Goal: Information Seeking & Learning: Check status

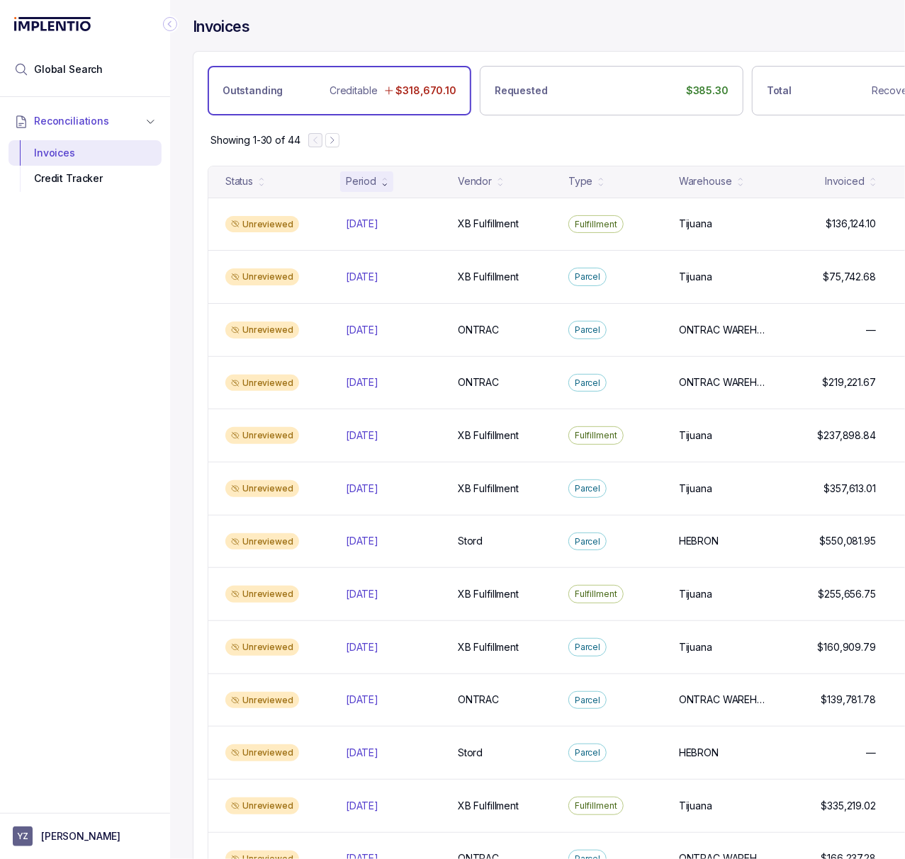
click at [173, 26] on icon "Collapse Icon" at bounding box center [170, 24] width 14 height 14
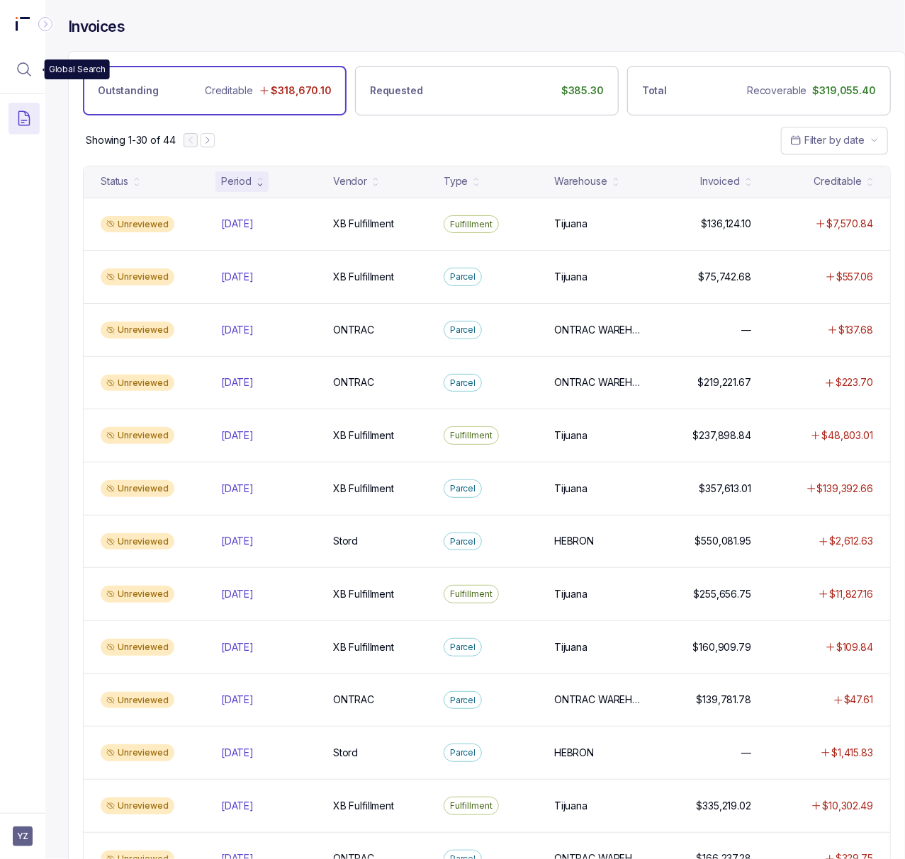
drag, startPoint x: 35, startPoint y: 68, endPoint x: 52, endPoint y: 69, distance: 17.7
click at [35, 68] on button "Menu Icon Button MagnifyingGlassIcon" at bounding box center [24, 69] width 31 height 31
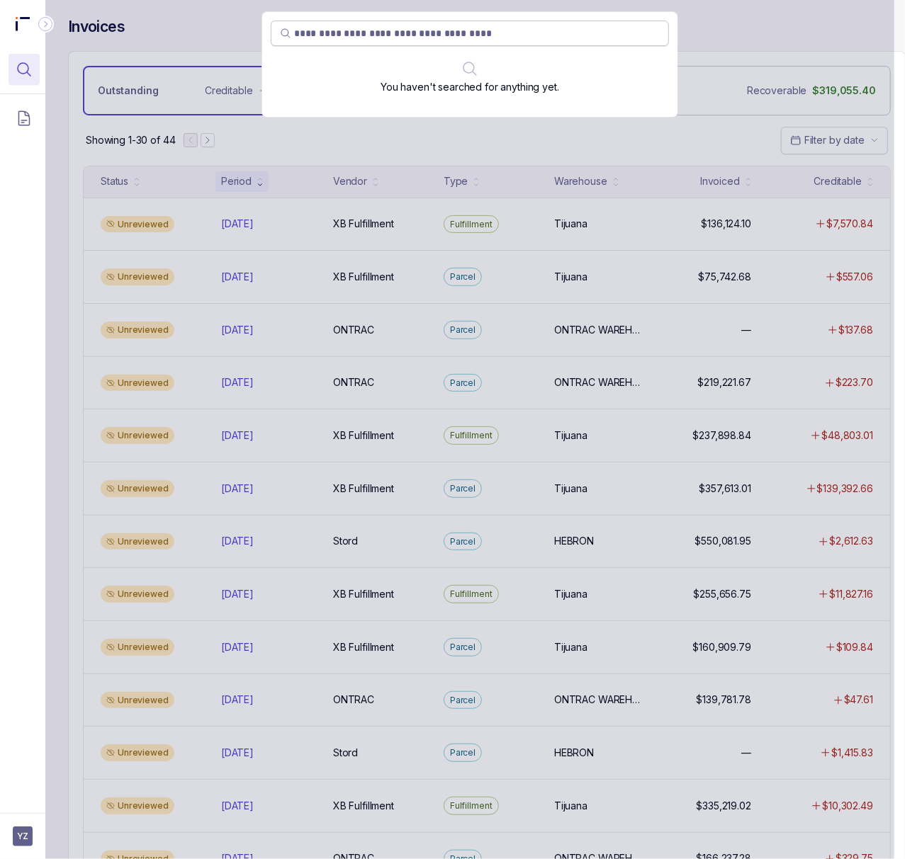
click at [398, 40] on input "search" at bounding box center [477, 33] width 366 height 14
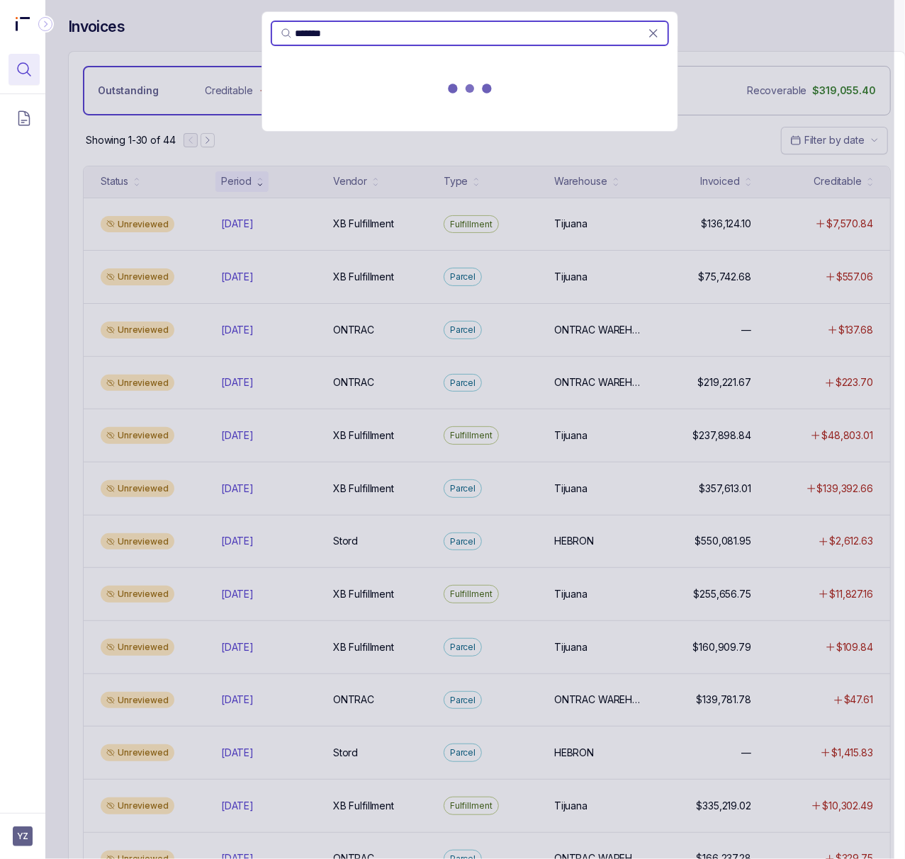
type input "*******"
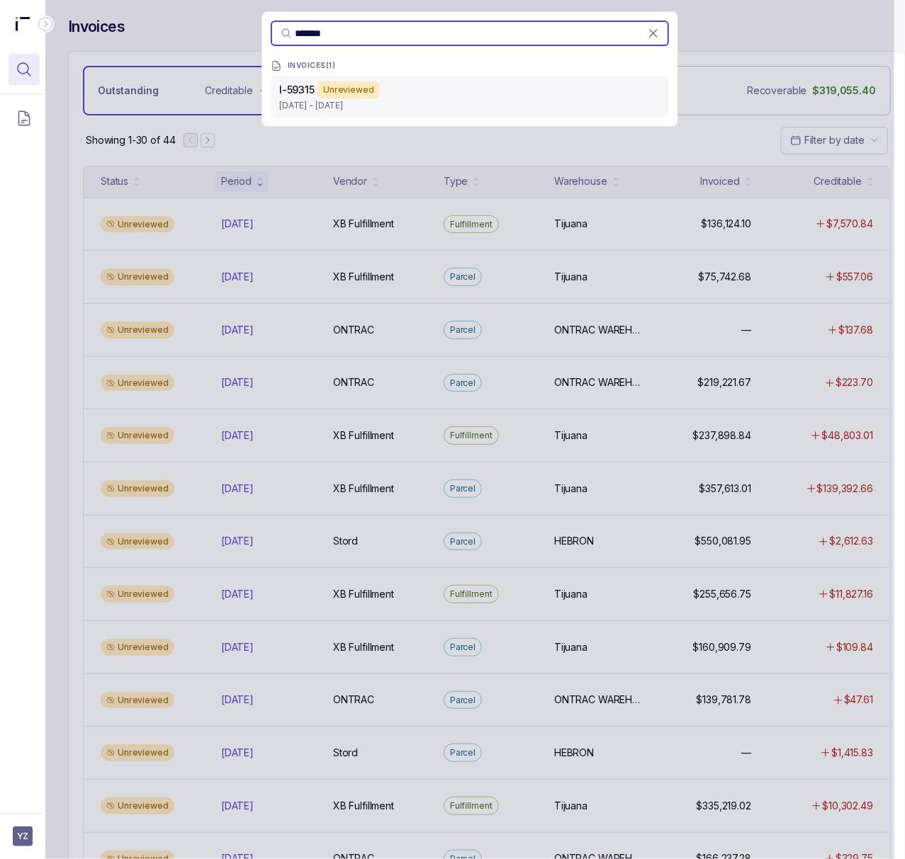
click at [432, 109] on p "[DATE] - [DATE]" at bounding box center [469, 105] width 381 height 14
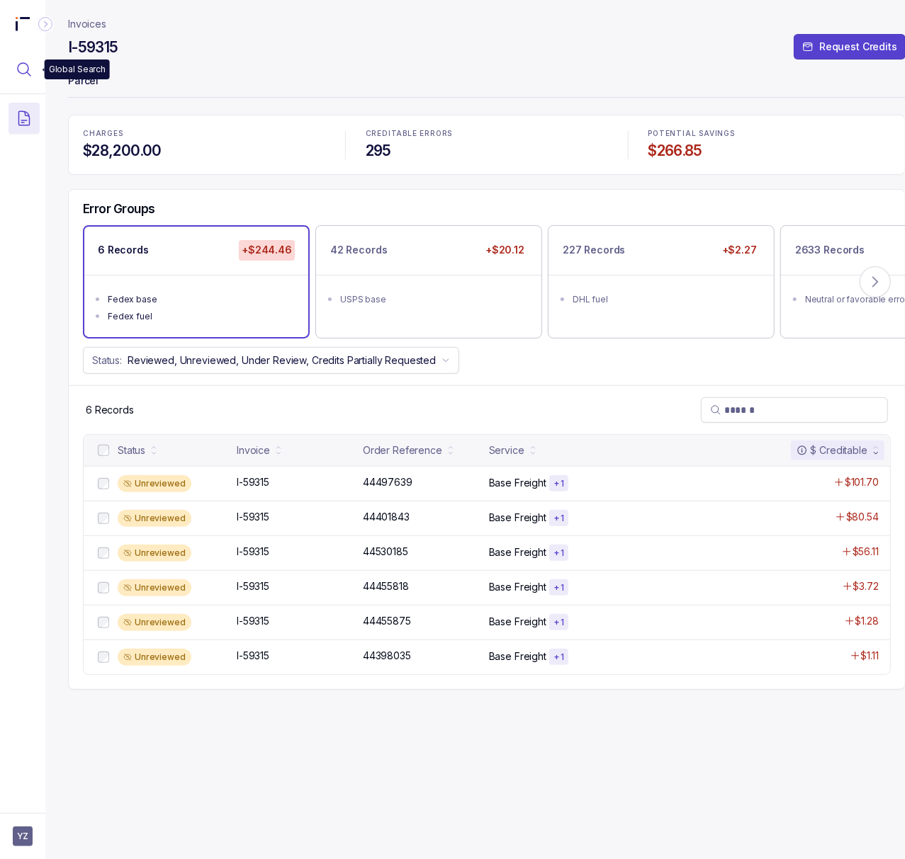
click at [16, 69] on icon "Menu Icon Button MagnifyingGlassIcon" at bounding box center [24, 69] width 17 height 17
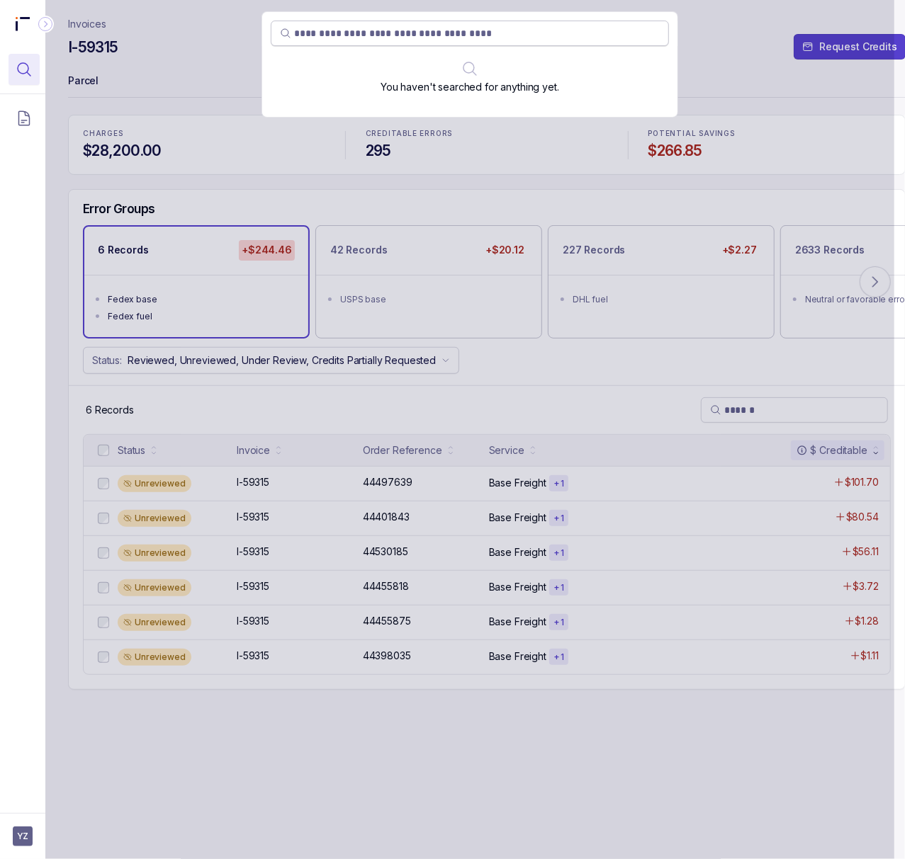
click at [397, 34] on input "search" at bounding box center [477, 33] width 366 height 14
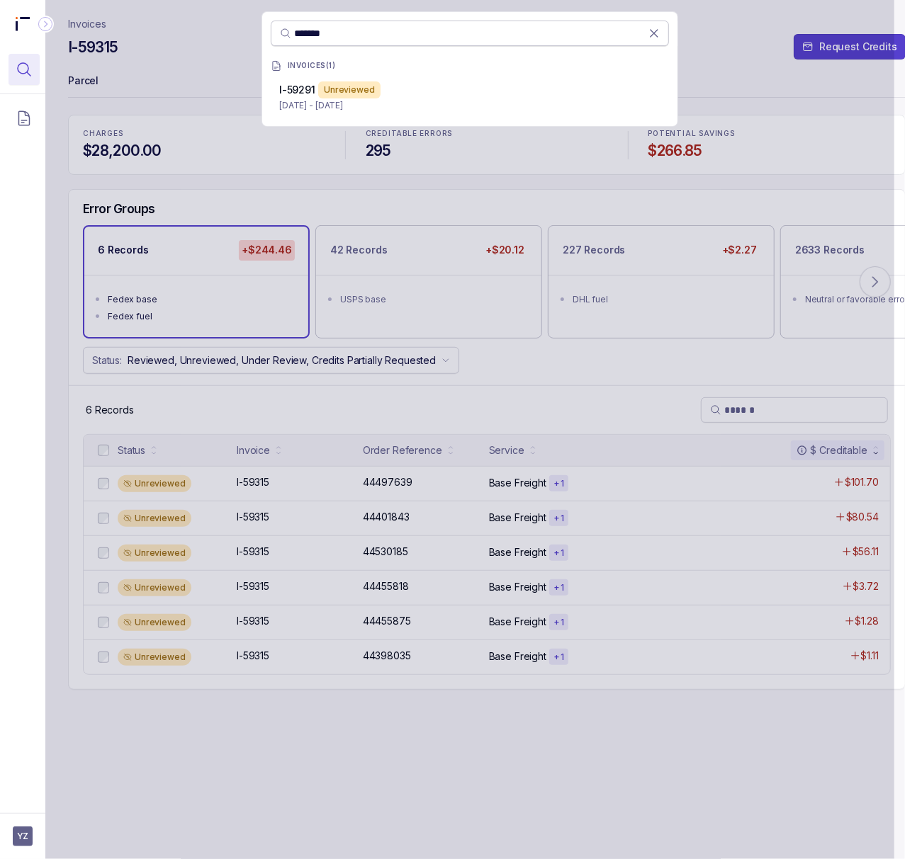
click at [395, 38] on input "*******" at bounding box center [471, 33] width 354 height 14
paste input "***"
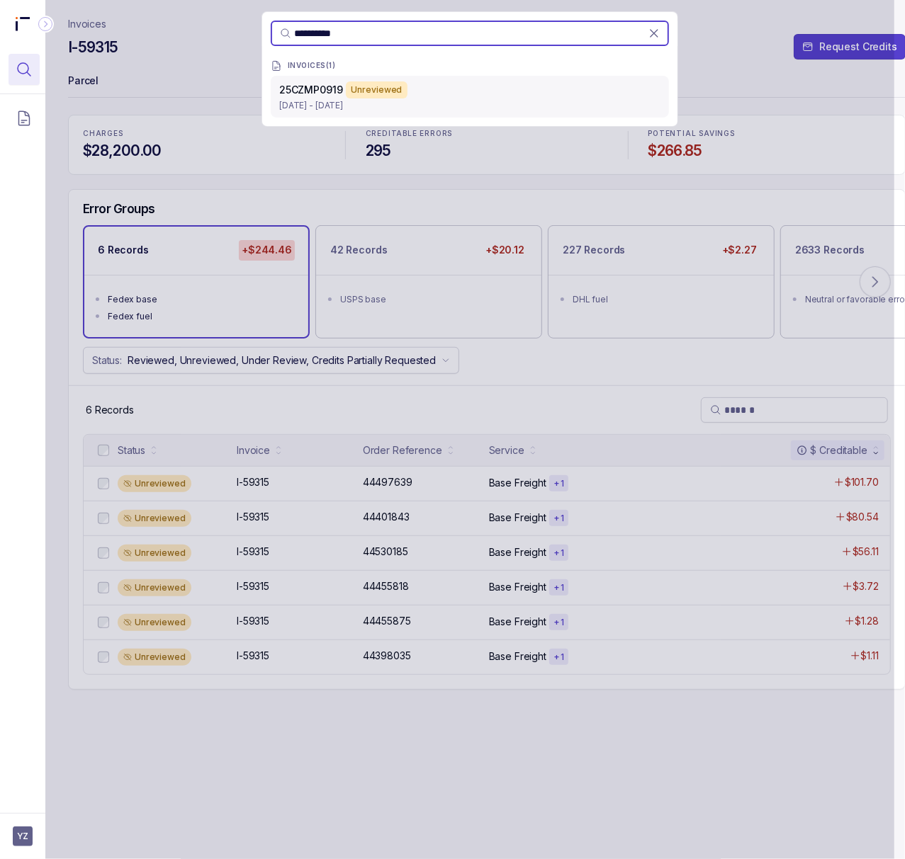
type input "**********"
click at [451, 108] on p "[DATE] - [DATE]" at bounding box center [469, 105] width 381 height 14
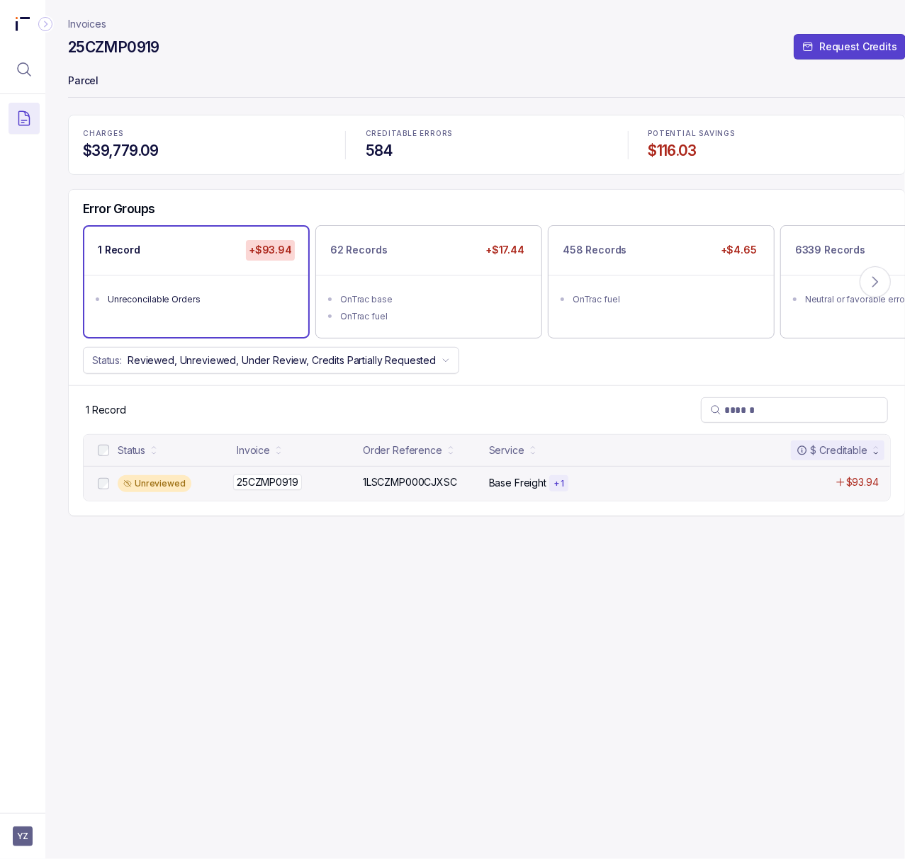
click at [283, 483] on p "25CZMP0919" at bounding box center [267, 483] width 69 height 16
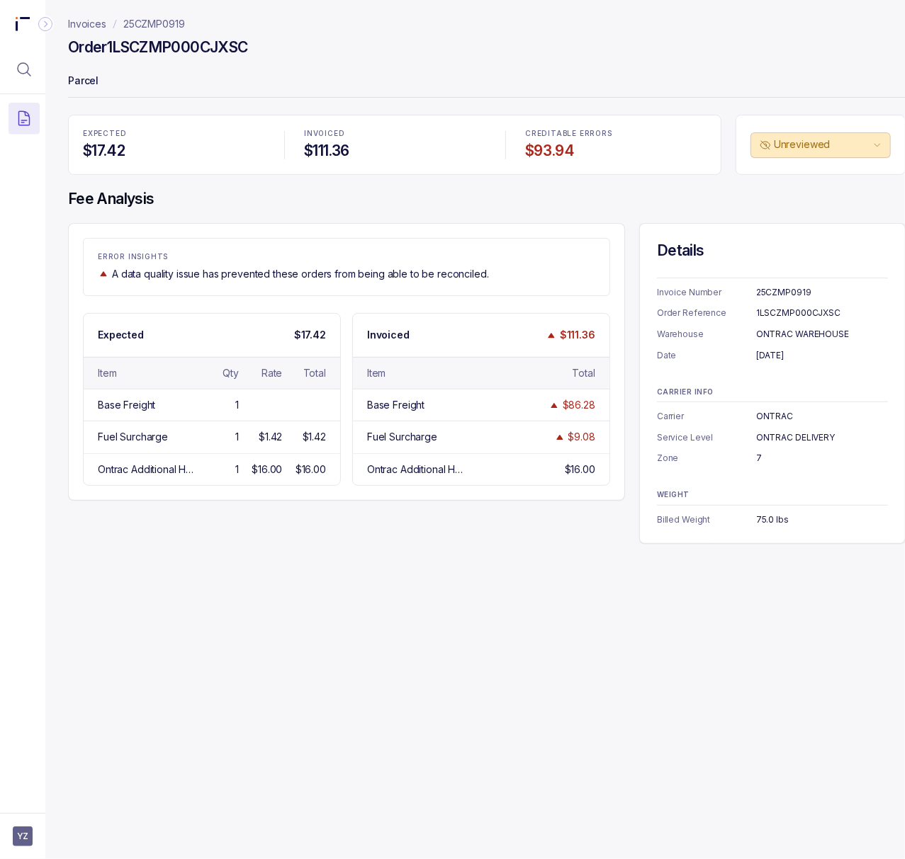
click at [795, 296] on div "25CZMP0919" at bounding box center [822, 293] width 132 height 14
copy div "25CZMP0919"
click at [820, 316] on div "1LSCZMP000CJXSC" at bounding box center [822, 313] width 132 height 14
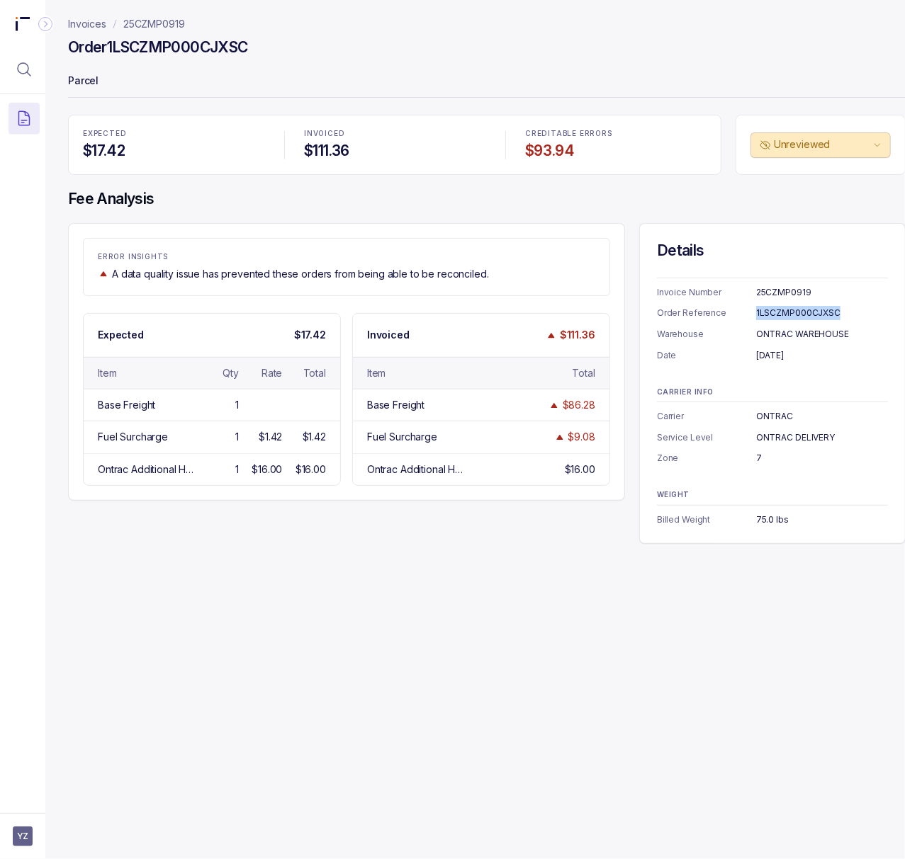
click at [820, 316] on div "1LSCZMP000CJXSC" at bounding box center [822, 313] width 132 height 14
copy div "1LSCZMP000CJXSC"
click at [789, 354] on div "[DATE]" at bounding box center [822, 356] width 132 height 14
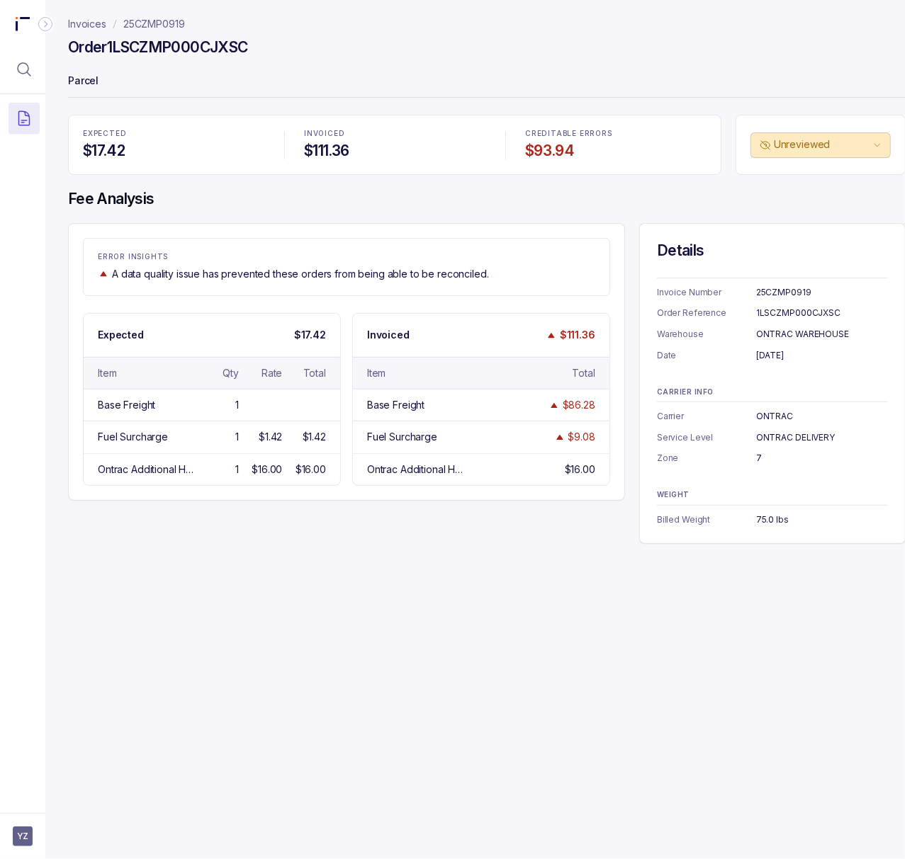
click at [789, 354] on div "[DATE]" at bounding box center [822, 356] width 132 height 14
click at [798, 333] on div "ONTRAC WAREHOUSE" at bounding box center [822, 334] width 132 height 14
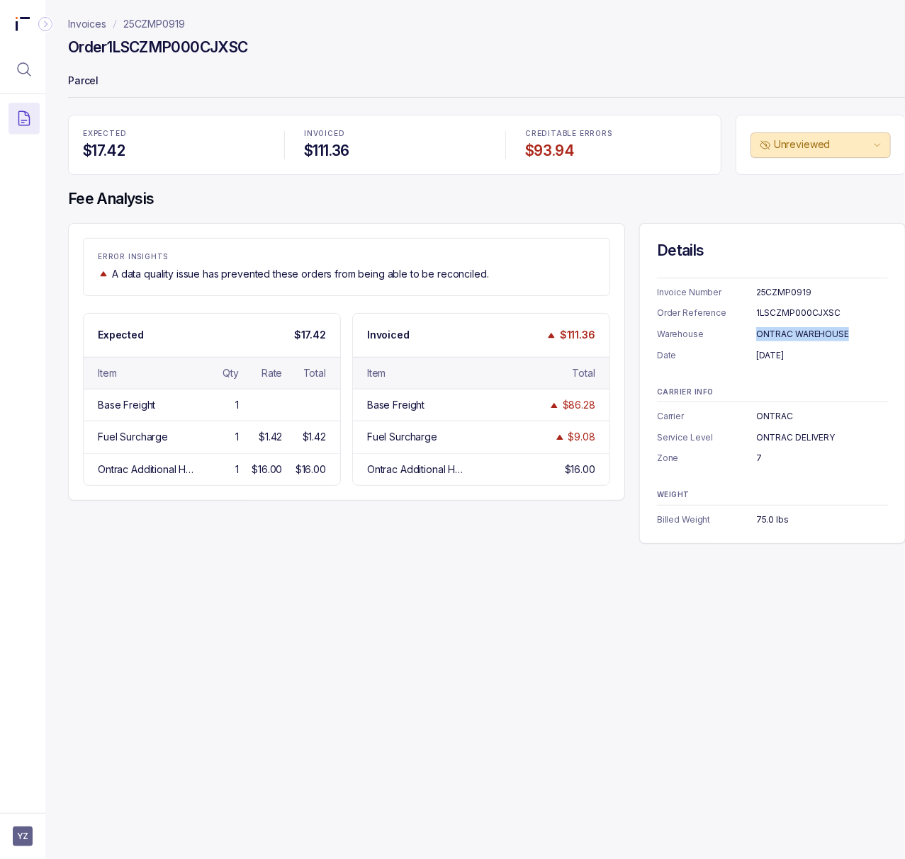
copy div "ONTRAC WAREHOUSE"
click at [771, 415] on div "ONTRAC" at bounding box center [822, 417] width 132 height 14
copy div "ONTRAC"
click at [794, 432] on div "ONTRAC DELIVERY" at bounding box center [822, 438] width 132 height 14
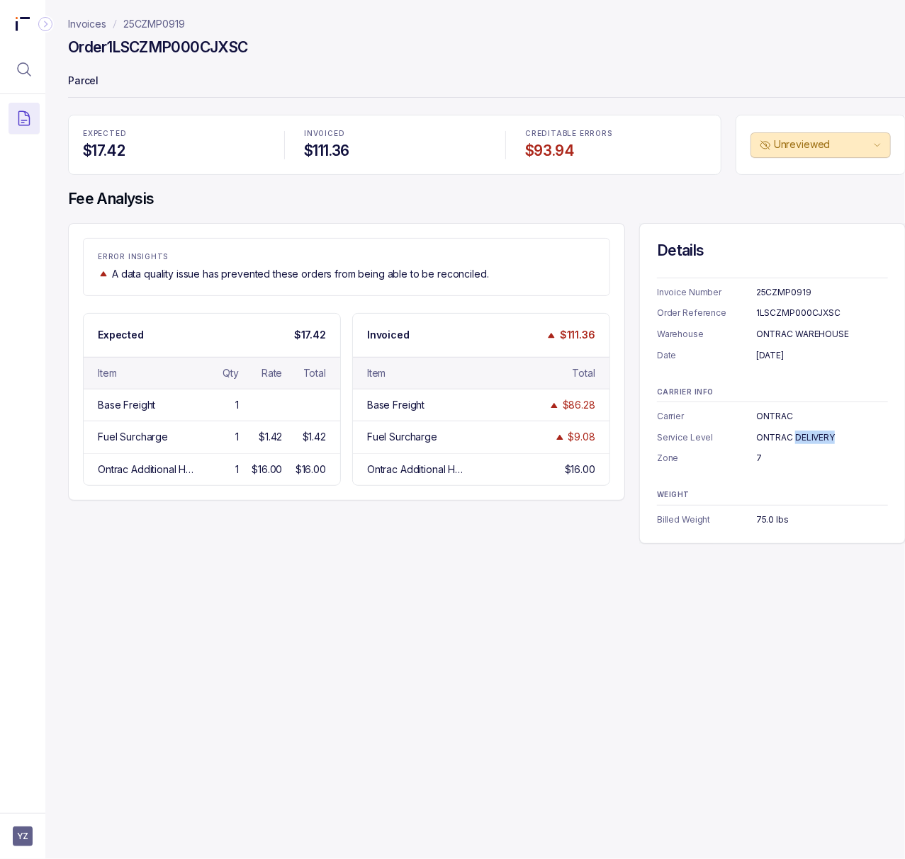
click at [794, 432] on div "ONTRAC DELIVERY" at bounding box center [822, 438] width 132 height 14
copy div "ONTRAC DELIVERY"
click at [760, 459] on div "7" at bounding box center [822, 458] width 132 height 14
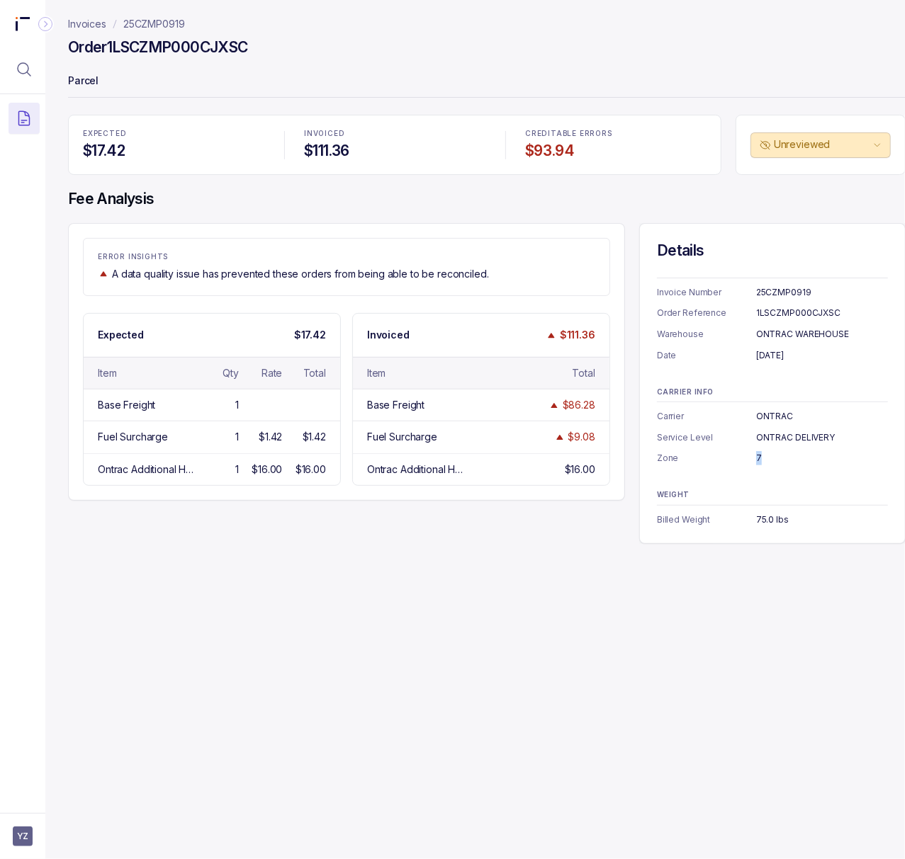
click at [760, 459] on div "7" at bounding box center [822, 458] width 132 height 14
copy div "7"
click at [769, 523] on div "75.0 lbs" at bounding box center [822, 520] width 132 height 14
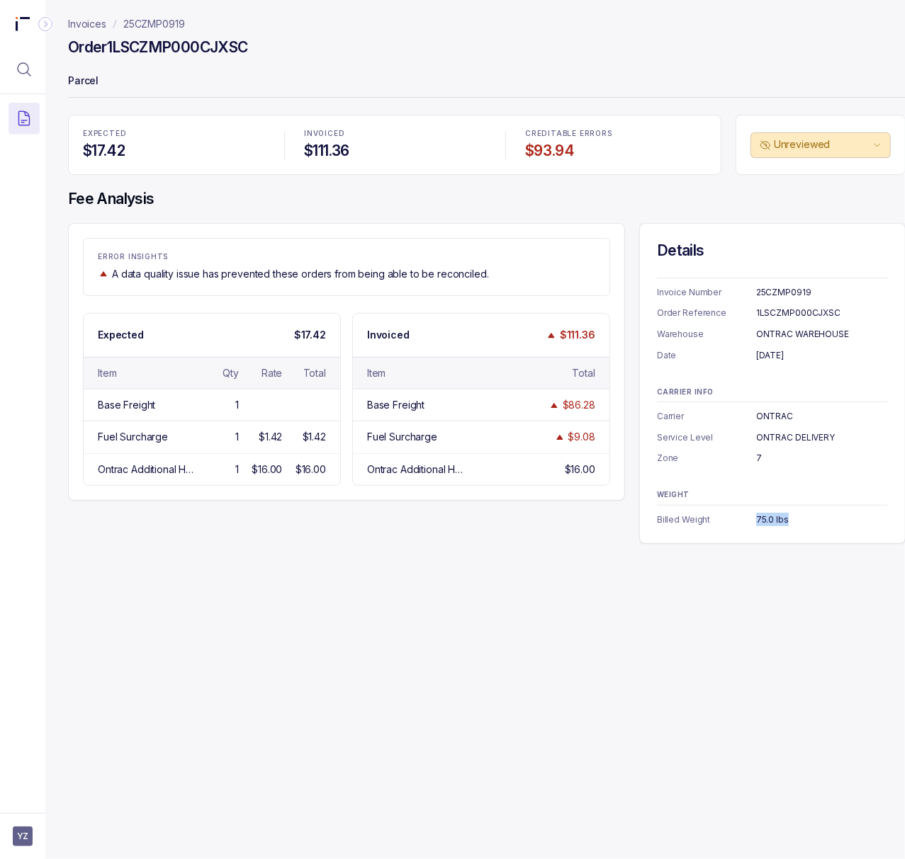
copy div "75.0 lbs"
click at [153, 21] on p "25CZMP0919" at bounding box center [154, 24] width 62 height 14
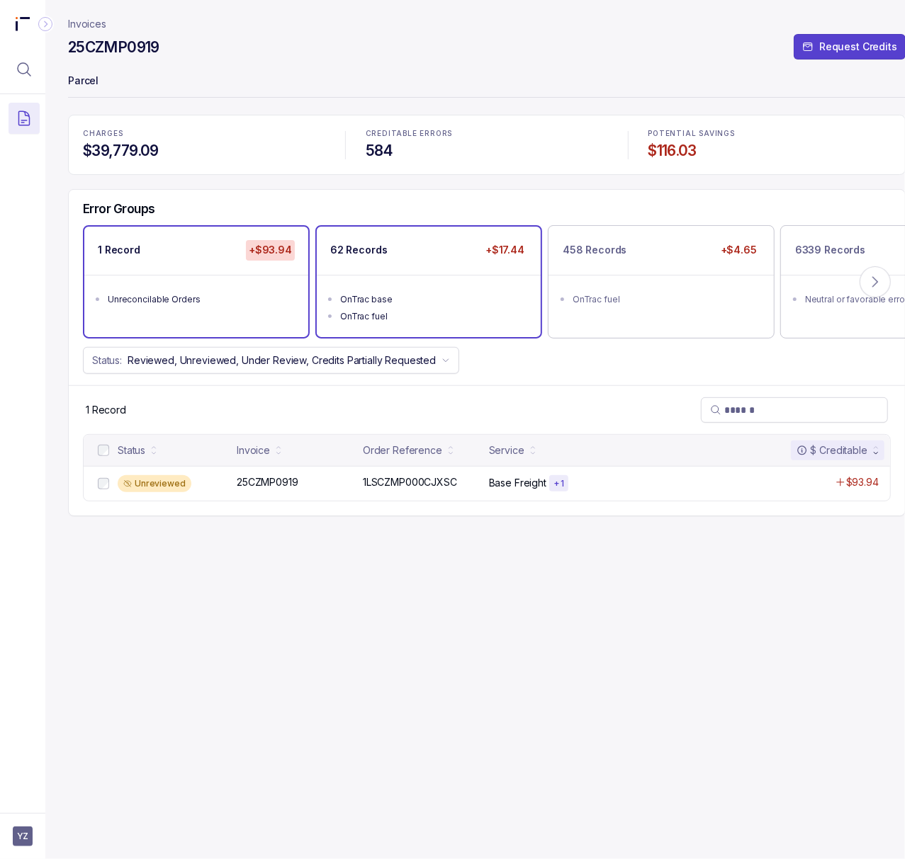
click at [378, 299] on div "OnTrac base" at bounding box center [433, 300] width 186 height 14
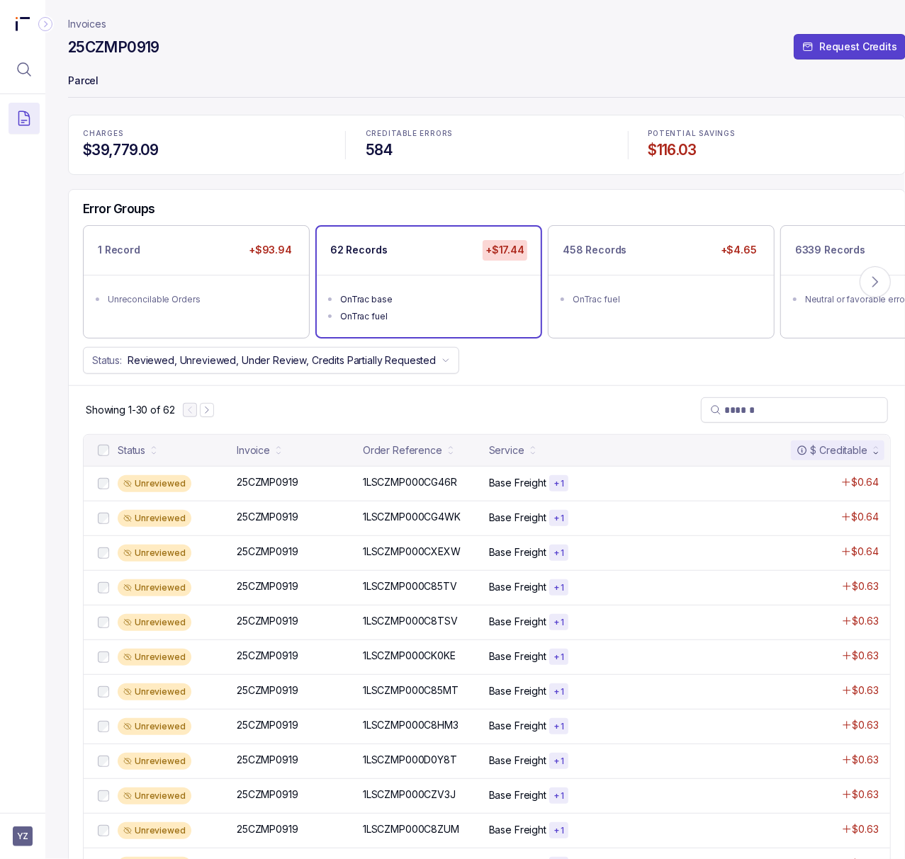
click at [270, 487] on p "25CZMP0919" at bounding box center [267, 483] width 69 height 16
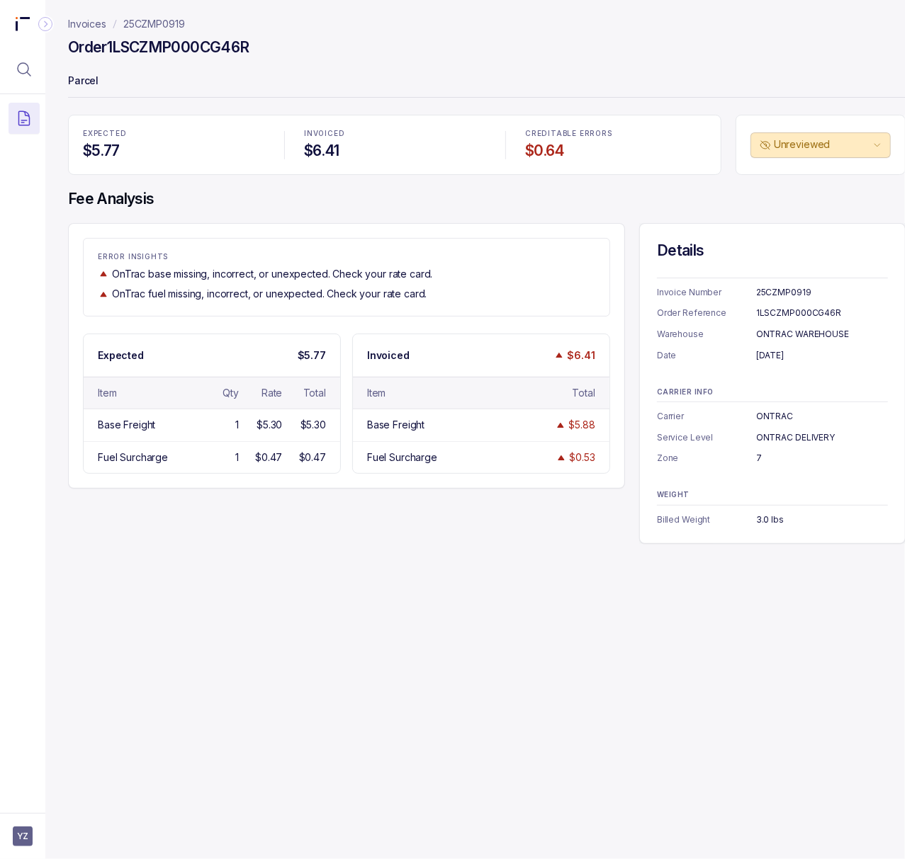
click at [797, 308] on div "1LSCZMP000CG46R" at bounding box center [822, 313] width 132 height 14
copy div "1LSCZMP000CG46R"
click at [769, 356] on div "[DATE]" at bounding box center [822, 356] width 132 height 14
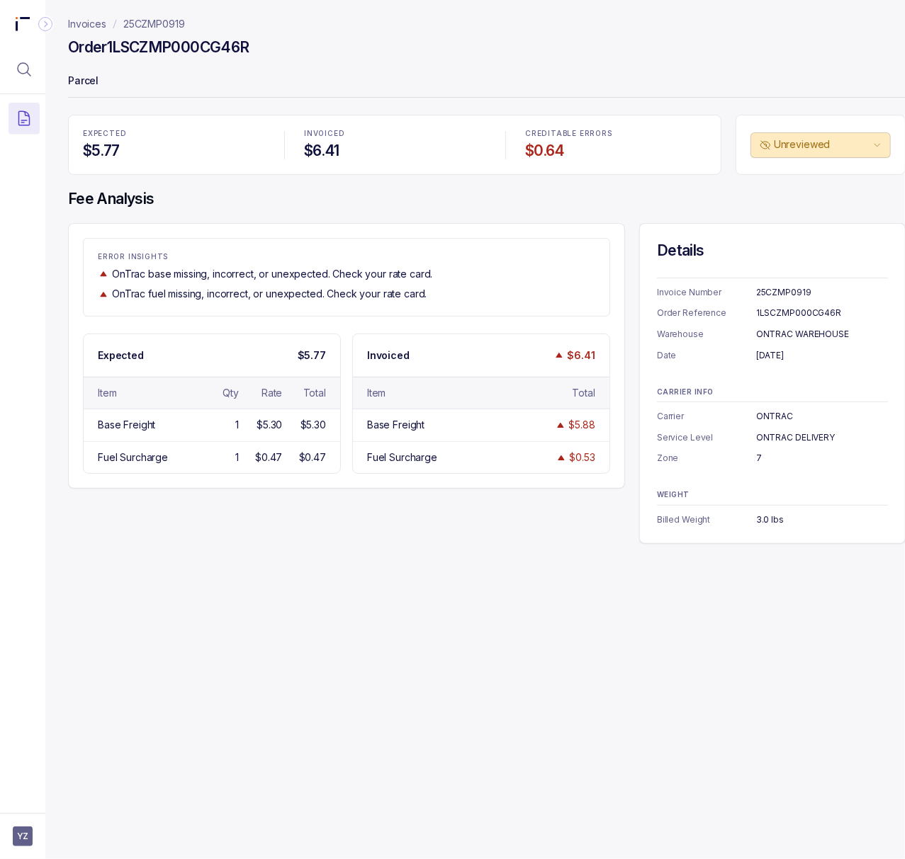
click at [769, 356] on div "[DATE]" at bounding box center [822, 356] width 132 height 14
copy div "[DATE]"
click at [764, 519] on div "3.0 lbs" at bounding box center [822, 520] width 132 height 14
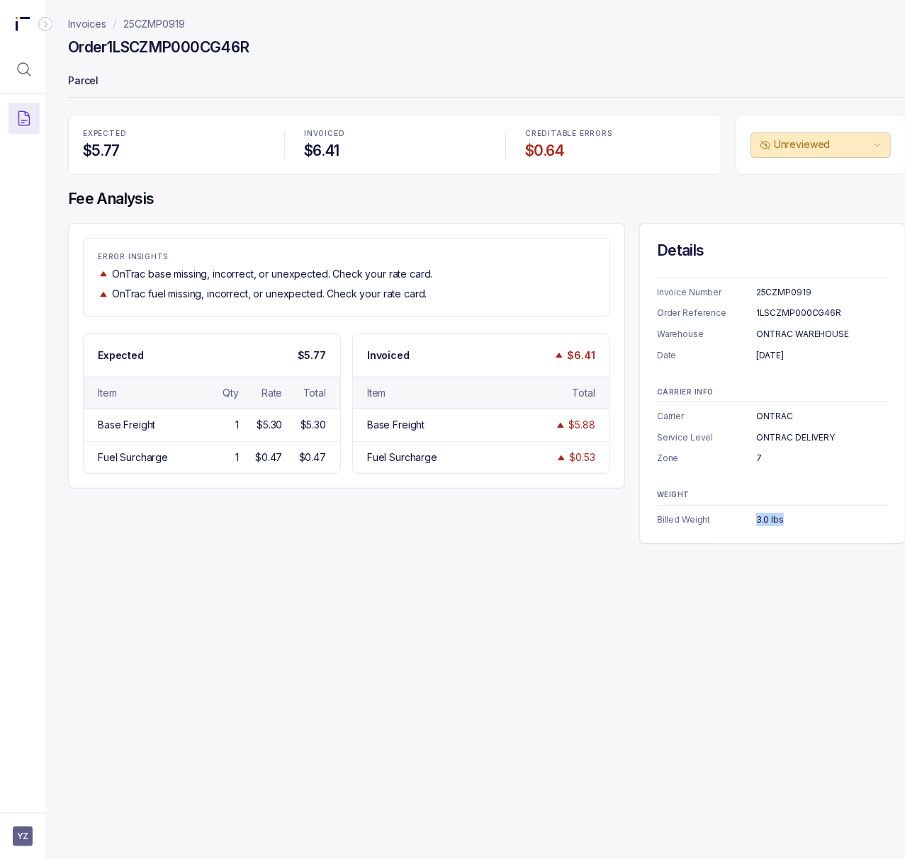
copy div "3.0 lbs"
click at [641, 599] on div "Invoices 25CZMP0919 Order 1LSCZMP000CG46R Parcel EXPECTED $5.77 INVOICED $6.41 …" at bounding box center [481, 429] width 872 height 859
click at [169, 24] on p "25CZMP0919" at bounding box center [154, 24] width 62 height 14
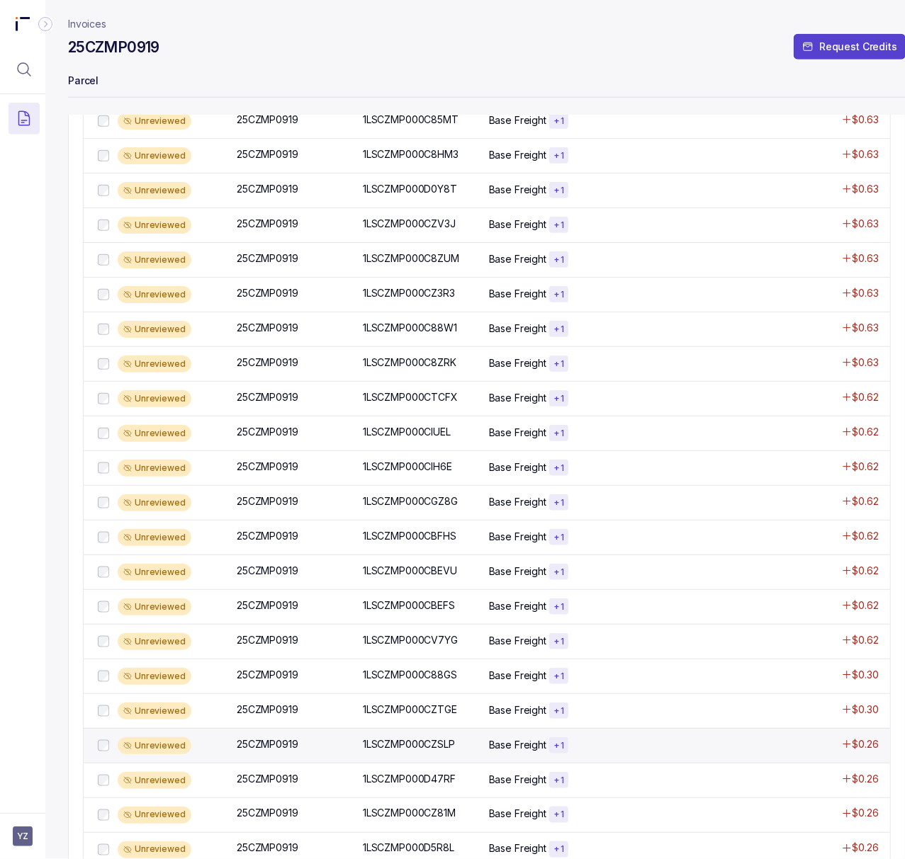
scroll to position [686, 0]
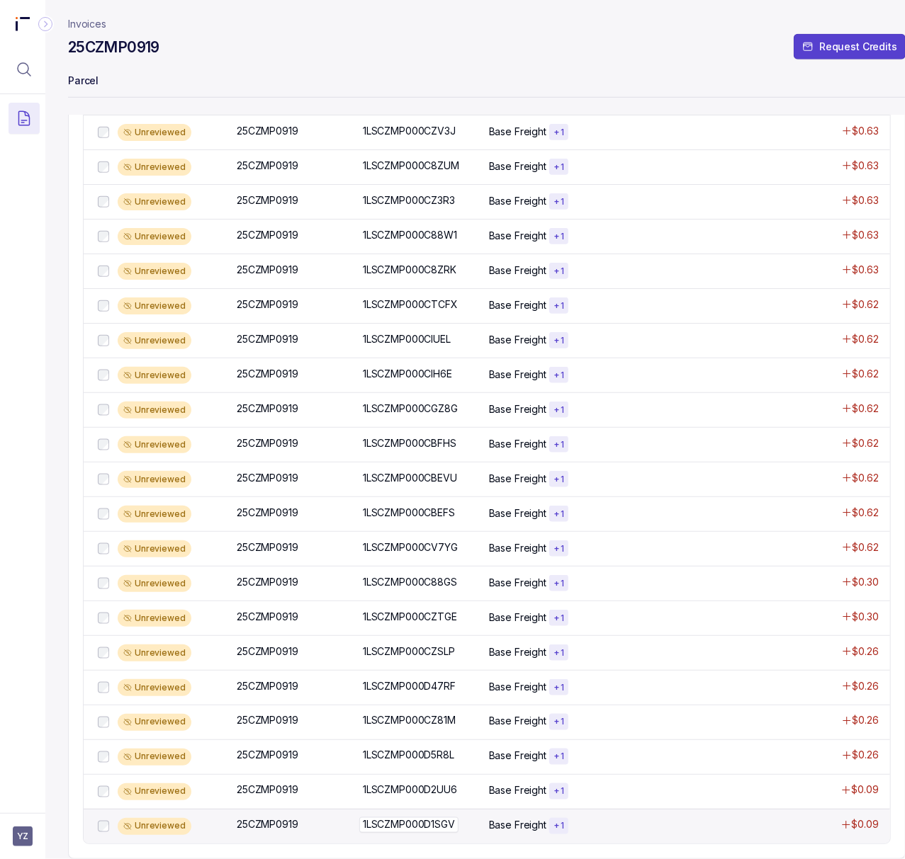
click at [421, 818] on p "1LSCZMP000D1SGV" at bounding box center [408, 826] width 99 height 16
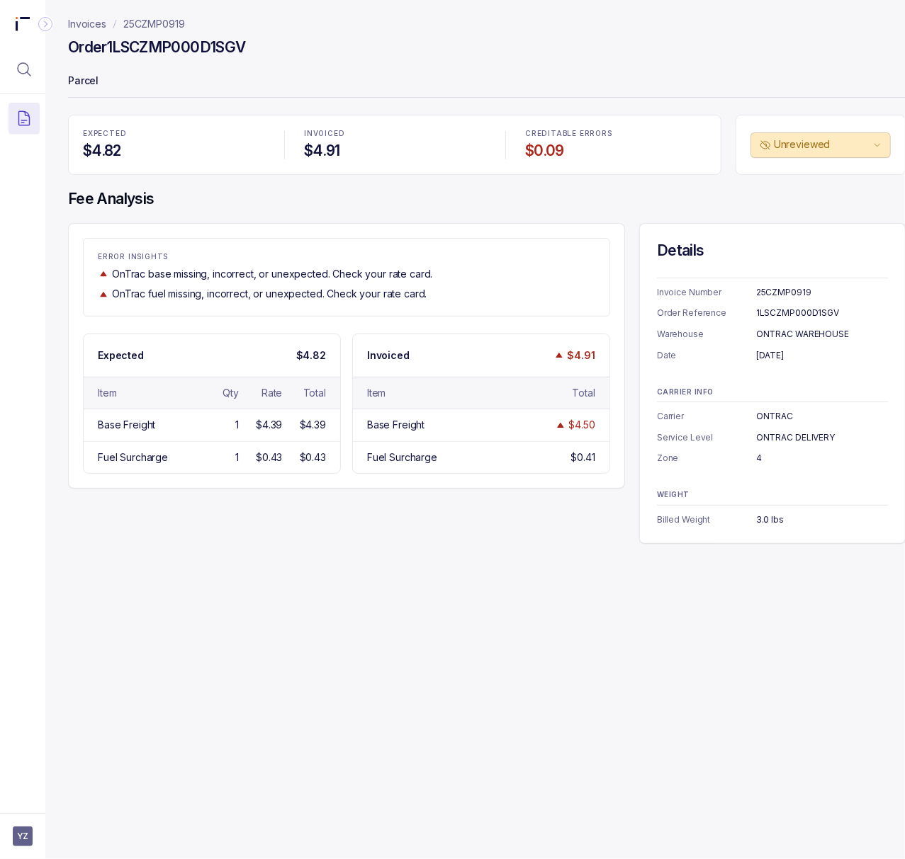
click at [767, 317] on div "1LSCZMP000D1SGV" at bounding box center [822, 313] width 132 height 14
click at [808, 359] on div "[DATE]" at bounding box center [822, 356] width 132 height 14
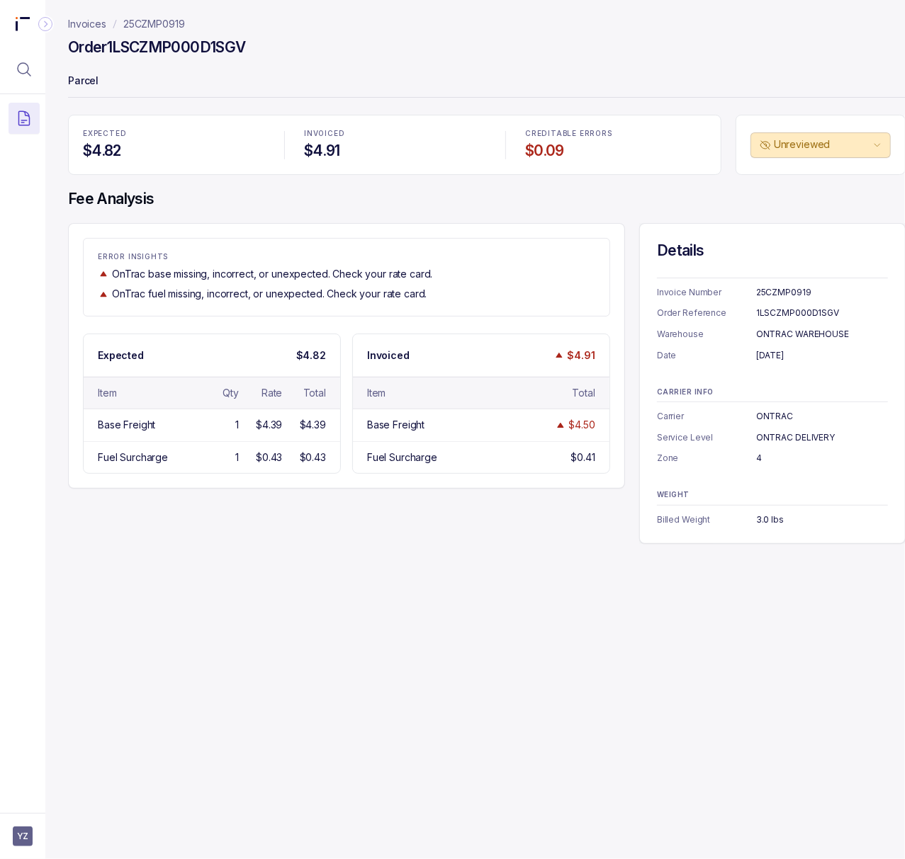
click at [786, 335] on div "ONTRAC WAREHOUSE" at bounding box center [822, 334] width 132 height 14
click at [765, 517] on div "3.0 lbs" at bounding box center [822, 520] width 132 height 14
click at [760, 453] on div "4" at bounding box center [822, 458] width 132 height 14
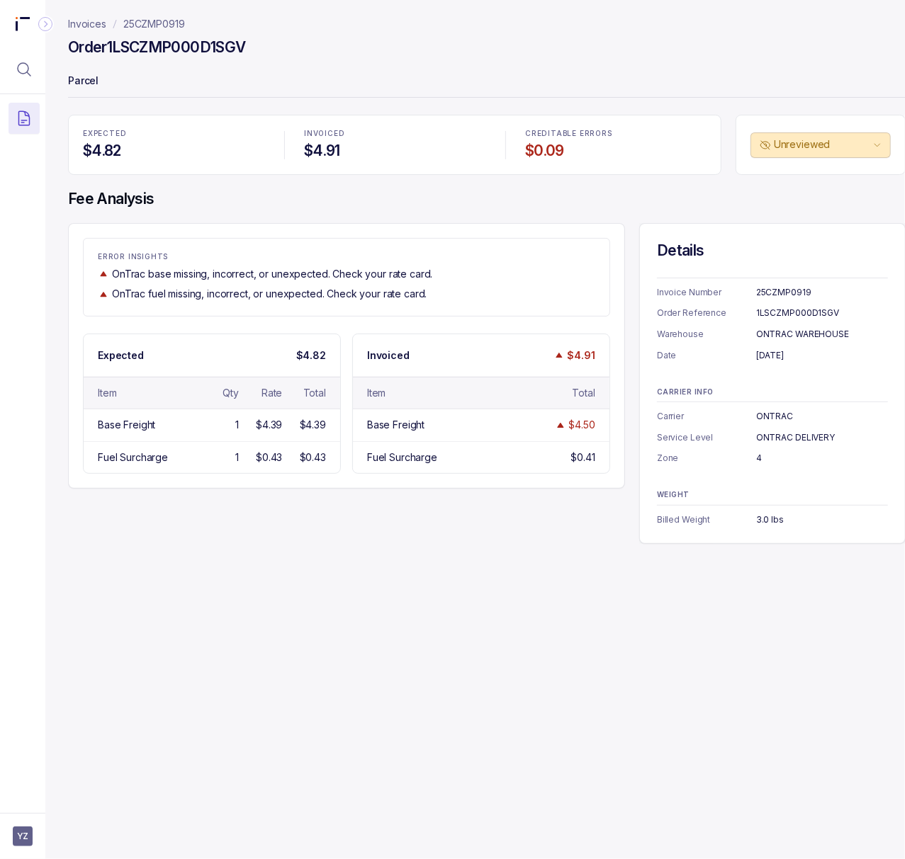
click at [760, 453] on div "4" at bounding box center [822, 458] width 132 height 14
click at [137, 18] on p "25CZMP0919" at bounding box center [154, 24] width 62 height 14
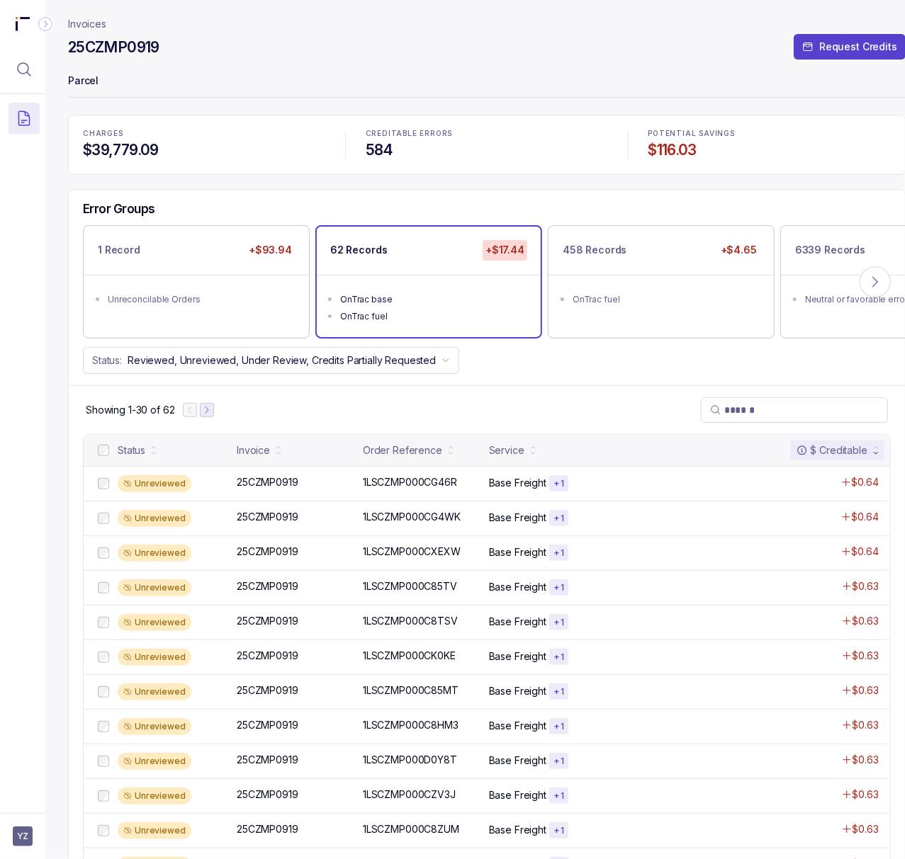
click at [205, 409] on icon "Next Page" at bounding box center [207, 410] width 10 height 10
click at [275, 487] on p "25CZMP0919" at bounding box center [267, 483] width 69 height 16
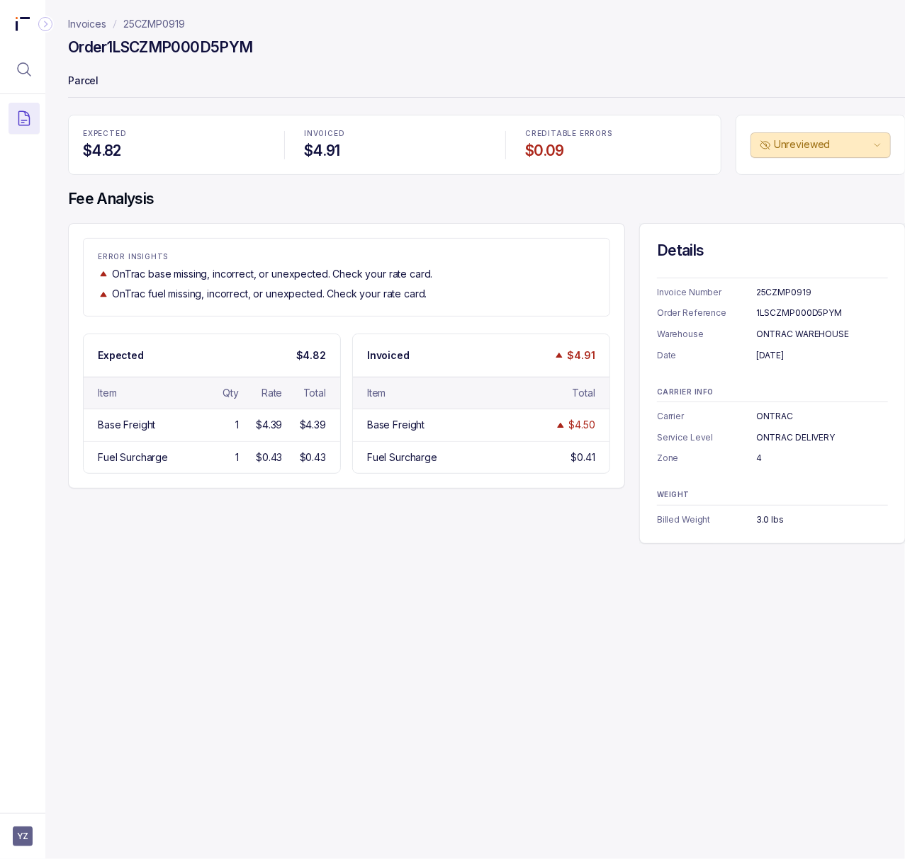
click at [779, 308] on div "1LSCZMP000D5PYM" at bounding box center [822, 313] width 132 height 14
click at [159, 24] on p "25CZMP0919" at bounding box center [154, 24] width 62 height 14
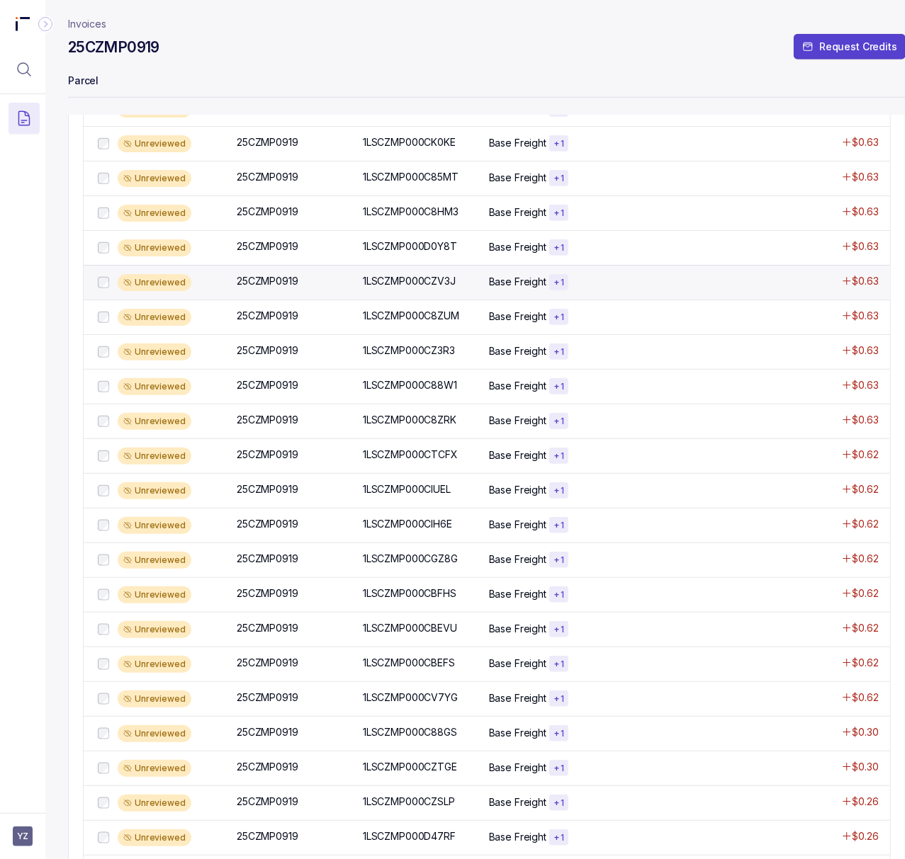
scroll to position [661, 0]
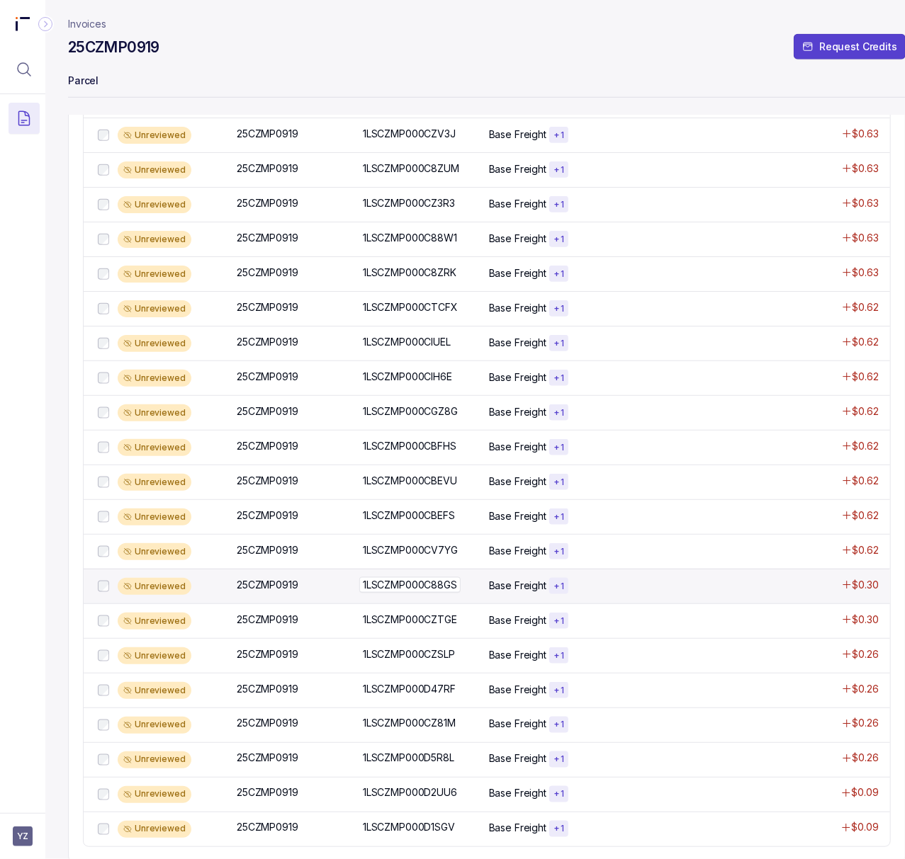
click at [383, 593] on p "1LSCZMP000C88GS" at bounding box center [409, 585] width 101 height 16
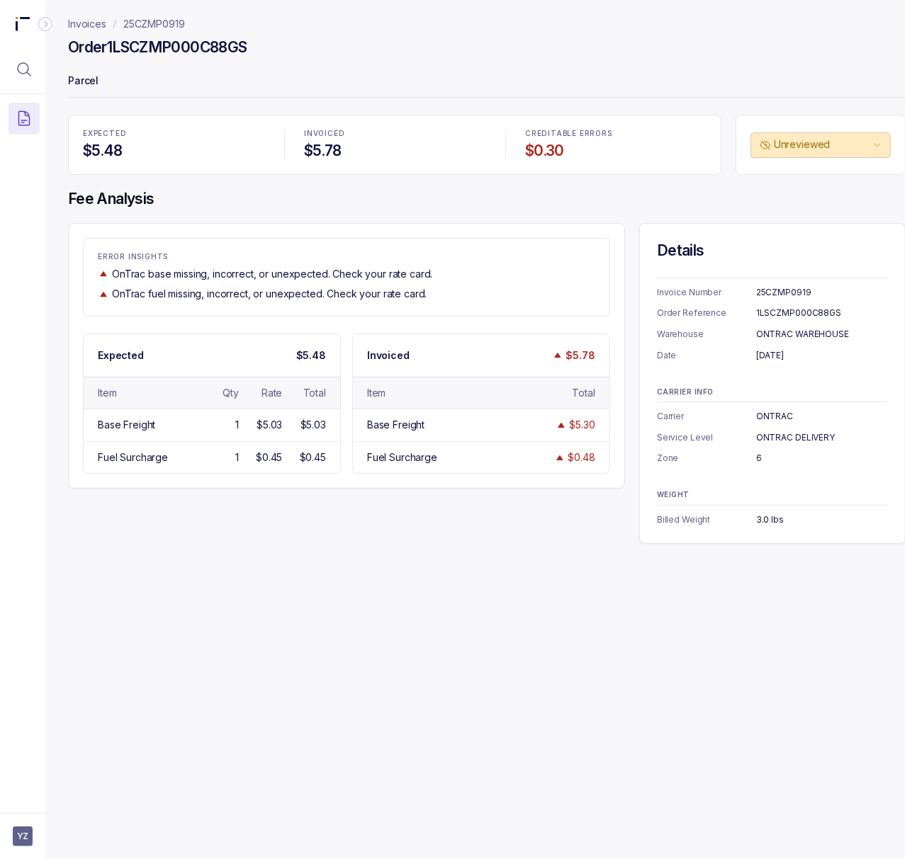
click at [784, 315] on div "1LSCZMP000C88GS" at bounding box center [822, 313] width 132 height 14
click at [794, 360] on div "[DATE]" at bounding box center [822, 356] width 132 height 14
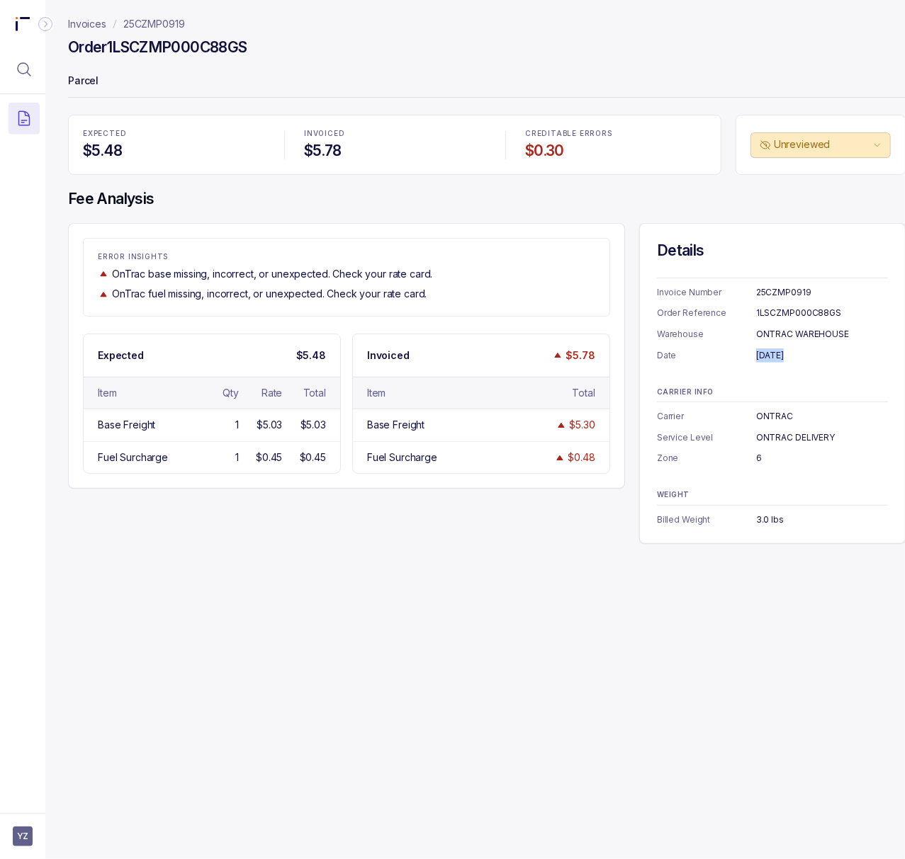
click at [794, 360] on div "[DATE]" at bounding box center [822, 356] width 132 height 14
click at [760, 459] on div "6" at bounding box center [822, 458] width 132 height 14
click at [179, 23] on p "25CZMP0919" at bounding box center [154, 24] width 62 height 14
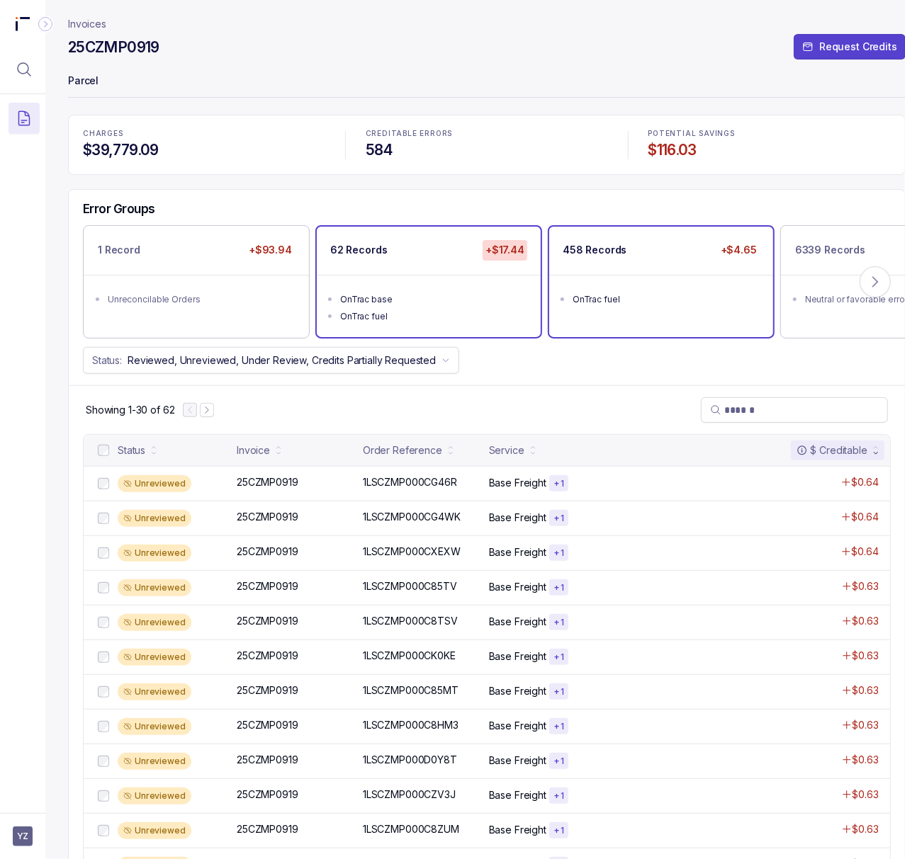
click at [613, 298] on div "OnTrac fuel" at bounding box center [666, 300] width 186 height 14
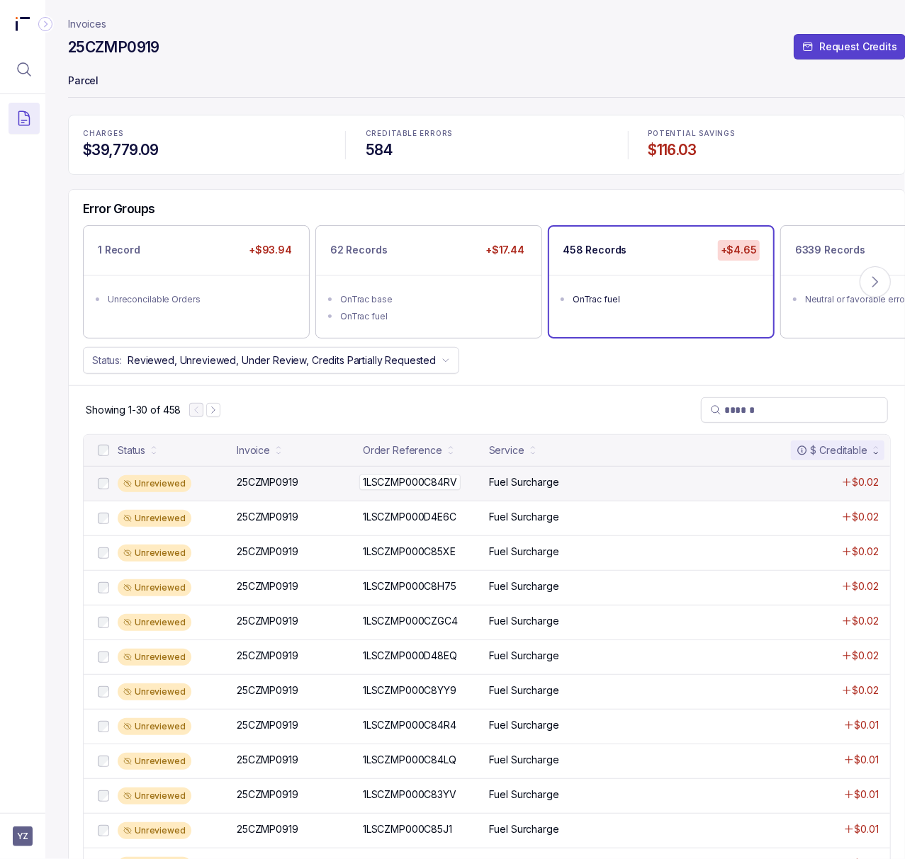
click at [384, 485] on p "1LSCZMP000C84RV" at bounding box center [409, 483] width 101 height 16
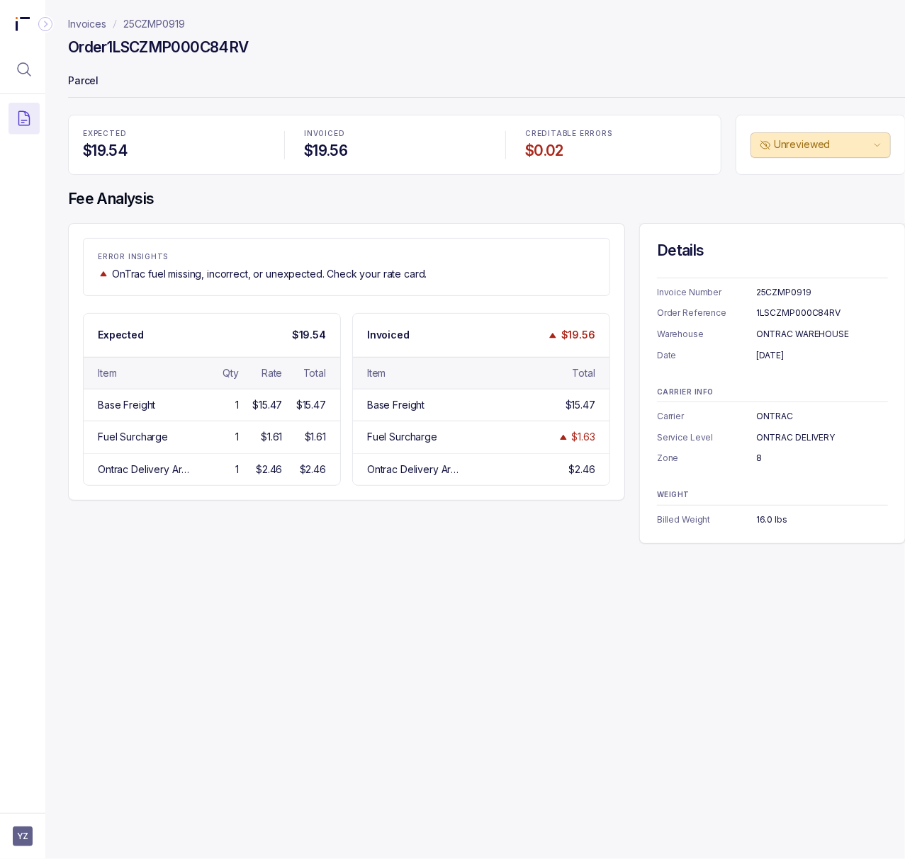
click at [814, 312] on div "1LSCZMP000C84RV" at bounding box center [822, 313] width 132 height 14
click at [778, 356] on div "[DATE]" at bounding box center [822, 356] width 132 height 14
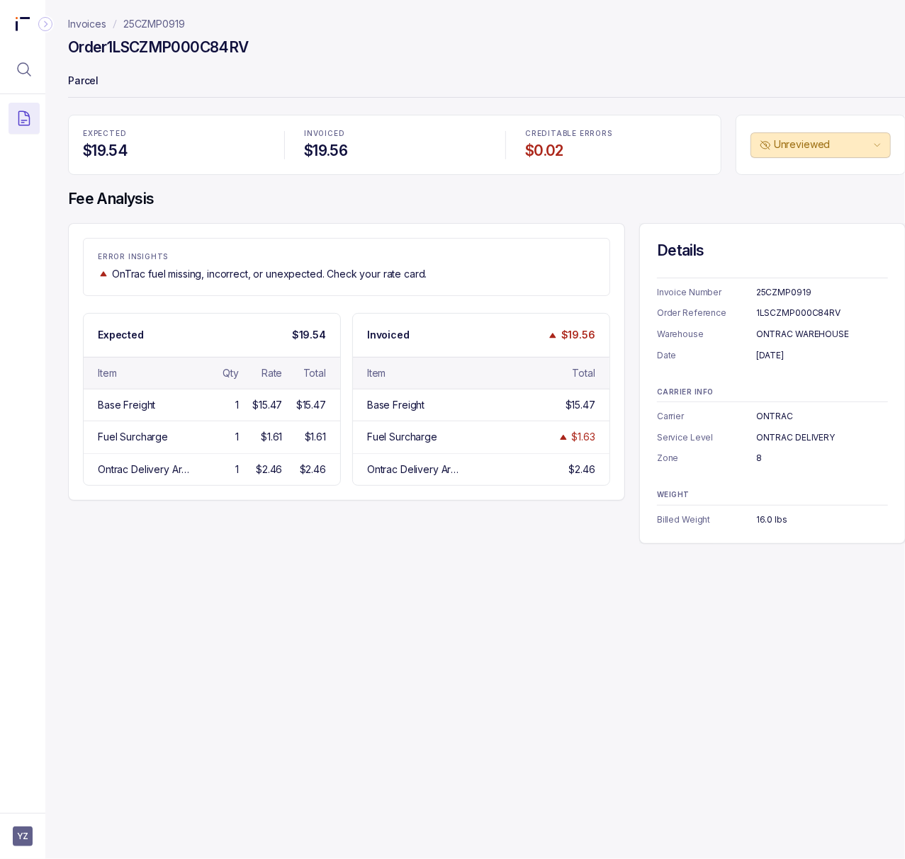
click at [778, 356] on div "[DATE]" at bounding box center [822, 356] width 132 height 14
click at [760, 460] on div "8" at bounding box center [822, 458] width 132 height 14
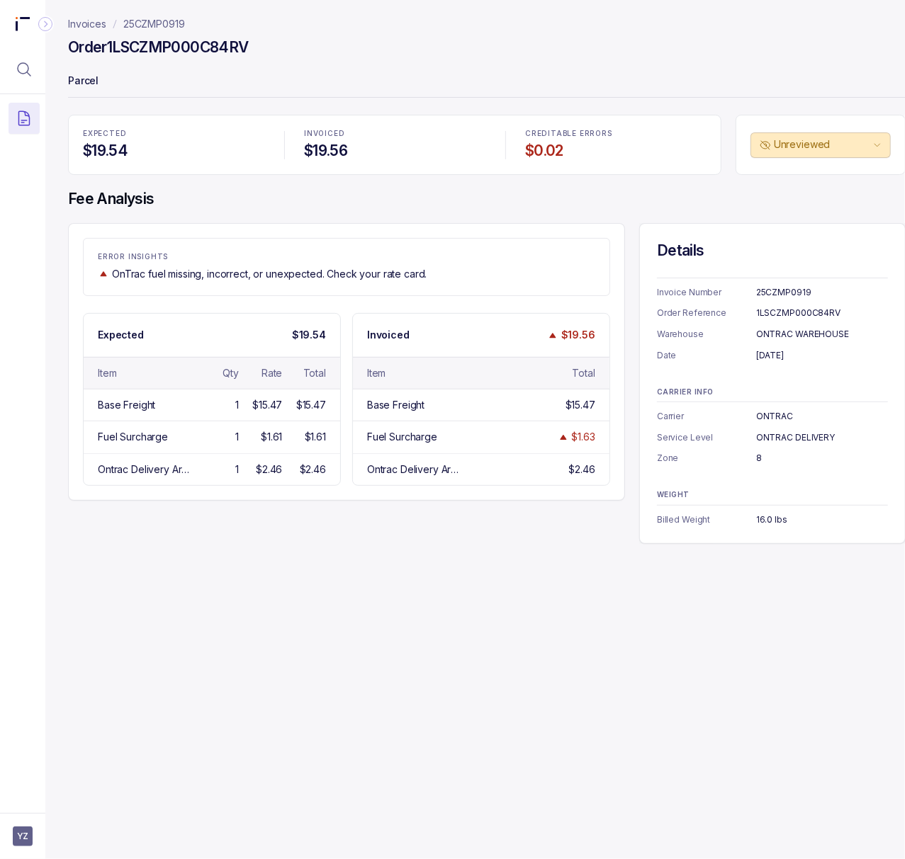
click at [772, 521] on div "16.0 lbs" at bounding box center [822, 520] width 132 height 14
click at [170, 31] on p "25CZMP0919" at bounding box center [154, 24] width 62 height 14
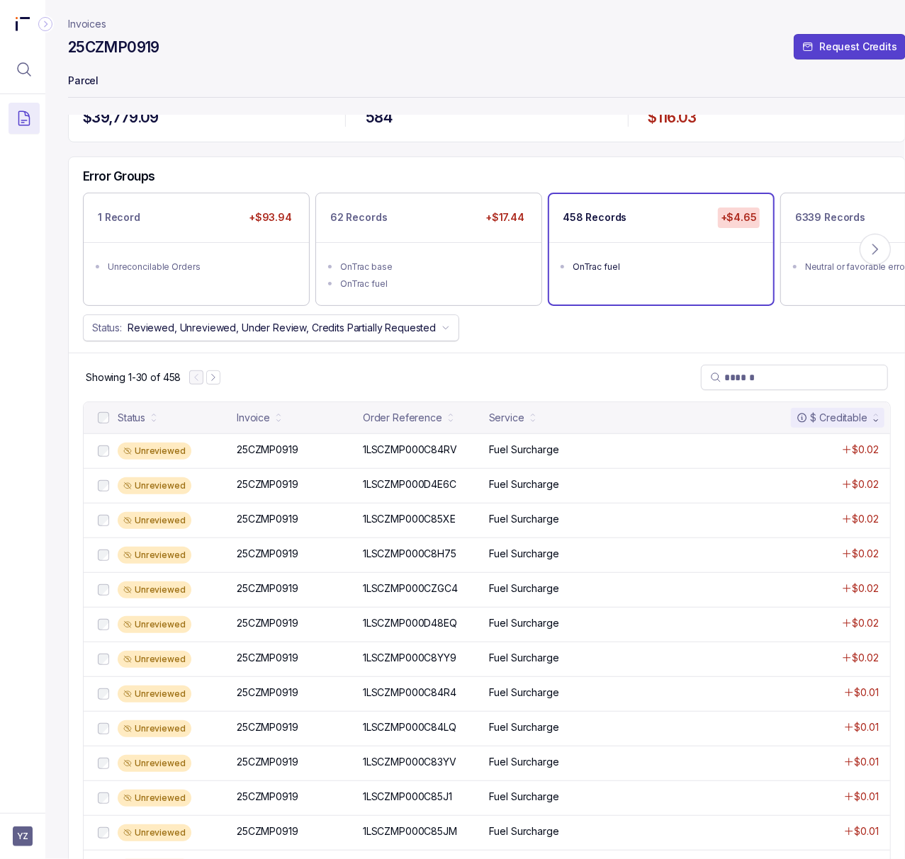
scroll to position [26, 0]
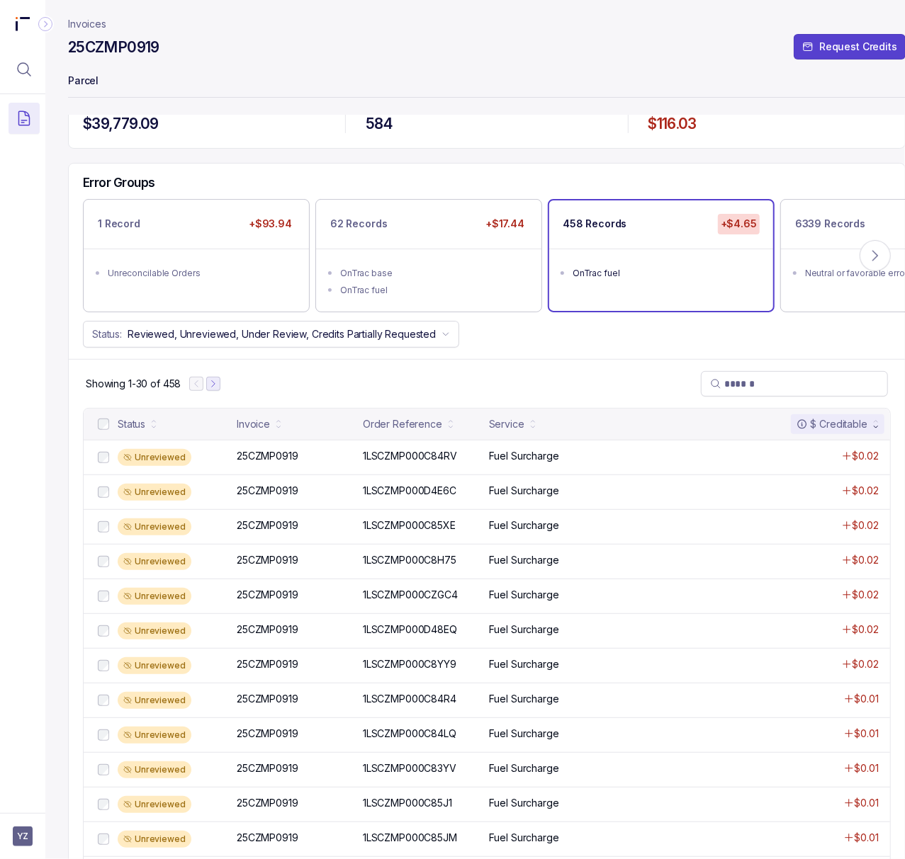
click at [215, 385] on icon "Next Page" at bounding box center [213, 383] width 3 height 6
click at [375, 462] on p "1LSCZMP000C85MV" at bounding box center [410, 457] width 103 height 16
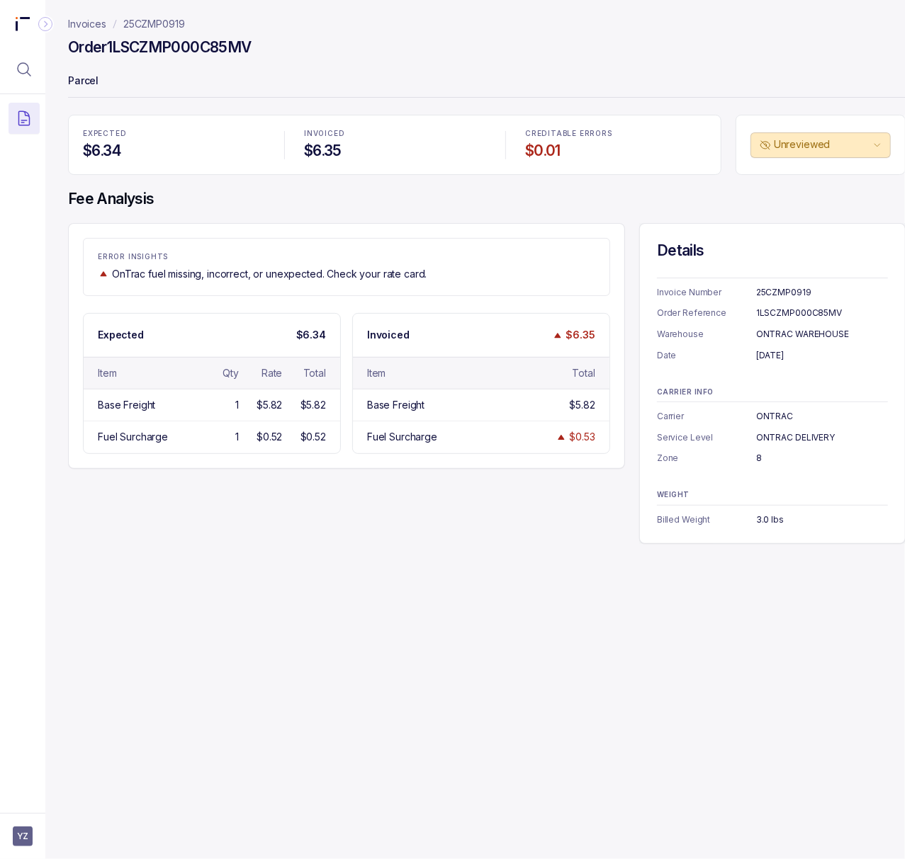
click at [769, 310] on div "1LSCZMP000C85MV" at bounding box center [822, 313] width 132 height 14
click at [775, 355] on div "[DATE]" at bounding box center [822, 356] width 132 height 14
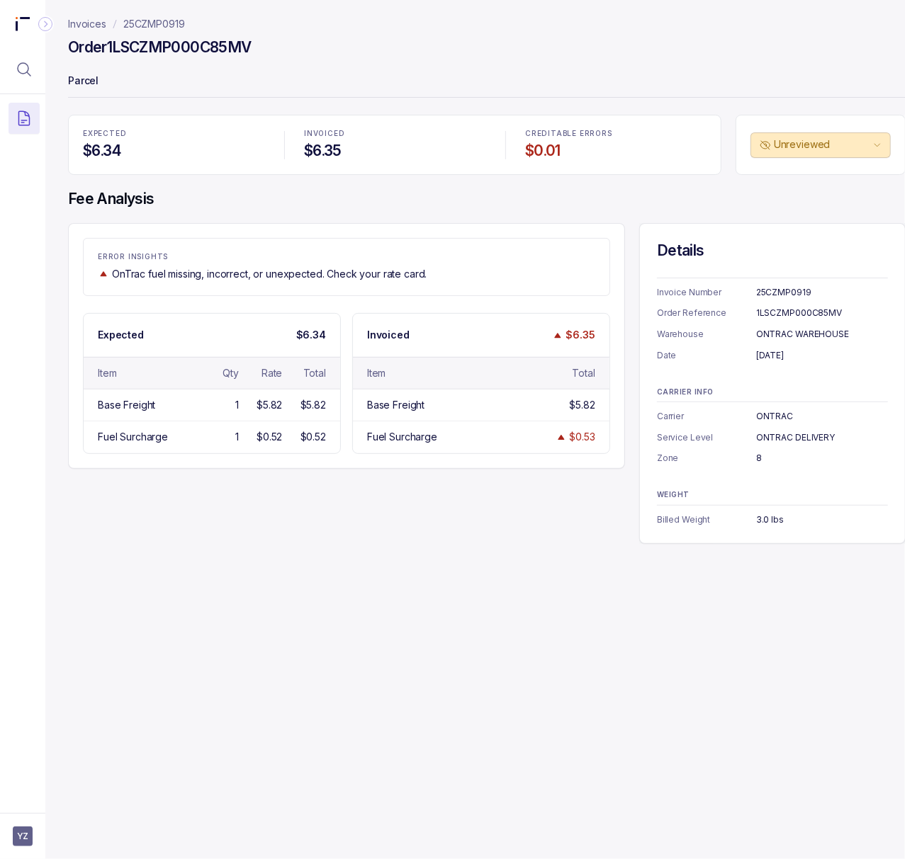
click at [765, 517] on div "3.0 lbs" at bounding box center [822, 520] width 132 height 14
click at [166, 26] on p "25CZMP0919" at bounding box center [154, 24] width 62 height 14
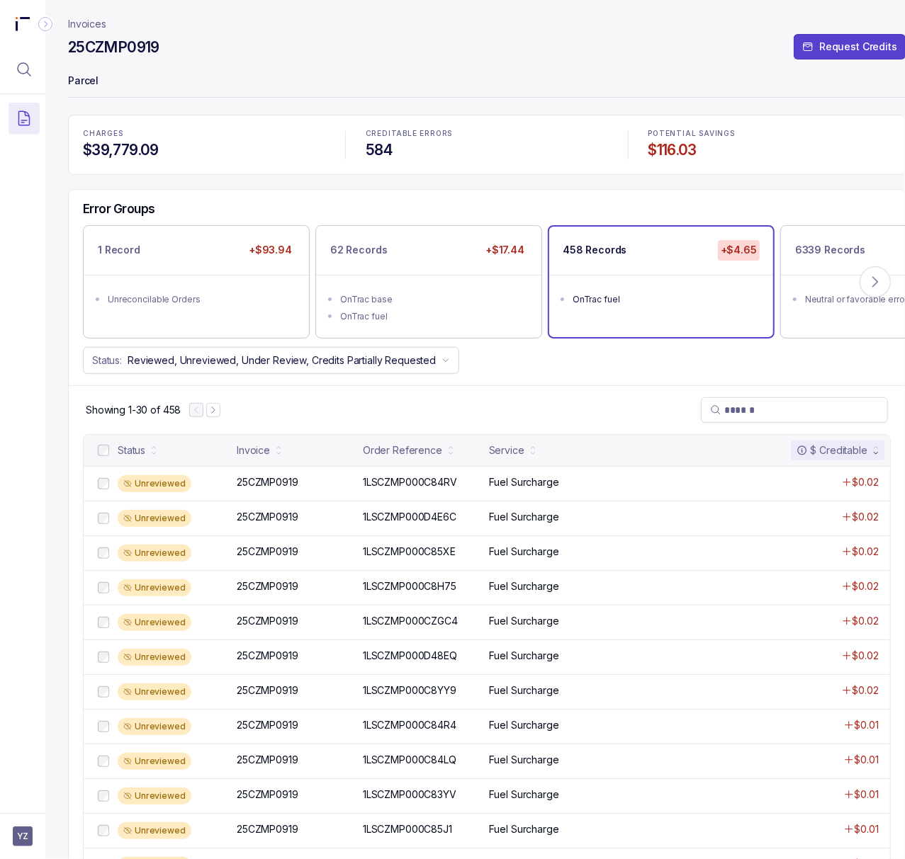
click at [658, 150] on h4 "$116.03" at bounding box center [769, 150] width 242 height 20
click at [31, 67] on icon "Menu Icon Button MagnifyingGlassIcon" at bounding box center [24, 69] width 17 height 17
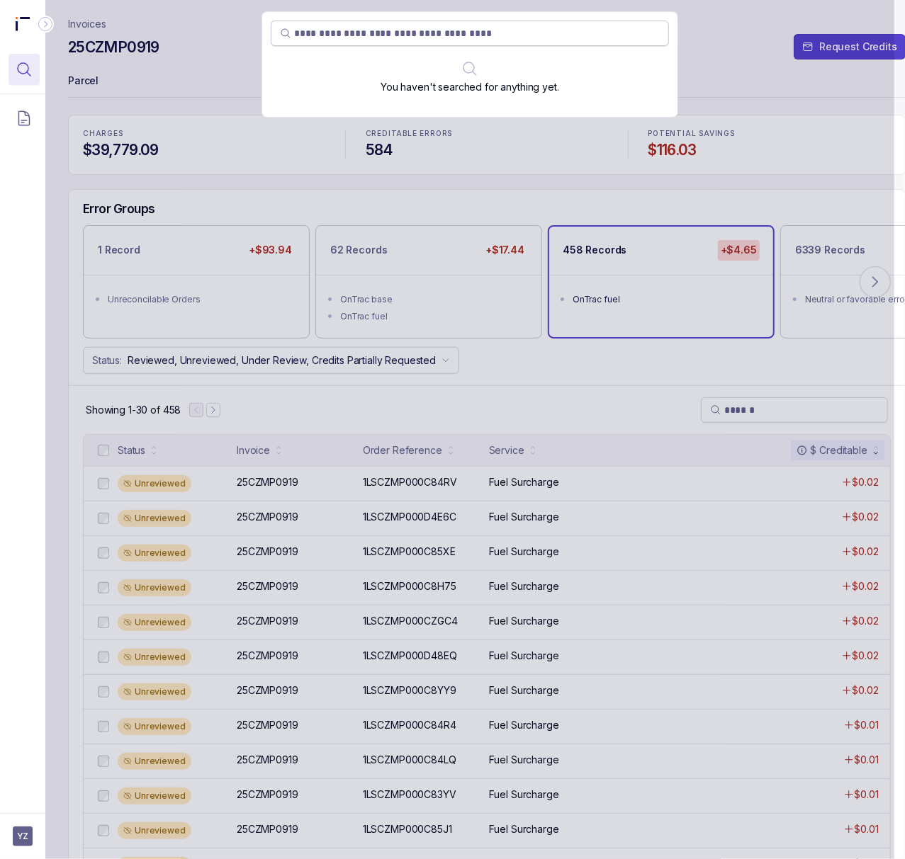
click at [309, 31] on input "search" at bounding box center [477, 33] width 366 height 14
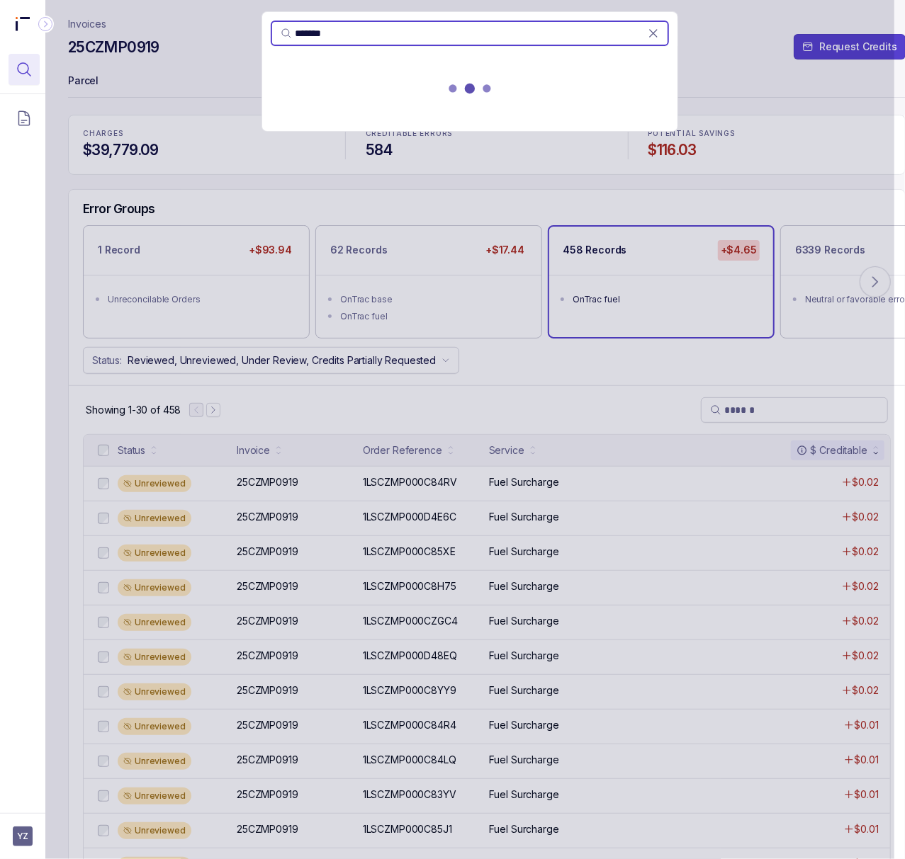
type input "*******"
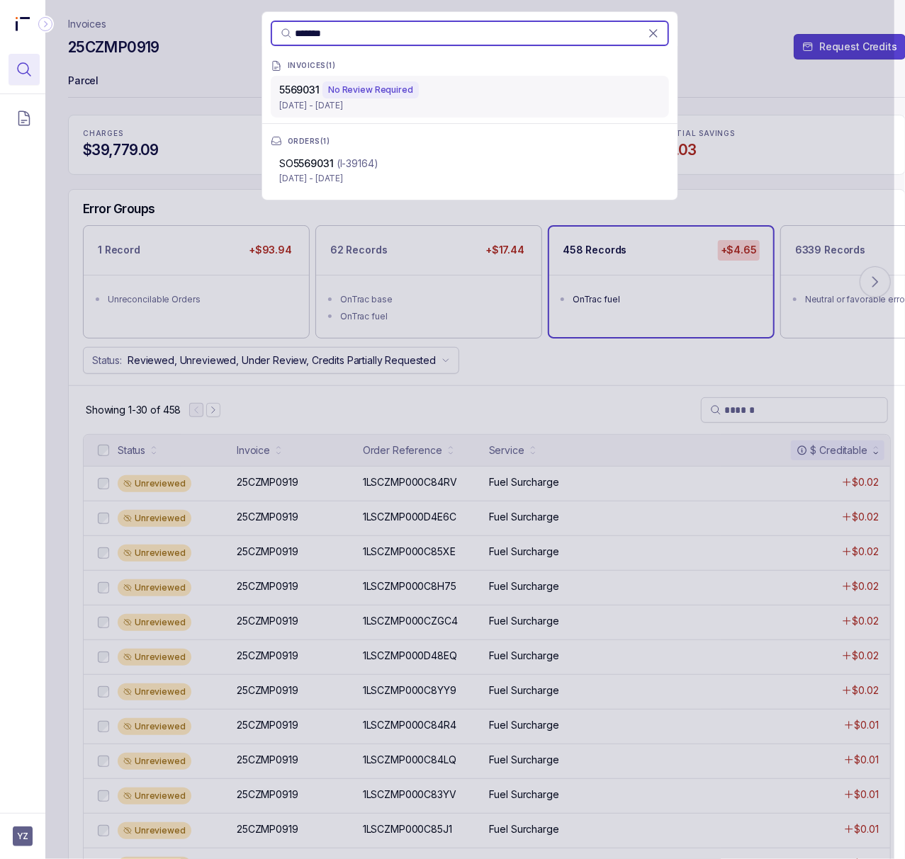
click at [463, 98] on p "[DATE] - [DATE]" at bounding box center [469, 105] width 381 height 14
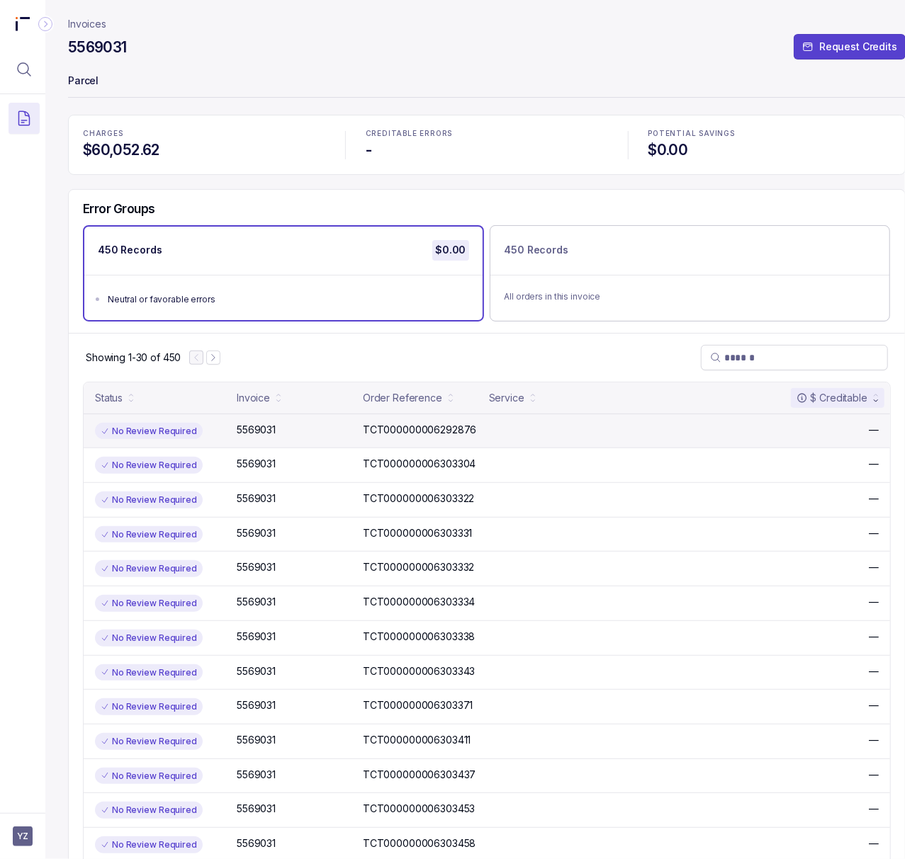
click at [391, 420] on div "No Review Required 5569031 5569031 TCT000000006292876 TCT000000006292876 —" at bounding box center [487, 431] width 806 height 35
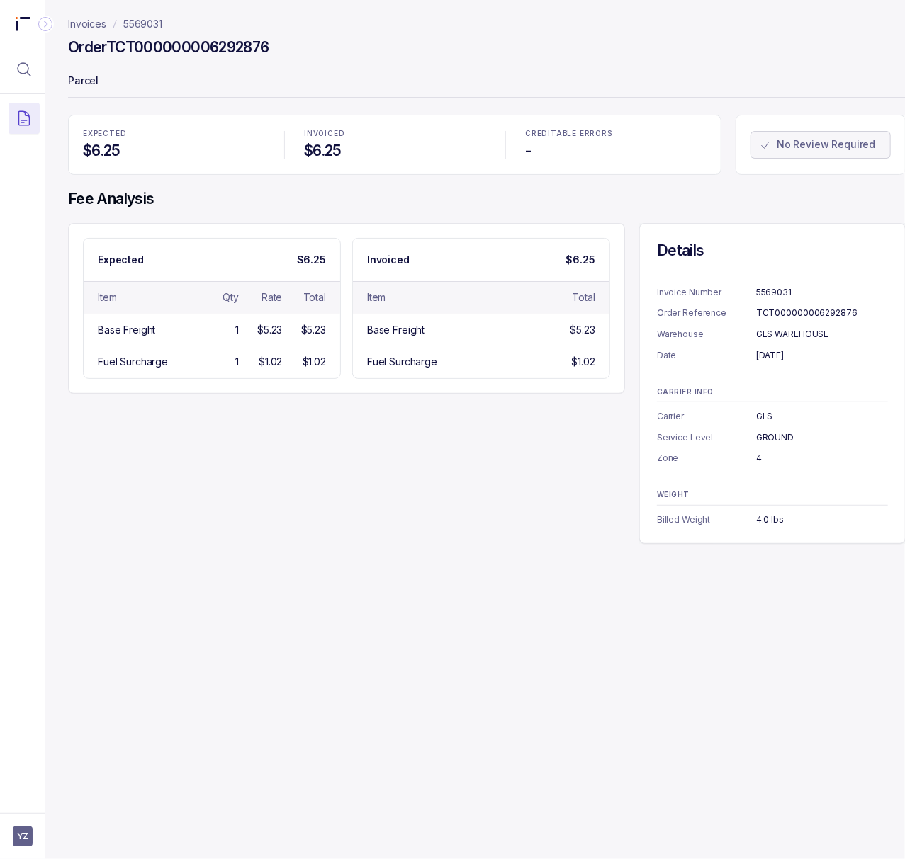
click at [775, 293] on div "5569031" at bounding box center [822, 293] width 132 height 14
click at [840, 315] on div "TCT000000006292876" at bounding box center [822, 313] width 132 height 14
click at [785, 352] on div "[DATE]" at bounding box center [822, 356] width 132 height 14
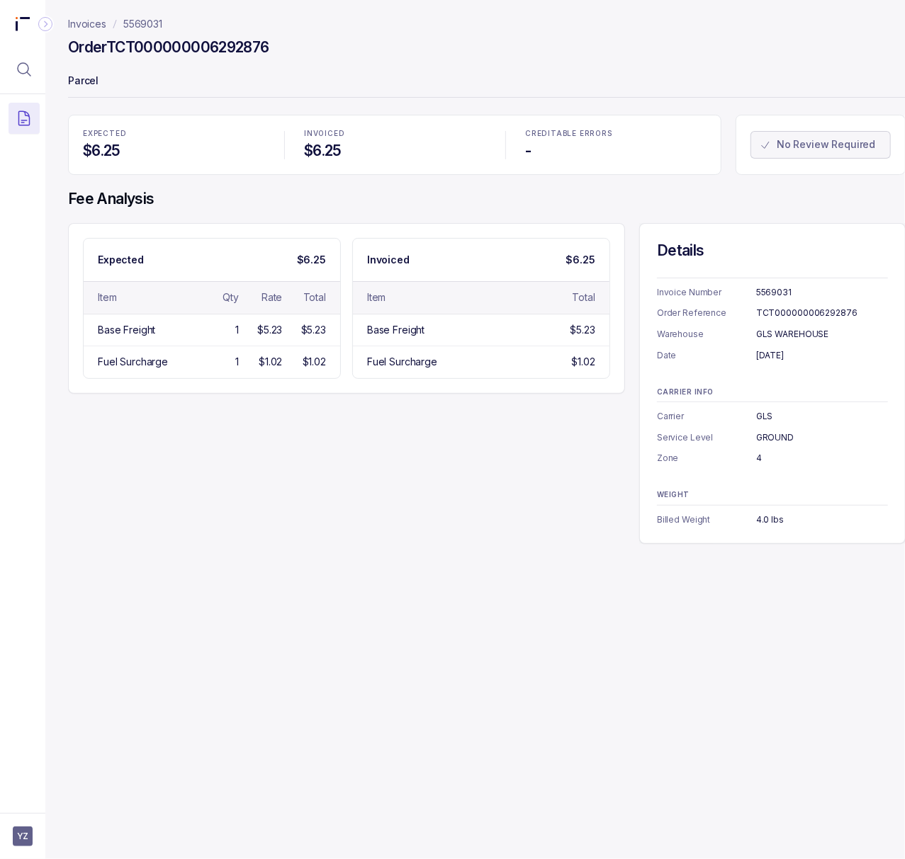
click at [785, 352] on div "[DATE]" at bounding box center [822, 356] width 132 height 14
click at [796, 333] on div "GLS WAREHOUSE" at bounding box center [822, 334] width 132 height 14
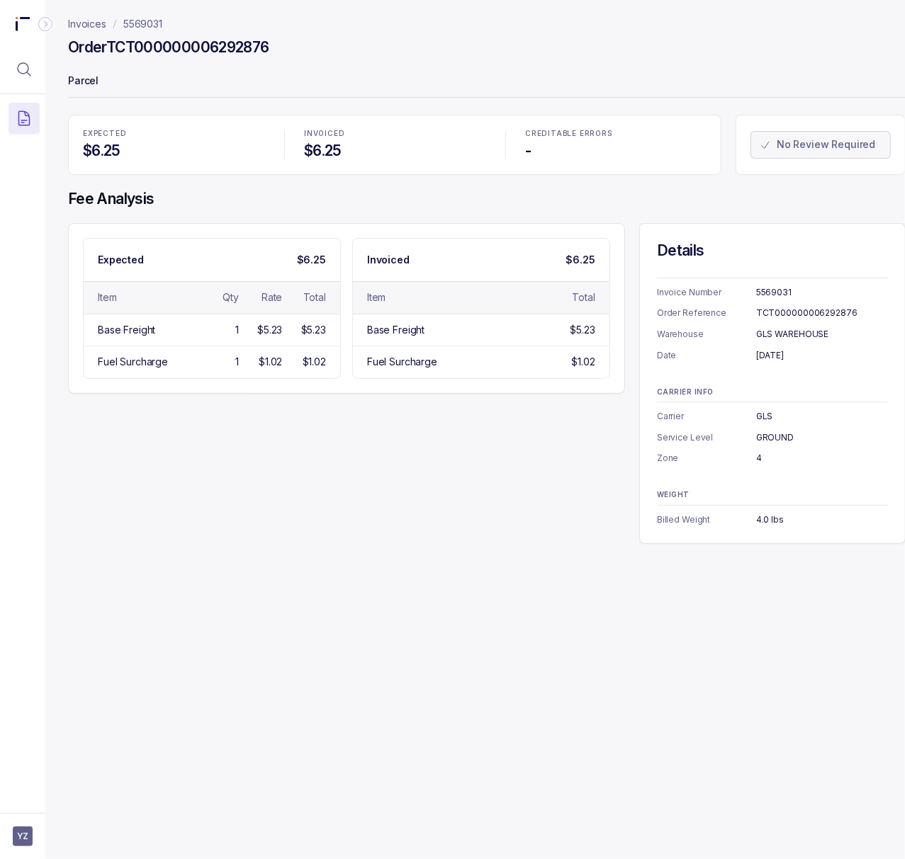
click at [760, 415] on div "GLS" at bounding box center [822, 417] width 132 height 14
click at [786, 436] on div "GROUND" at bounding box center [822, 438] width 132 height 14
click at [760, 459] on div "4" at bounding box center [822, 458] width 132 height 14
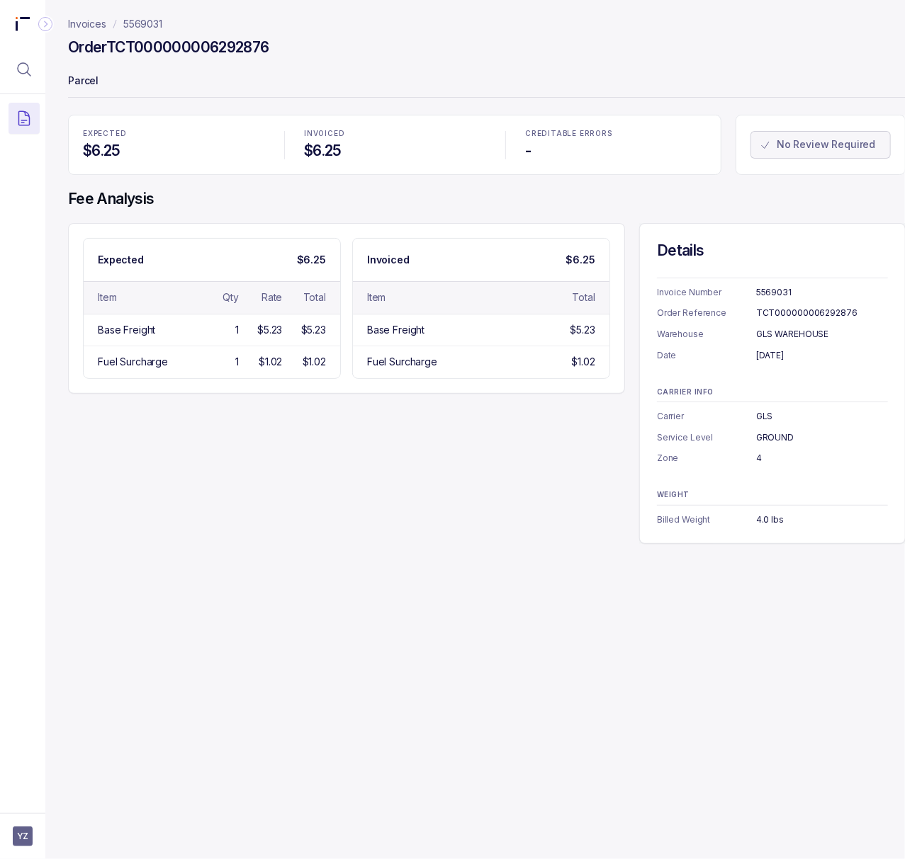
click at [760, 459] on div "4" at bounding box center [822, 458] width 132 height 14
click at [767, 514] on div "4.0 lbs" at bounding box center [822, 520] width 132 height 14
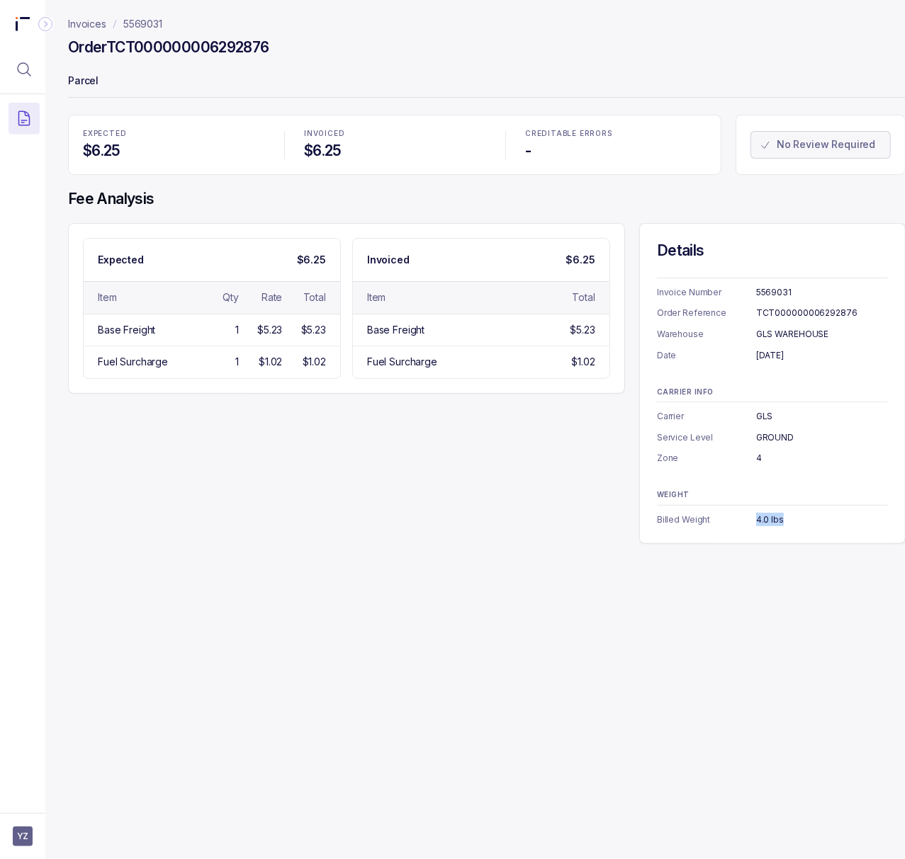
click at [157, 18] on p "5569031" at bounding box center [142, 24] width 39 height 14
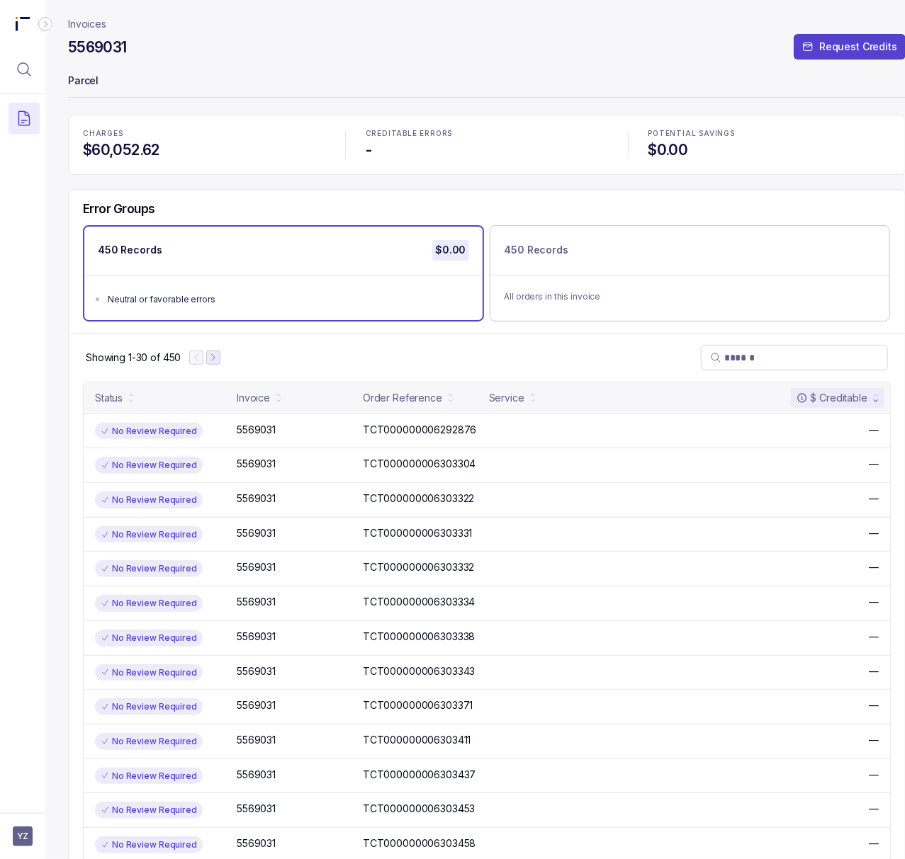
click at [217, 356] on icon "Next Page" at bounding box center [213, 358] width 10 height 10
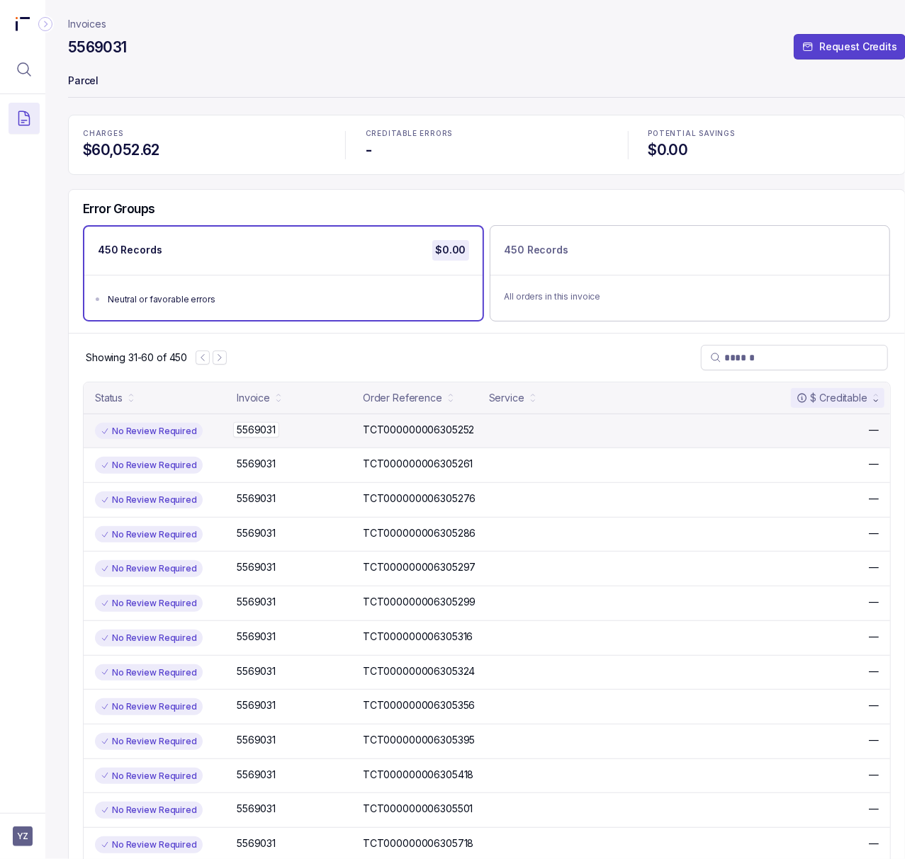
click at [259, 426] on p "5569031" at bounding box center [256, 430] width 46 height 16
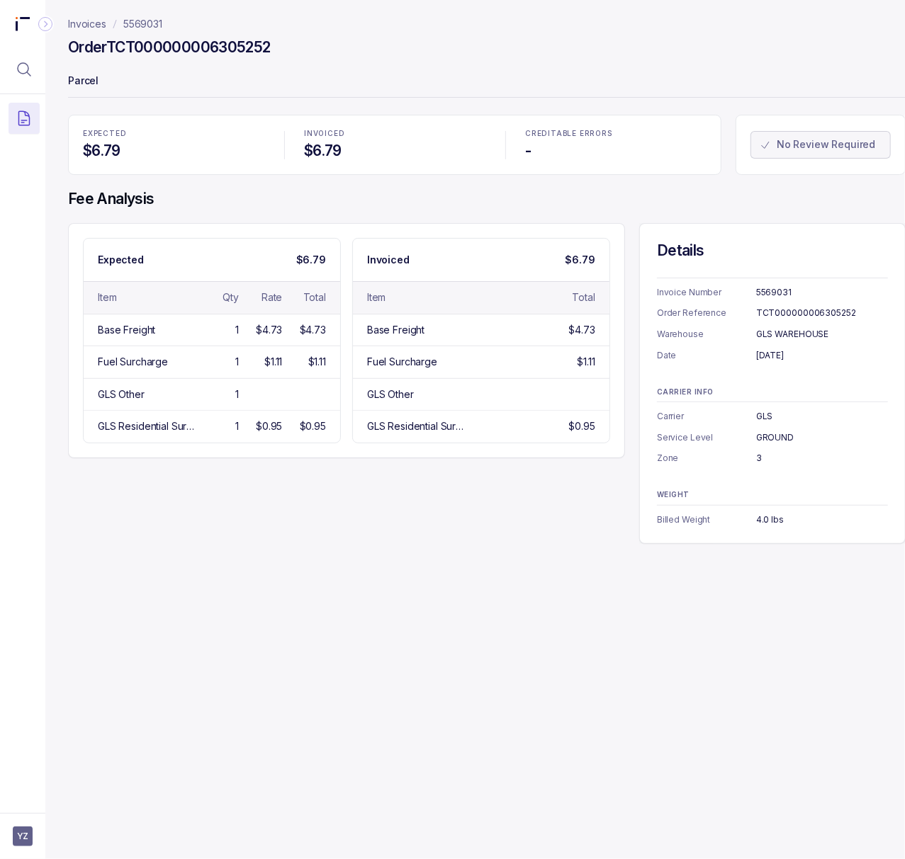
click at [803, 313] on div "TCT000000006305252" at bounding box center [822, 313] width 132 height 14
click at [783, 349] on div "[DATE]" at bounding box center [822, 356] width 132 height 14
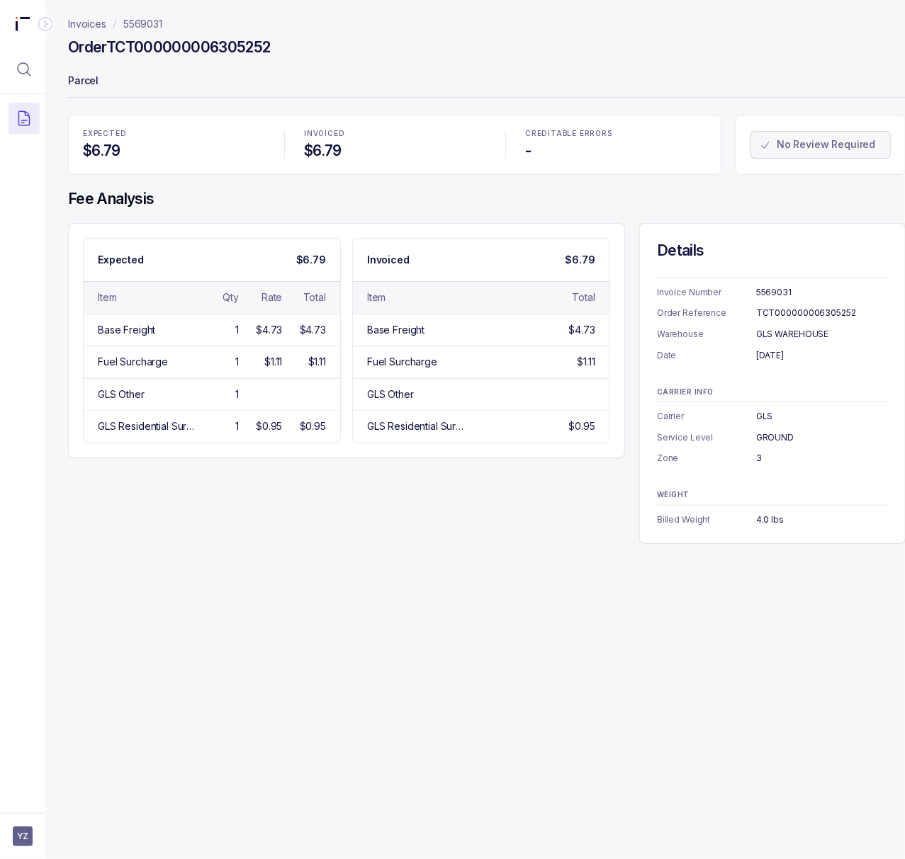
click at [757, 458] on div "3" at bounding box center [822, 458] width 132 height 14
click at [777, 523] on div "4.0 lbs" at bounding box center [822, 520] width 132 height 14
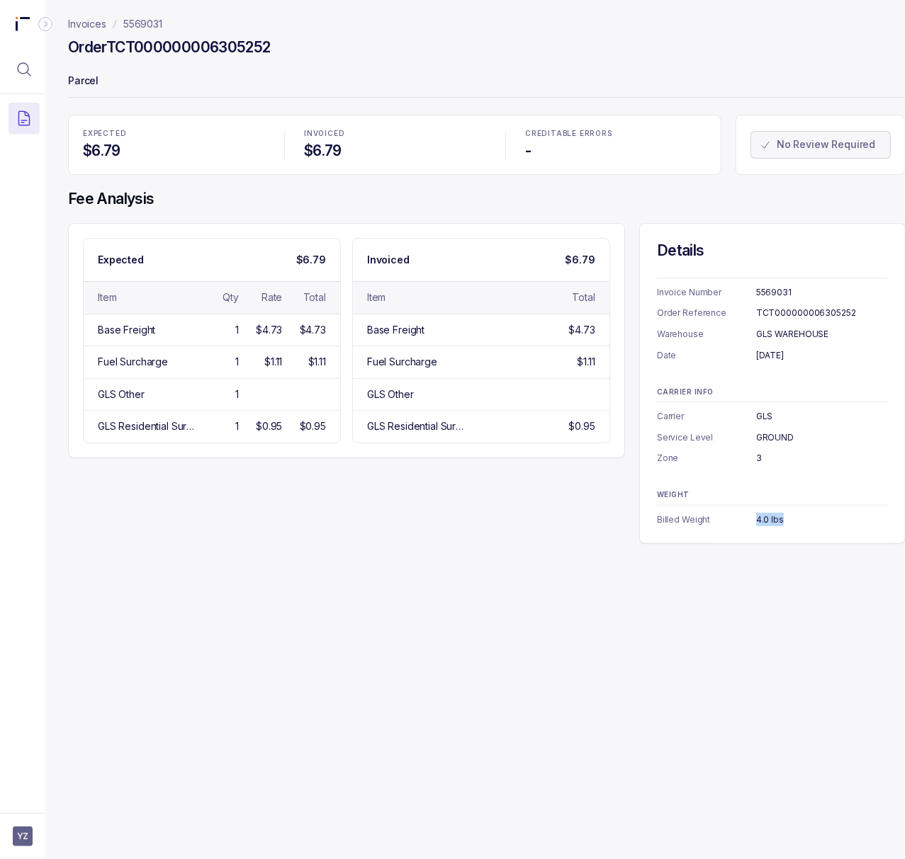
click at [146, 29] on p "5569031" at bounding box center [142, 24] width 39 height 14
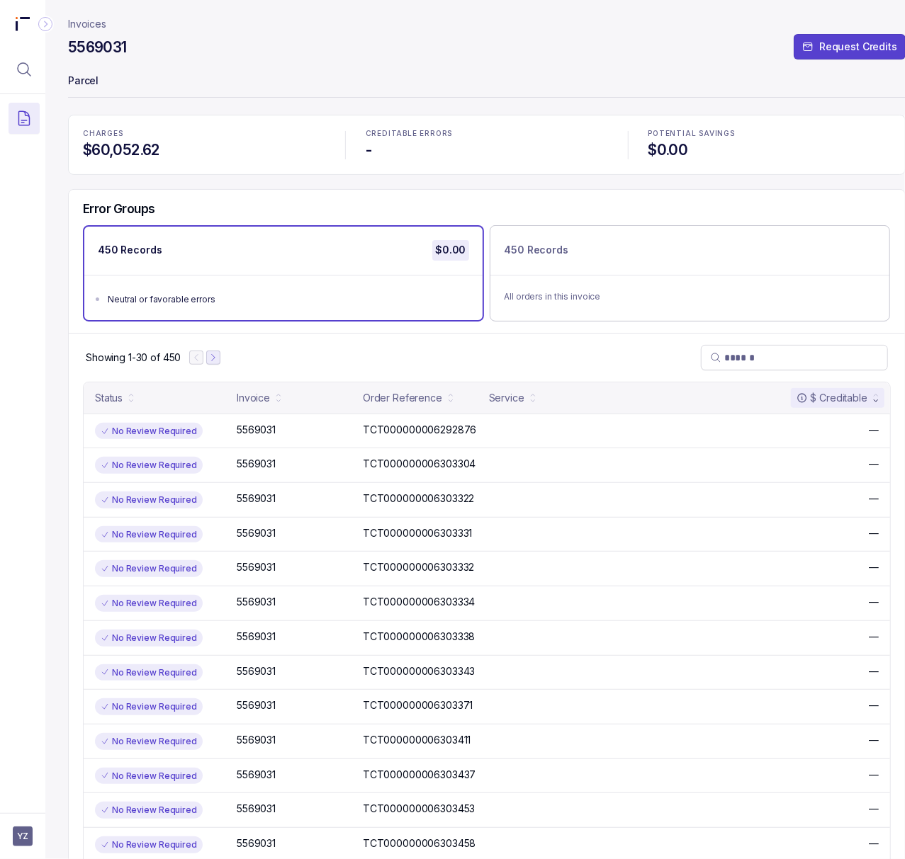
click at [217, 355] on icon "Next Page" at bounding box center [213, 358] width 10 height 10
click at [222, 354] on icon "Next Page" at bounding box center [220, 358] width 10 height 10
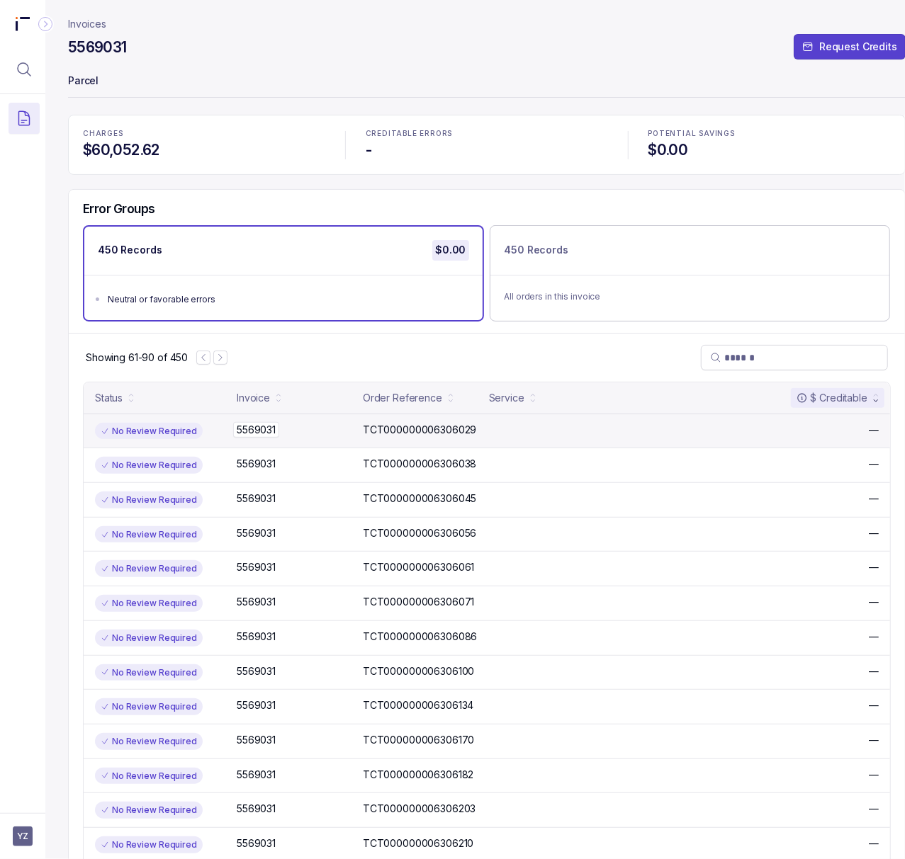
click at [272, 431] on p "5569031" at bounding box center [256, 430] width 46 height 16
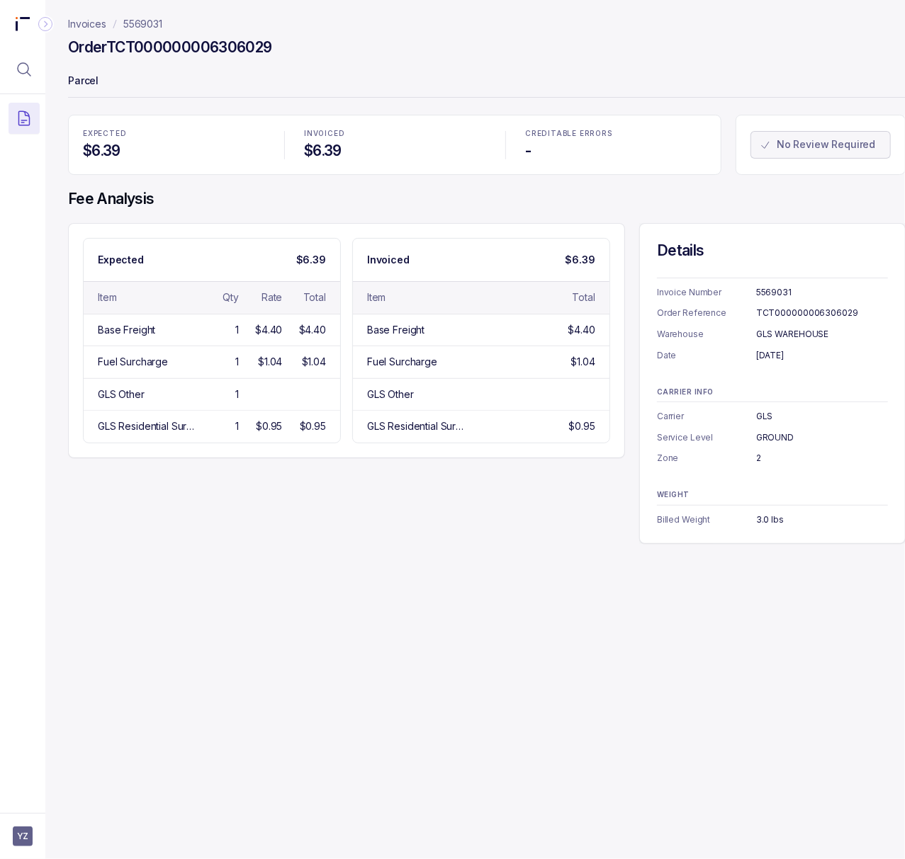
click at [803, 310] on div "TCT000000006306029" at bounding box center [822, 313] width 132 height 14
click at [767, 361] on div "[DATE]" at bounding box center [822, 356] width 132 height 14
click at [784, 358] on div "[DATE]" at bounding box center [822, 356] width 132 height 14
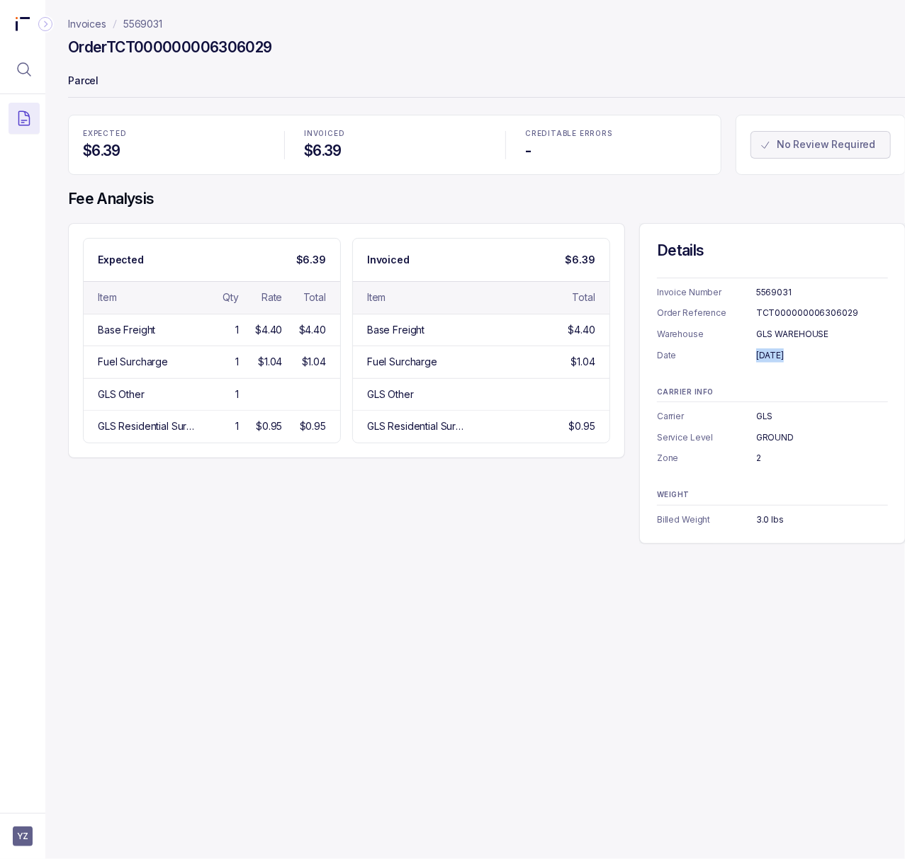
click at [784, 358] on div "[DATE]" at bounding box center [822, 356] width 132 height 14
click at [758, 461] on div "2" at bounding box center [822, 458] width 132 height 14
click at [774, 520] on div "3.0 lbs" at bounding box center [822, 520] width 132 height 14
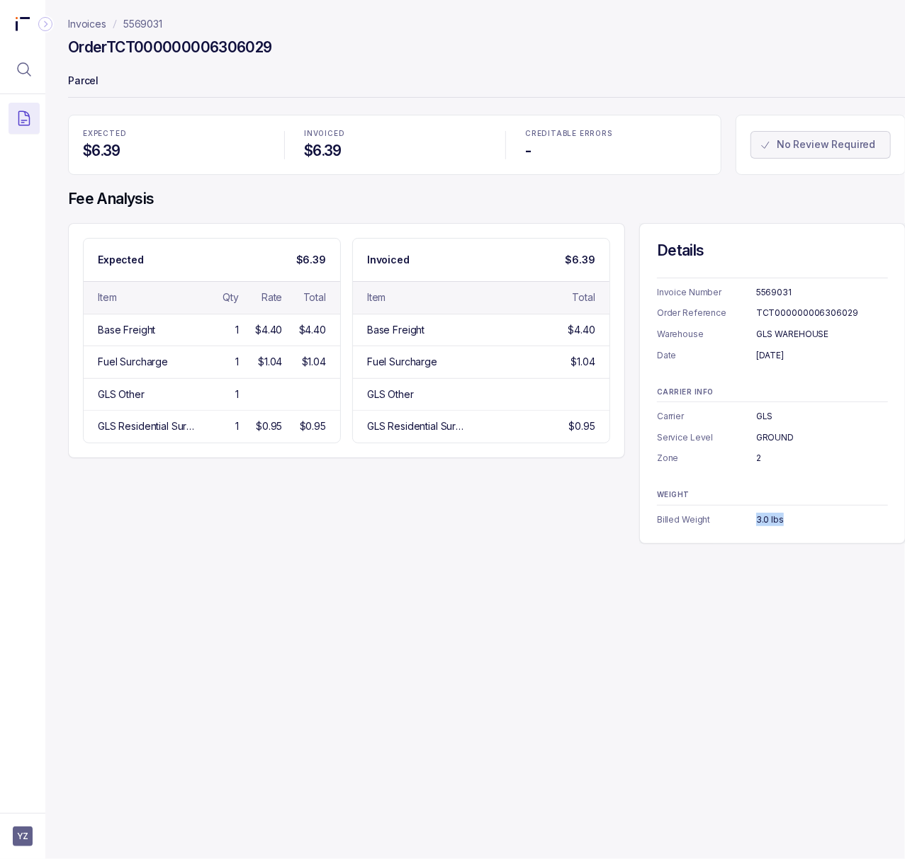
click at [774, 520] on div "3.0 lbs" at bounding box center [822, 520] width 132 height 14
click at [157, 20] on p "5569031" at bounding box center [142, 24] width 39 height 14
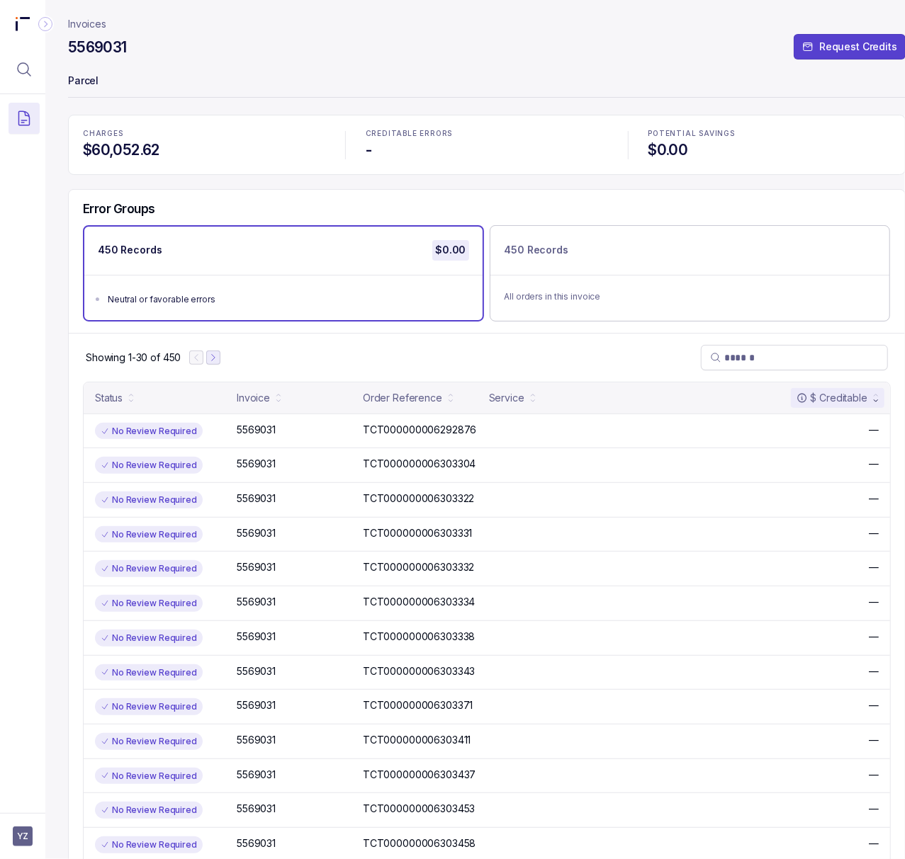
click at [217, 363] on icon "Next Page" at bounding box center [213, 358] width 10 height 10
click at [217, 363] on icon "Next Page" at bounding box center [220, 358] width 10 height 10
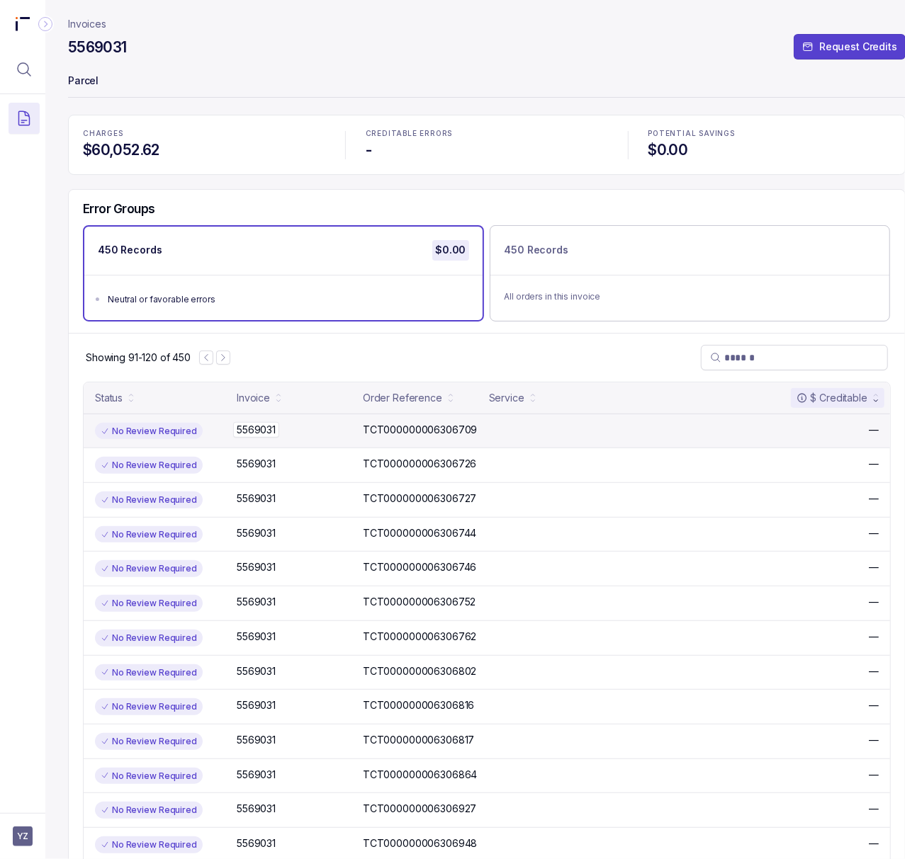
click at [310, 431] on div "5569031 5569031" at bounding box center [296, 430] width 118 height 14
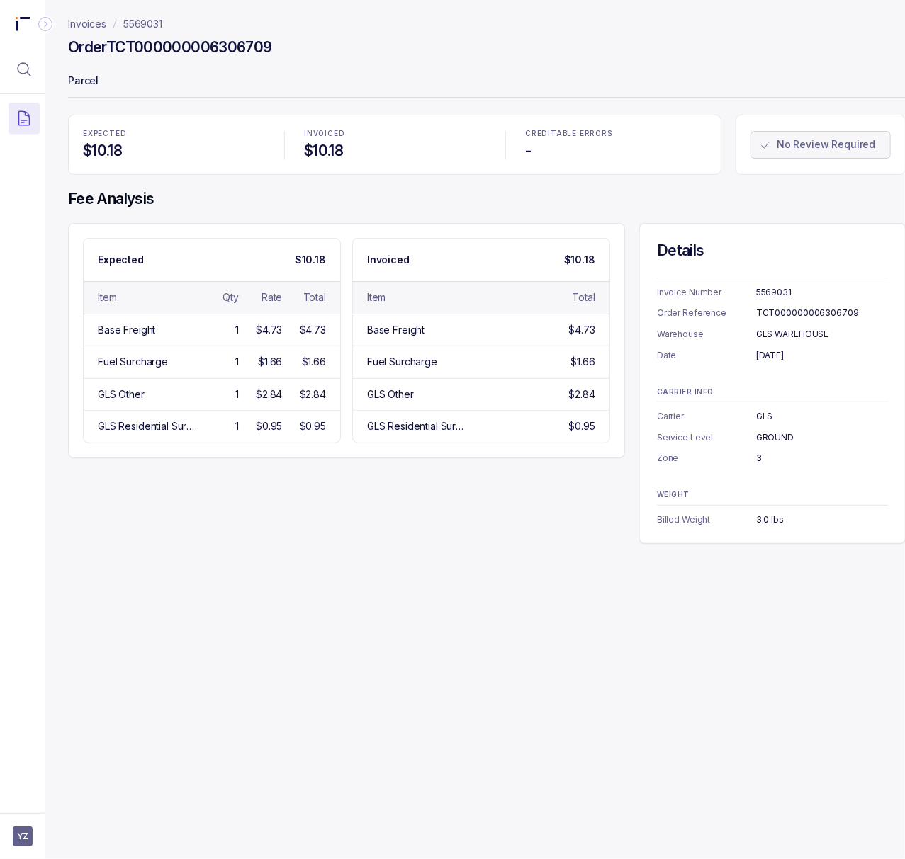
click at [768, 315] on div "TCT000000006306709" at bounding box center [822, 313] width 132 height 14
click at [798, 355] on div "[DATE]" at bounding box center [822, 356] width 132 height 14
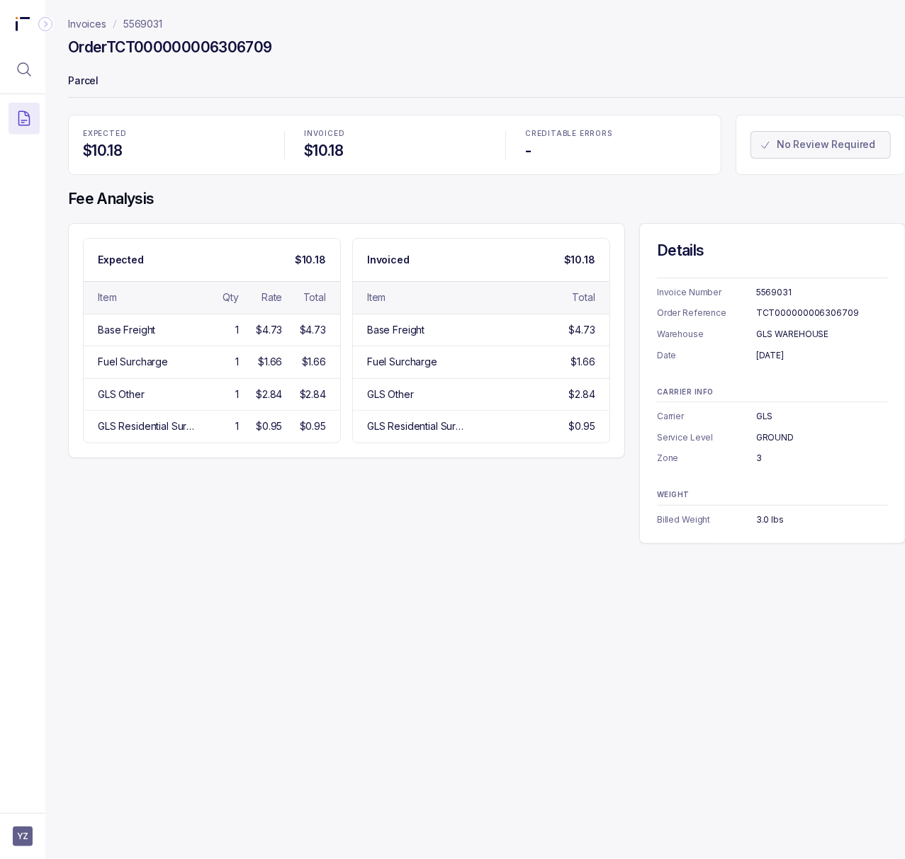
click at [757, 463] on div "3" at bounding box center [822, 458] width 132 height 14
click at [764, 525] on div "3.0 lbs" at bounding box center [822, 520] width 132 height 14
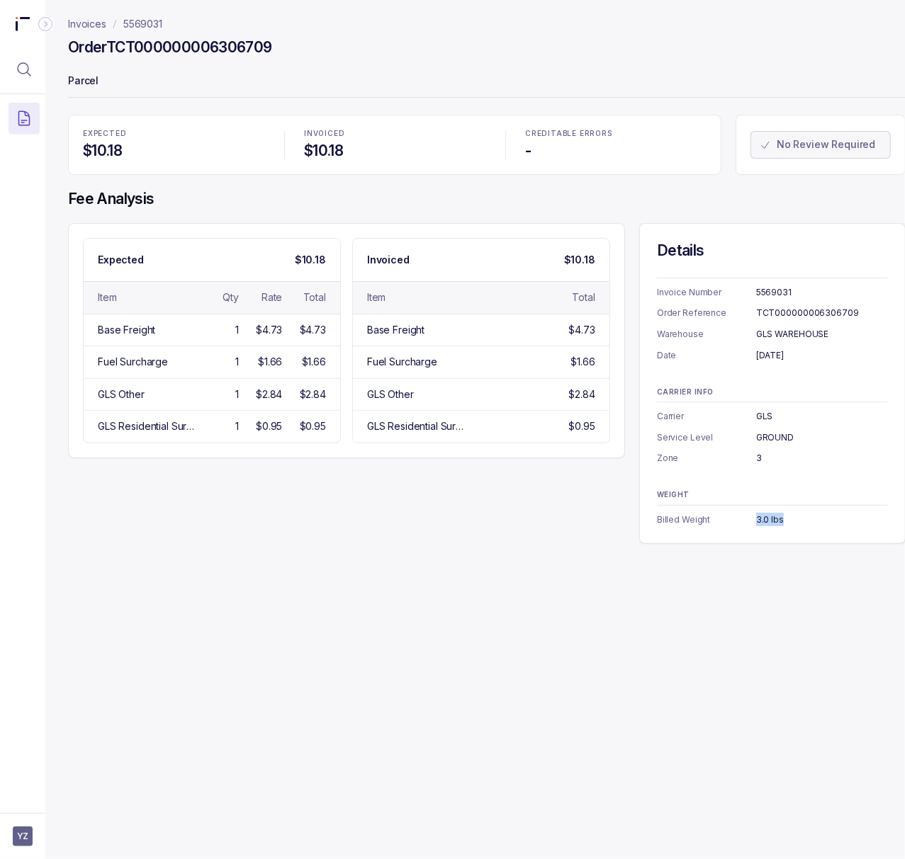
click at [139, 23] on p "5569031" at bounding box center [142, 24] width 39 height 14
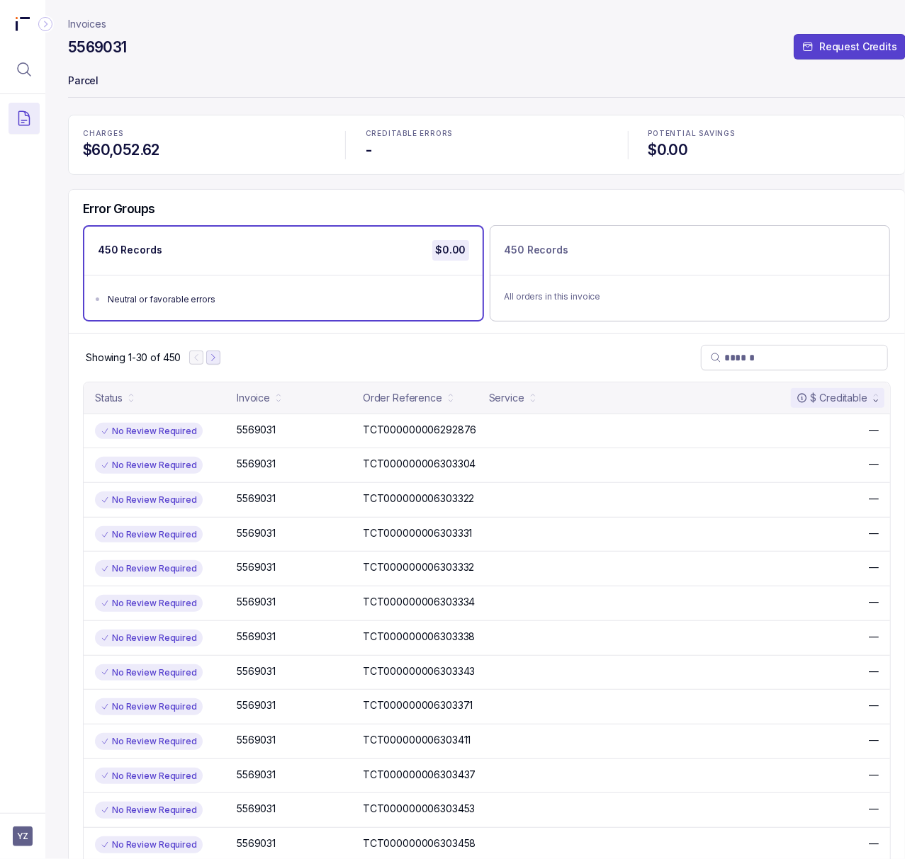
click at [214, 355] on icon "Next Page" at bounding box center [213, 358] width 10 height 10
click at [215, 355] on icon "Next Page" at bounding box center [220, 358] width 10 height 10
click at [219, 355] on icon "Next Page" at bounding box center [220, 357] width 3 height 6
click at [225, 355] on icon "Next Page" at bounding box center [223, 358] width 10 height 10
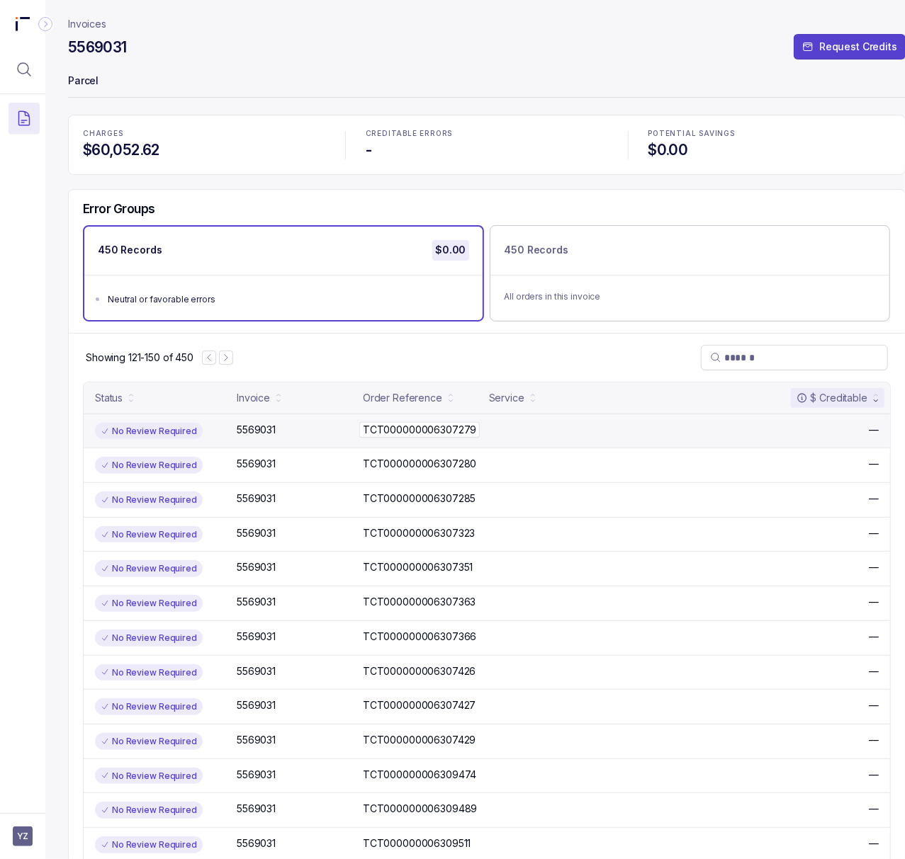
click at [388, 432] on p "TCT000000006307279" at bounding box center [419, 430] width 120 height 16
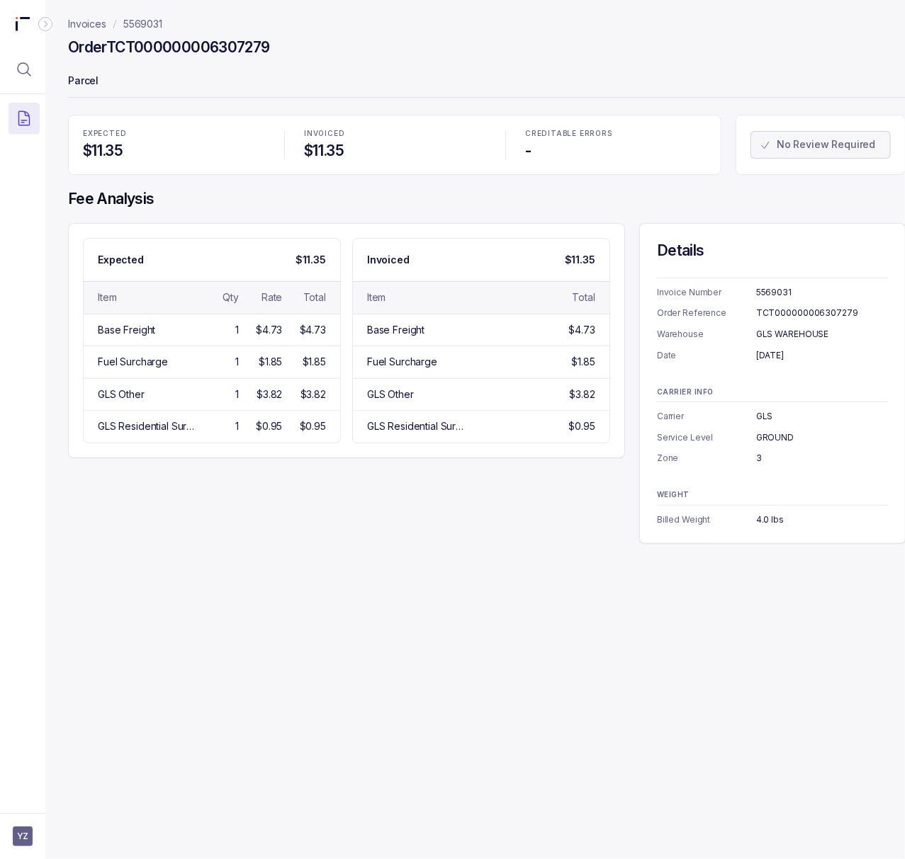
click at [808, 312] on div "TCT000000006307279" at bounding box center [822, 313] width 132 height 14
click at [791, 361] on div "[DATE]" at bounding box center [822, 356] width 132 height 14
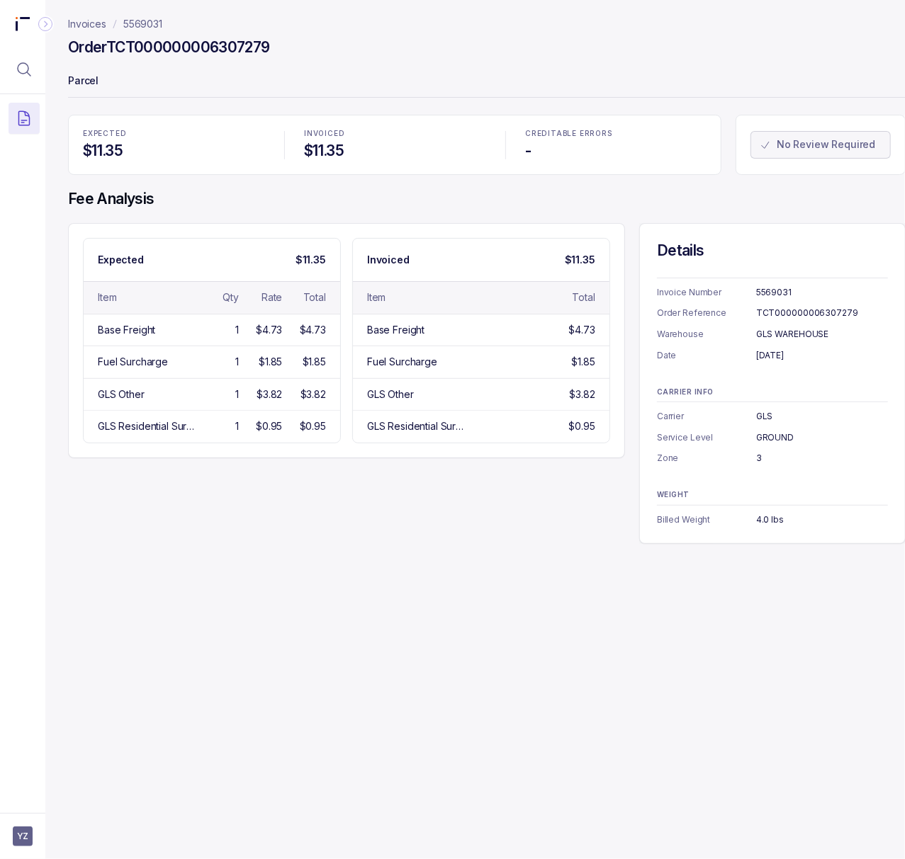
click at [757, 457] on div "3" at bounding box center [822, 458] width 132 height 14
click at [763, 519] on div "4.0 lbs" at bounding box center [822, 520] width 132 height 14
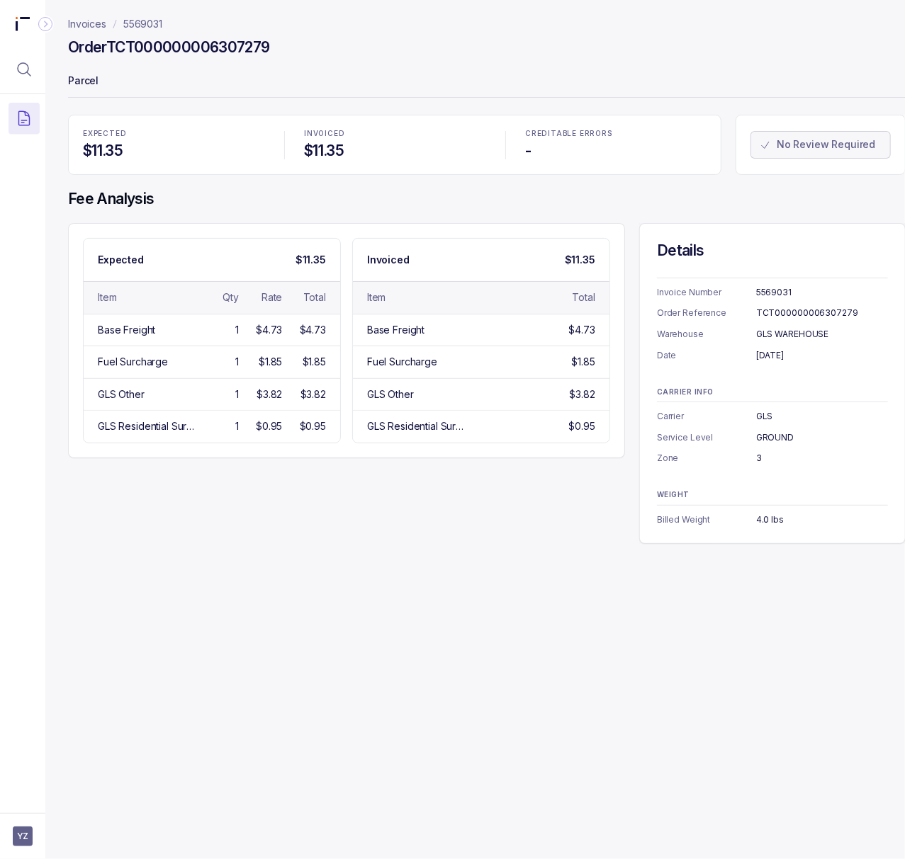
click at [457, 40] on div "Order TCT000000006307279" at bounding box center [486, 50] width 837 height 26
click at [157, 20] on p "5569031" at bounding box center [142, 24] width 39 height 14
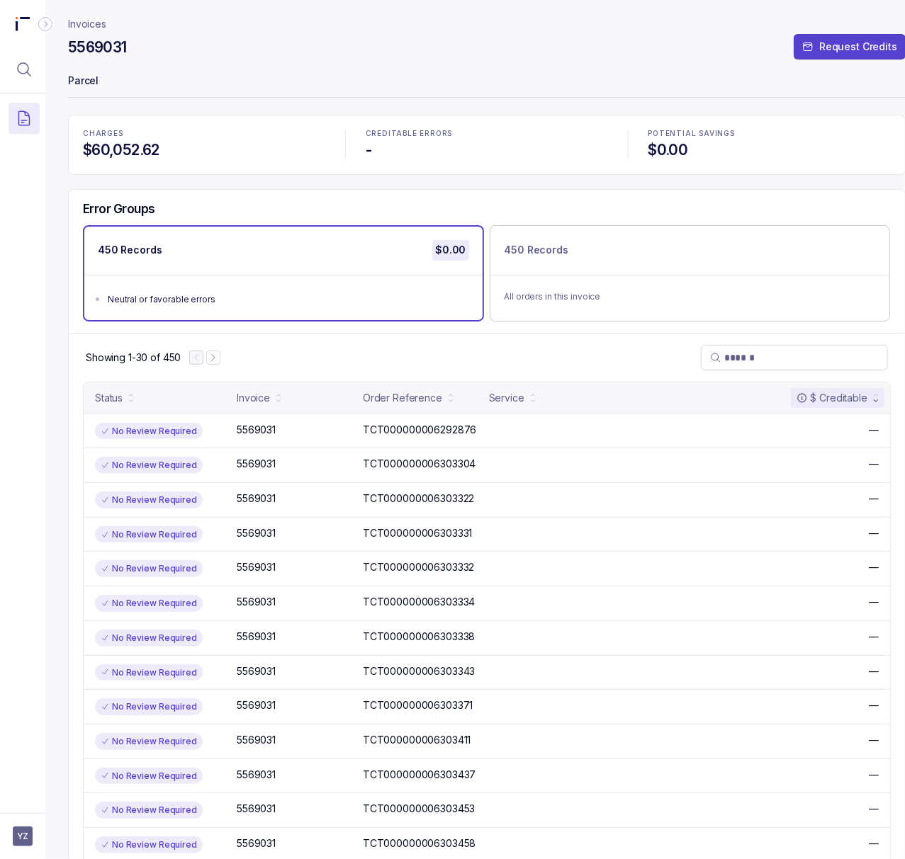
click at [665, 149] on h4 "$0.00" at bounding box center [769, 150] width 242 height 20
click at [26, 78] on button "Menu Icon Button MagnifyingGlassIcon" at bounding box center [24, 69] width 31 height 31
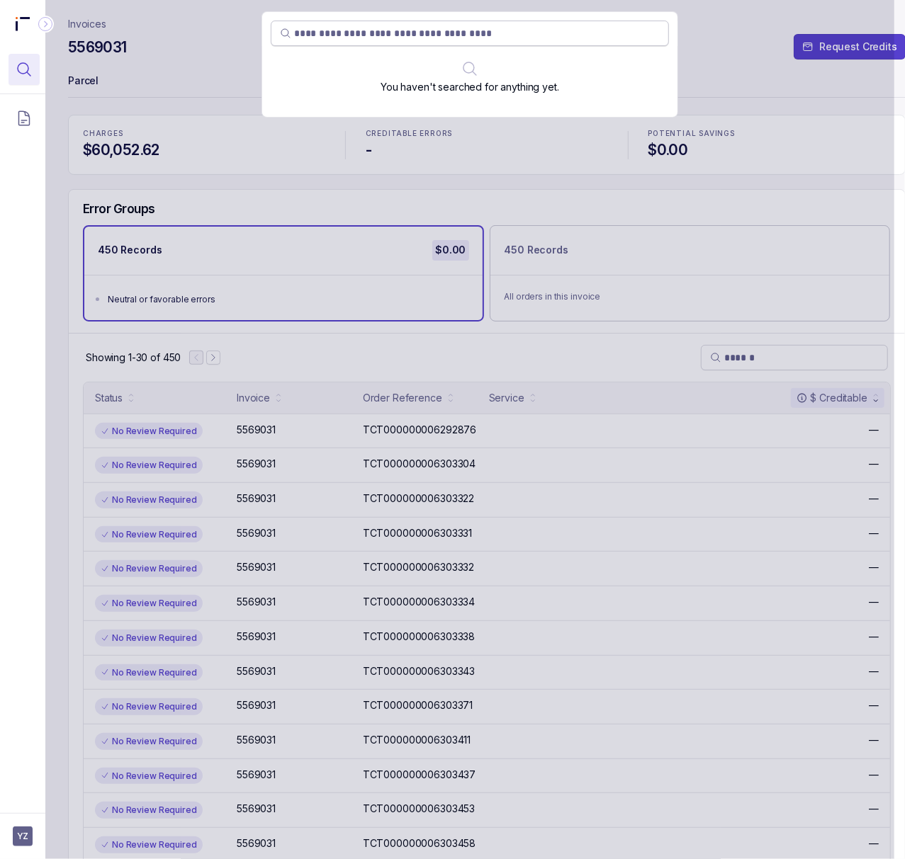
click at [318, 31] on input "search" at bounding box center [477, 33] width 366 height 14
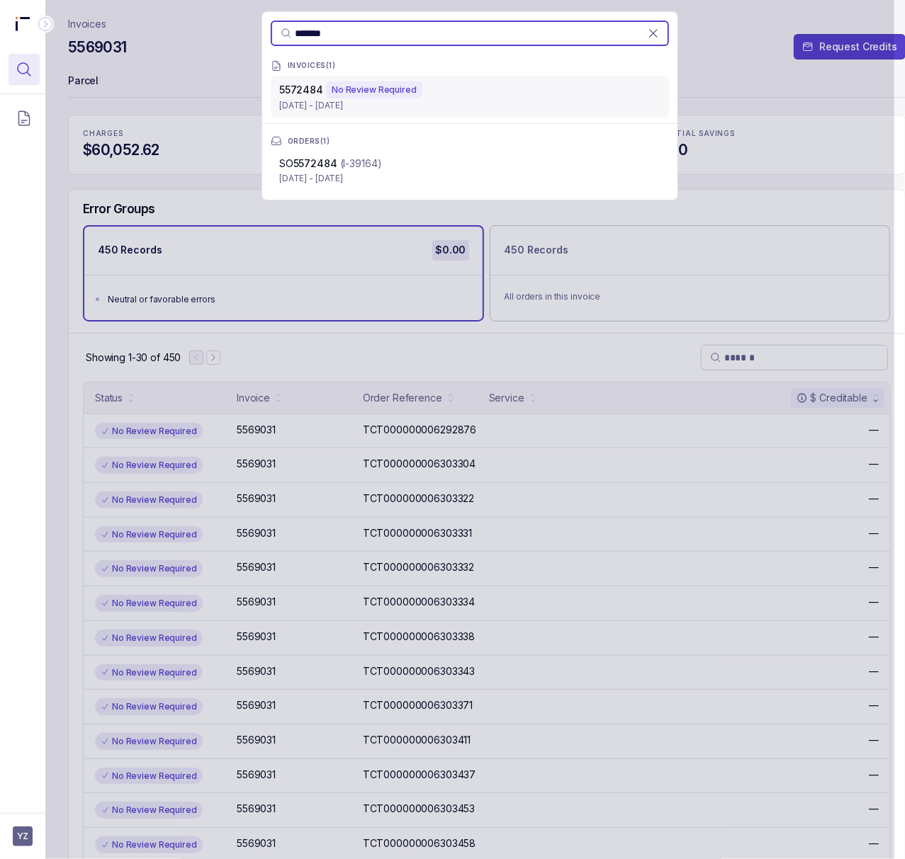
type input "*******"
click at [317, 108] on p "[DATE] - [DATE]" at bounding box center [469, 105] width 381 height 14
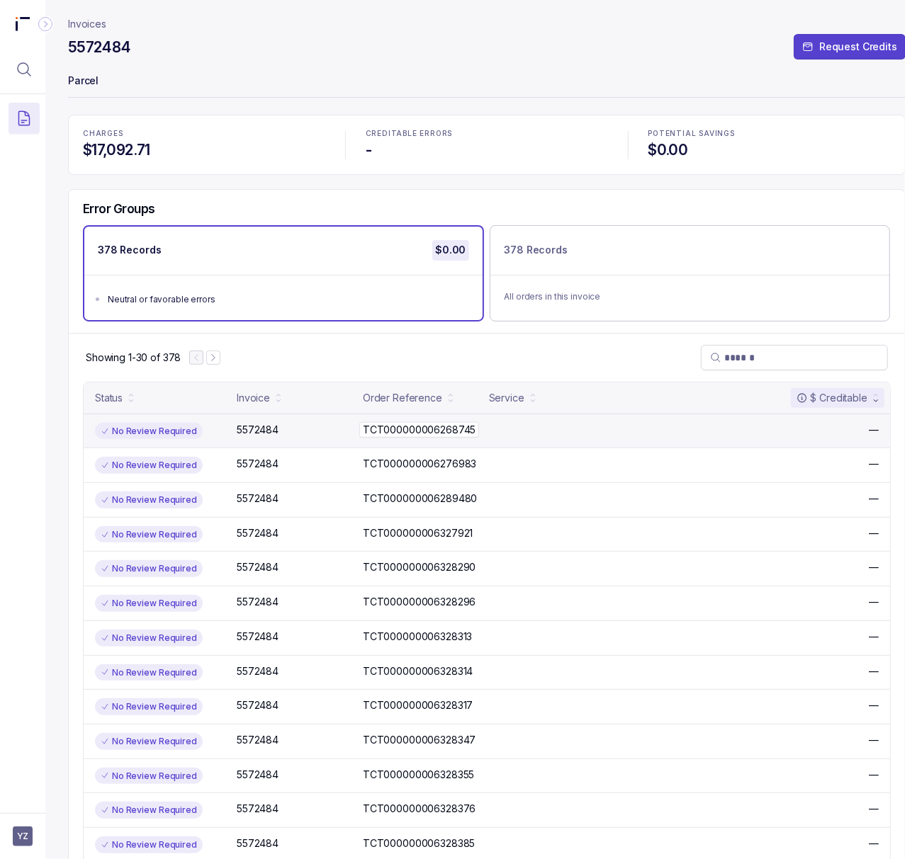
click at [437, 434] on p "TCT000000006268745" at bounding box center [419, 430] width 120 height 16
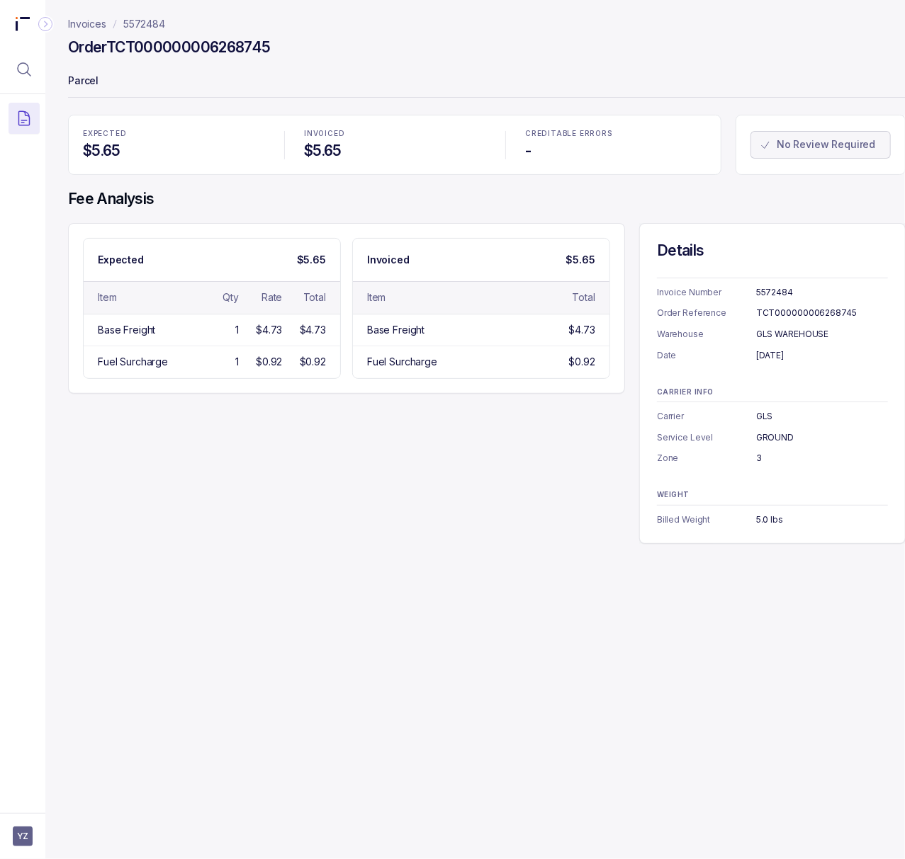
click at [777, 315] on div "TCT000000006268745" at bounding box center [822, 313] width 132 height 14
click at [786, 357] on div "[DATE]" at bounding box center [822, 356] width 132 height 14
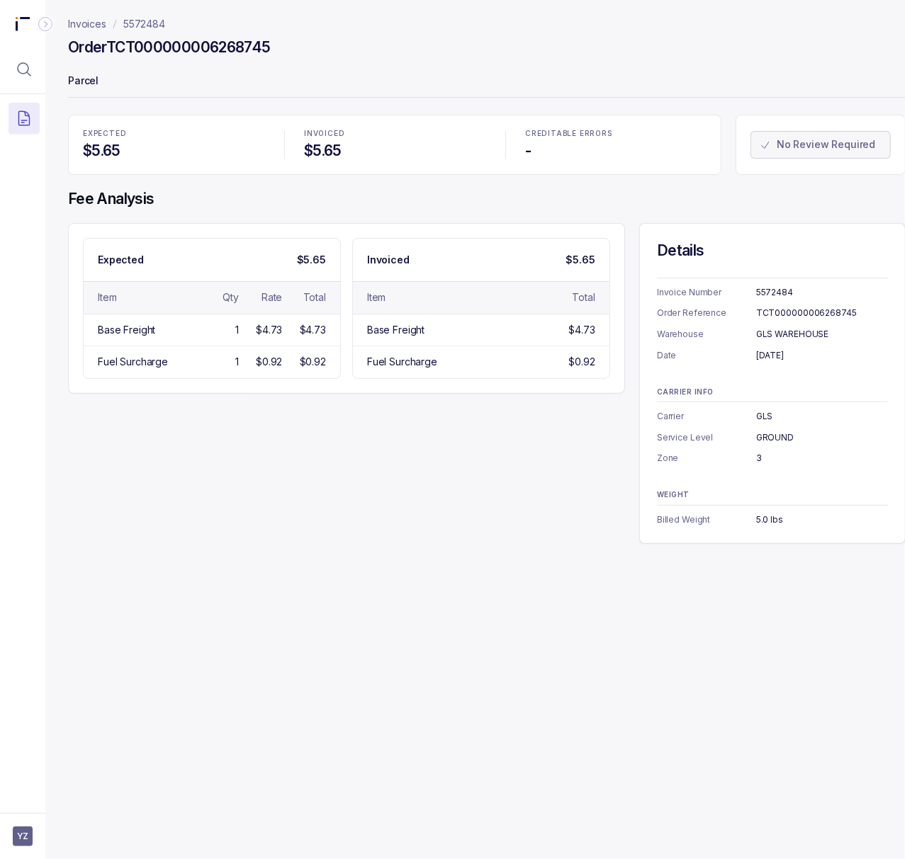
click at [774, 523] on div "5.0 lbs" at bounding box center [822, 520] width 132 height 14
click at [152, 18] on p "5572484" at bounding box center [144, 24] width 42 height 14
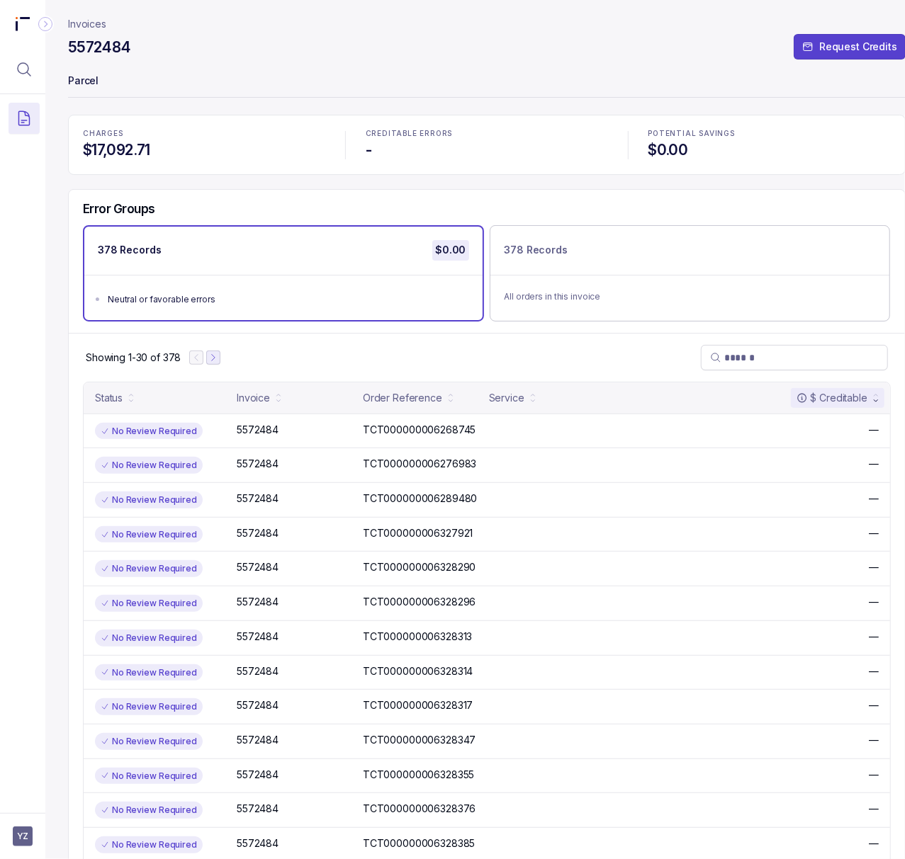
click at [213, 357] on icon "Next Page" at bounding box center [213, 358] width 10 height 10
click at [220, 357] on icon "Next Page" at bounding box center [220, 358] width 10 height 10
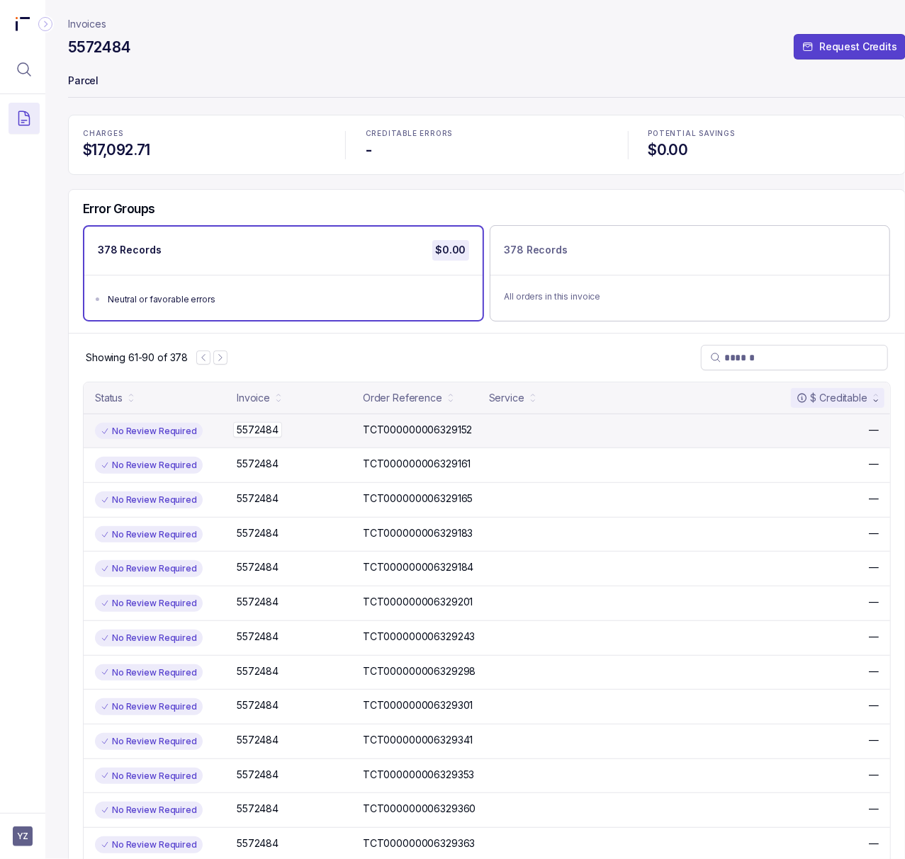
click at [271, 426] on p "5572484" at bounding box center [257, 430] width 49 height 16
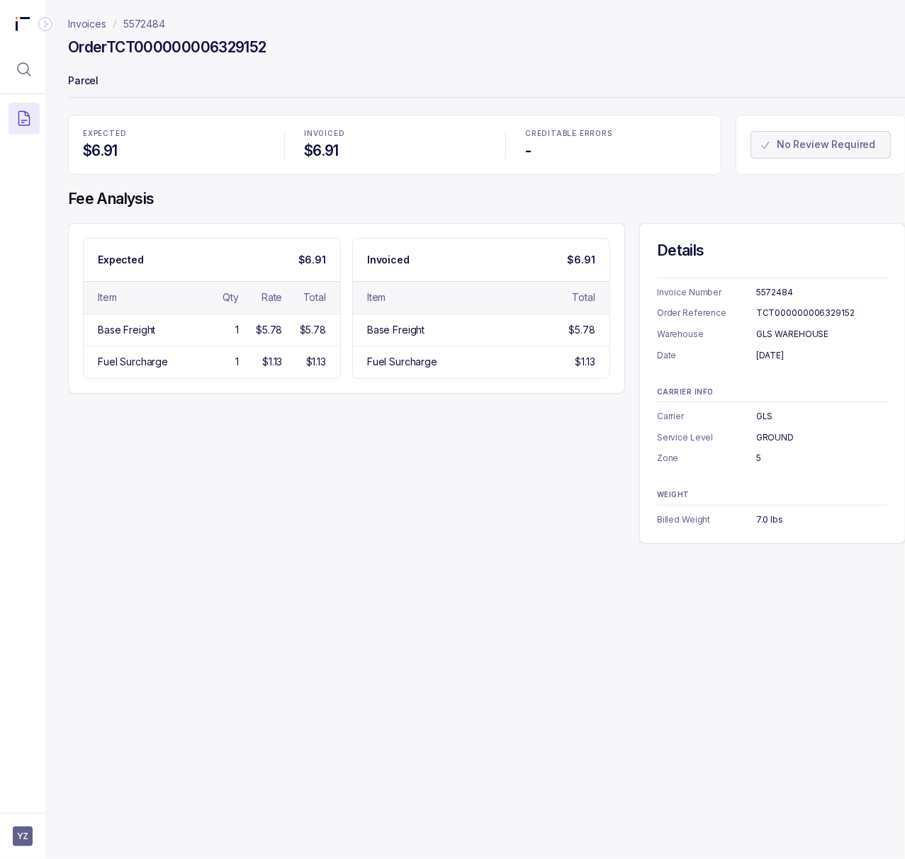
click at [766, 317] on div "TCT000000006329152" at bounding box center [822, 313] width 132 height 14
click at [805, 360] on div "[DATE]" at bounding box center [822, 356] width 132 height 14
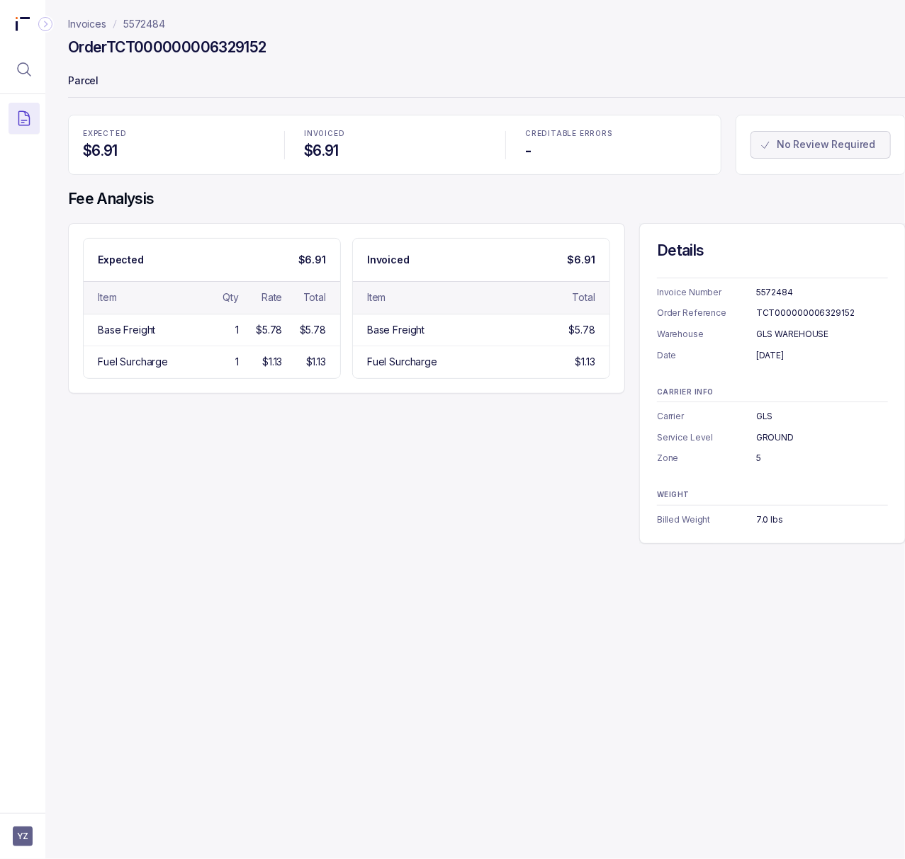
click at [762, 524] on div "7.0 lbs" at bounding box center [822, 520] width 132 height 14
click at [760, 461] on div "5" at bounding box center [822, 458] width 132 height 14
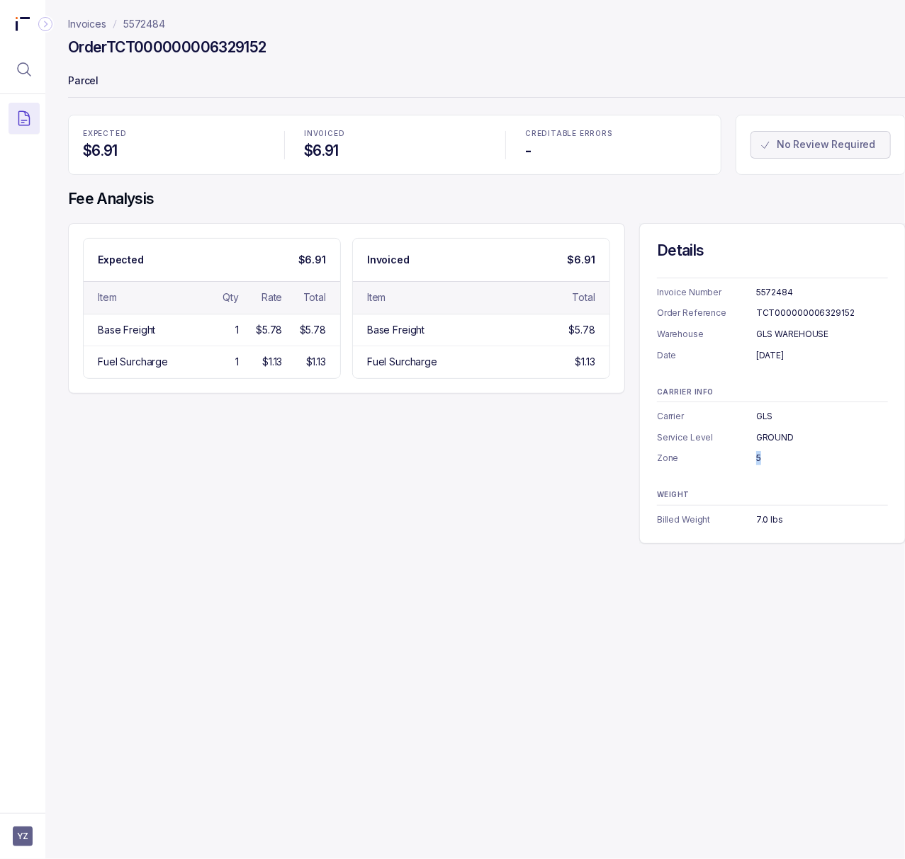
click at [760, 461] on div "5" at bounding box center [822, 458] width 132 height 14
click at [140, 23] on p "5572484" at bounding box center [144, 24] width 42 height 14
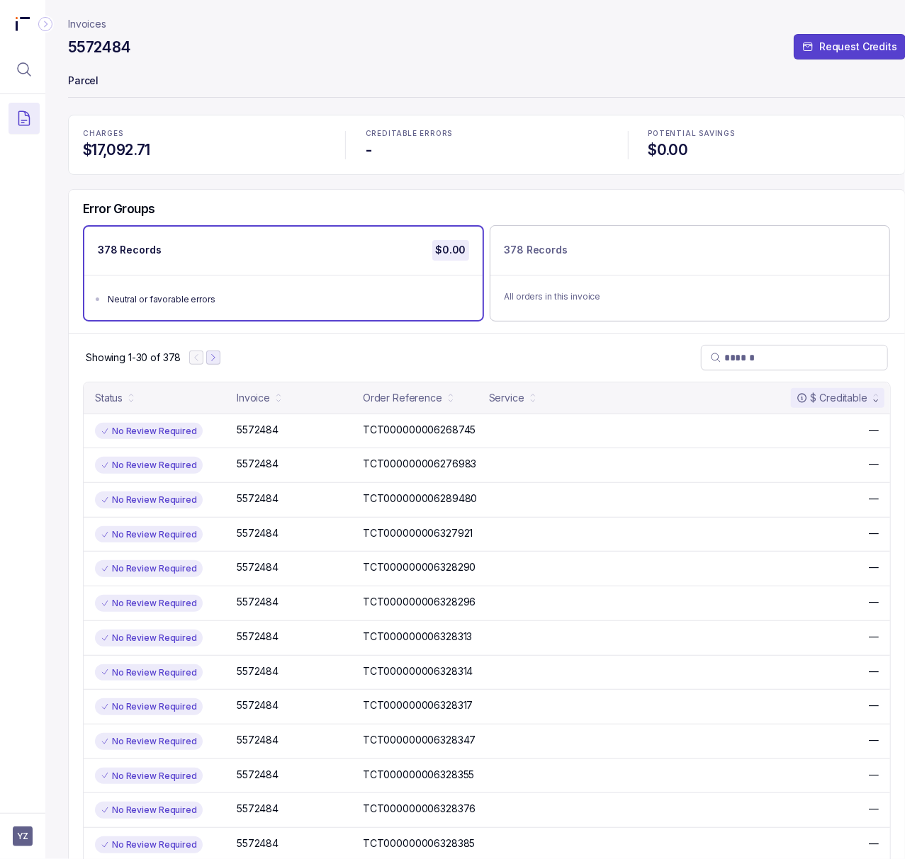
click at [214, 359] on icon "Next Page" at bounding box center [213, 357] width 3 height 6
click at [222, 359] on icon "Next Page" at bounding box center [220, 358] width 10 height 10
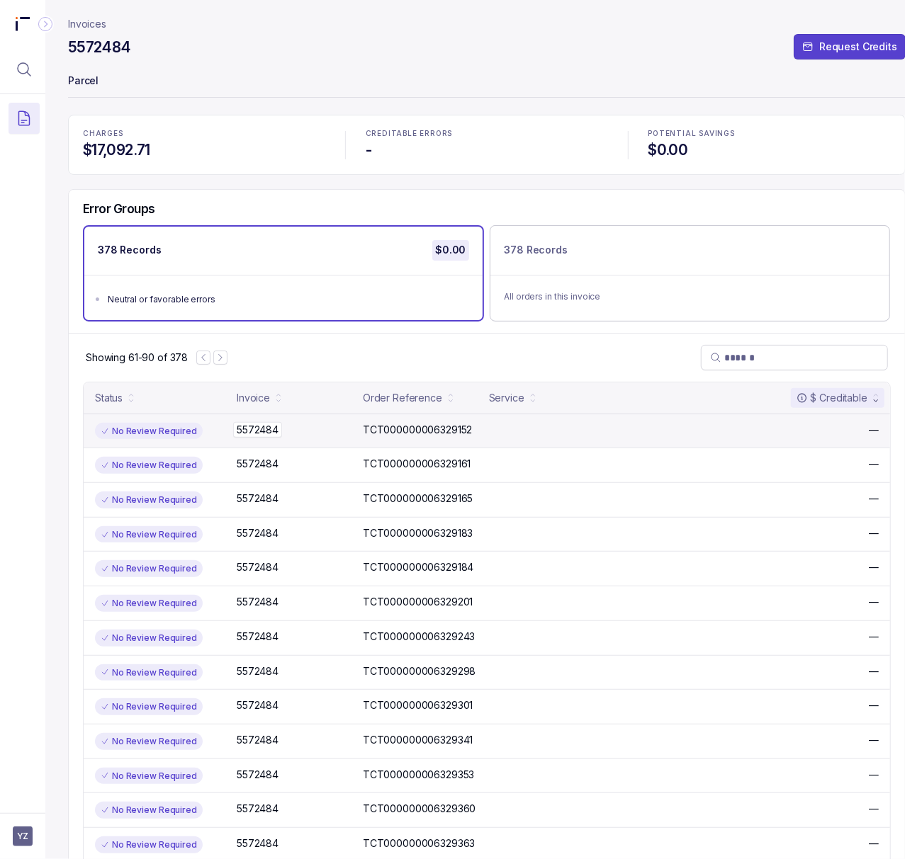
click at [256, 428] on p "5572484" at bounding box center [257, 430] width 49 height 16
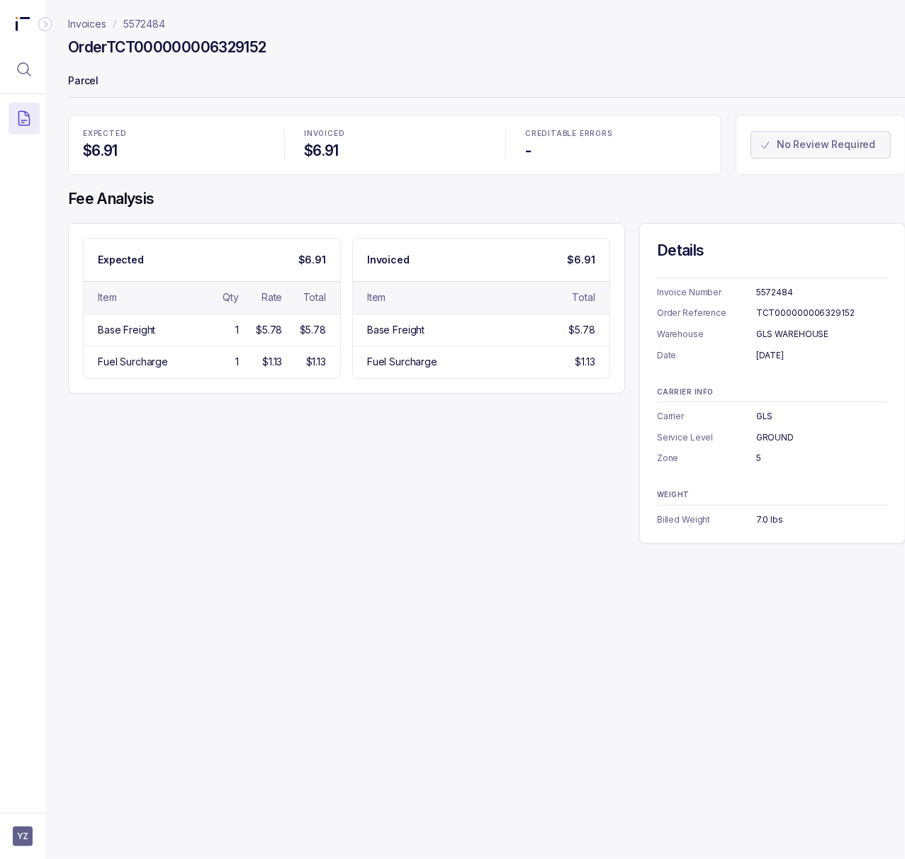
click at [769, 317] on div "TCT000000006329152" at bounding box center [822, 313] width 132 height 14
click at [162, 29] on p "5572484" at bounding box center [144, 24] width 42 height 14
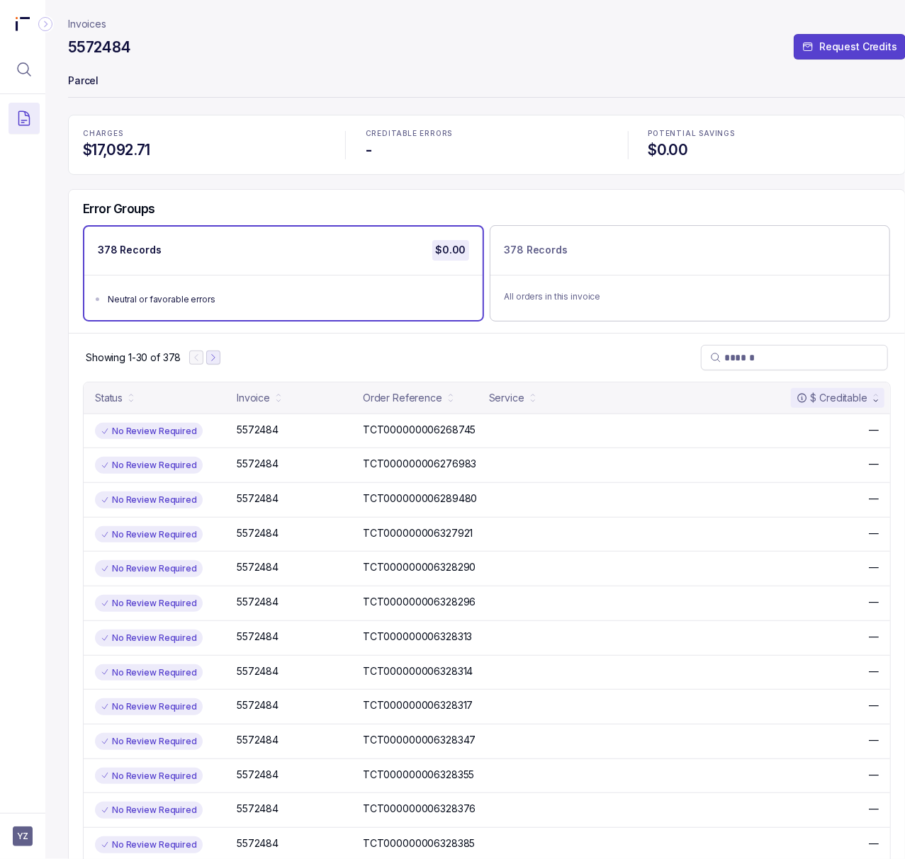
click at [218, 357] on icon "Next Page" at bounding box center [213, 358] width 10 height 10
click at [218, 357] on icon "Next Page" at bounding box center [220, 358] width 10 height 10
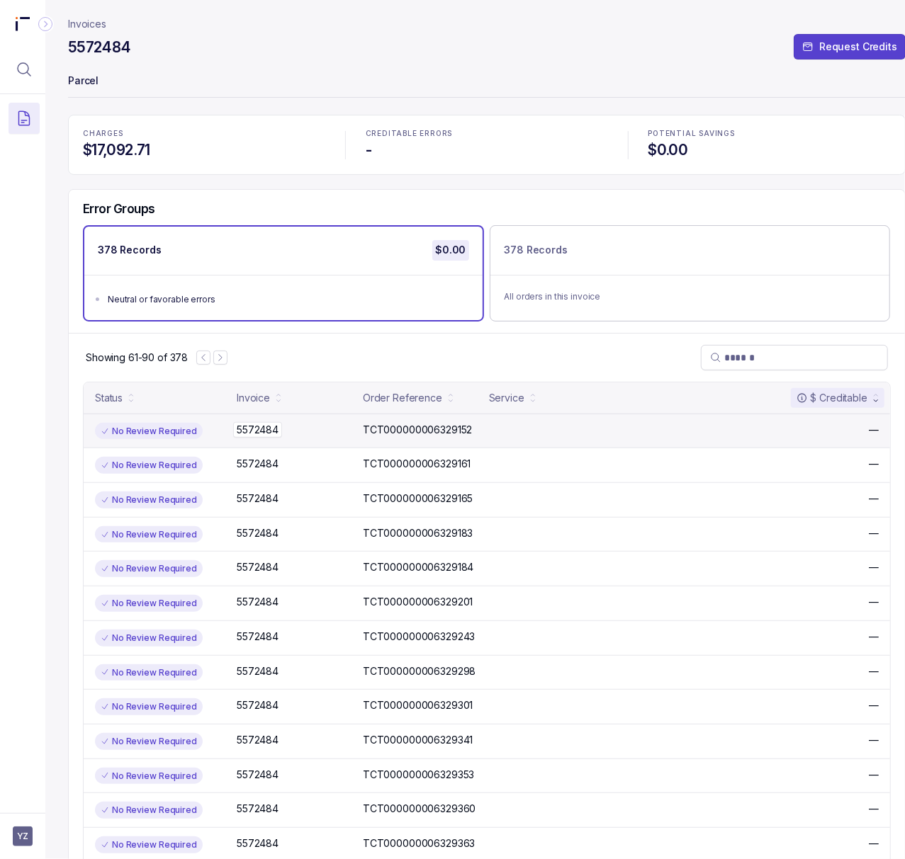
click at [242, 426] on p "5572484" at bounding box center [257, 430] width 49 height 16
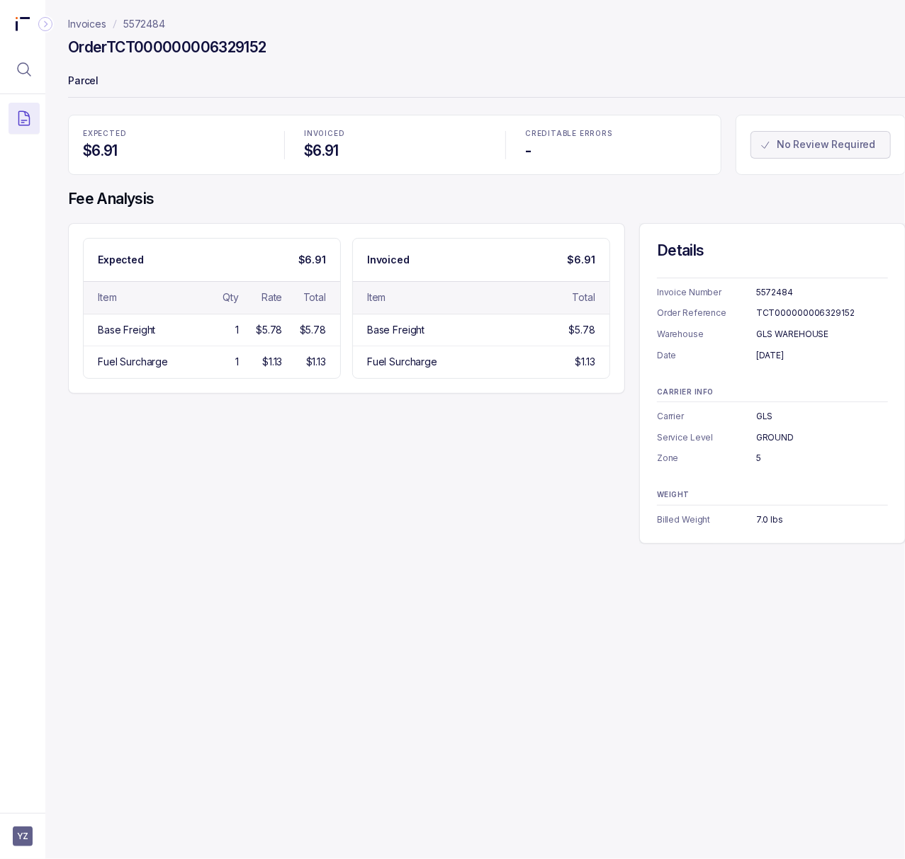
click at [817, 317] on div "TCT000000006329152" at bounding box center [822, 313] width 132 height 14
click at [142, 29] on p "5572484" at bounding box center [144, 24] width 42 height 14
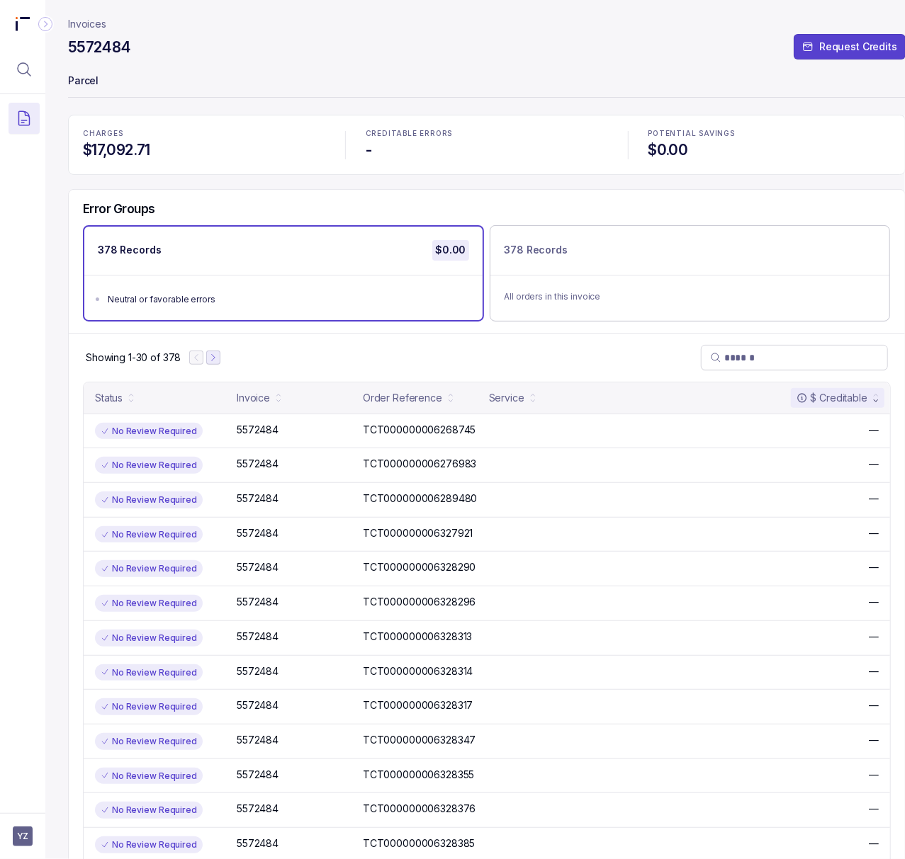
click at [210, 361] on icon "Next Page" at bounding box center [213, 358] width 10 height 10
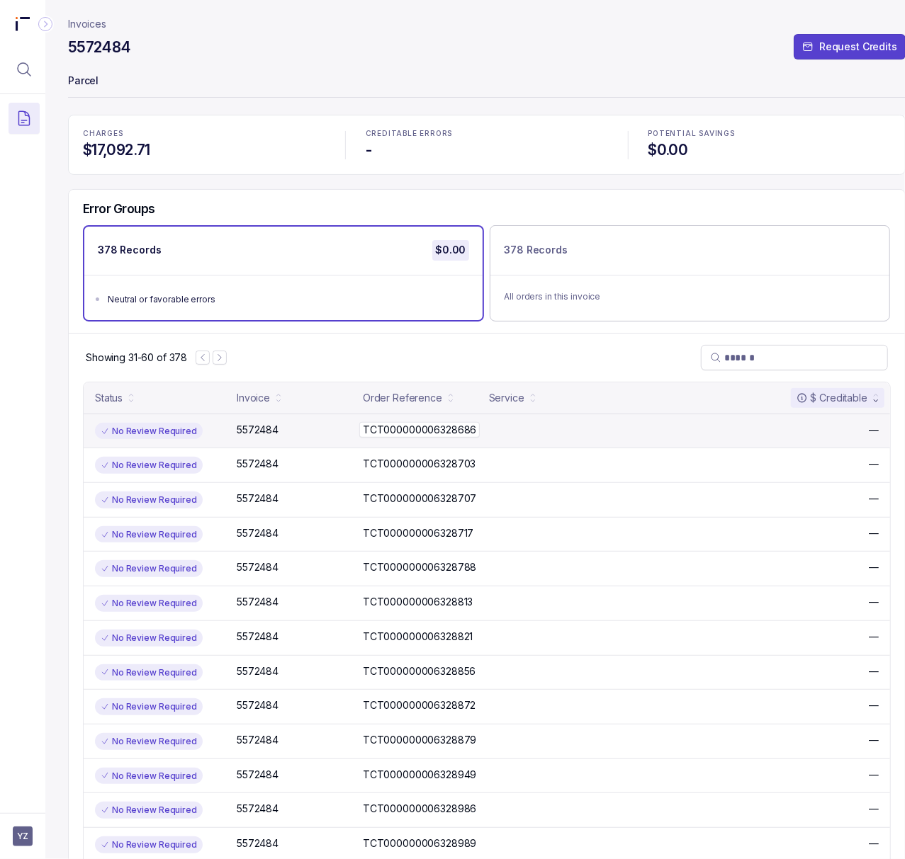
click at [367, 434] on p "TCT000000006328686" at bounding box center [419, 430] width 120 height 16
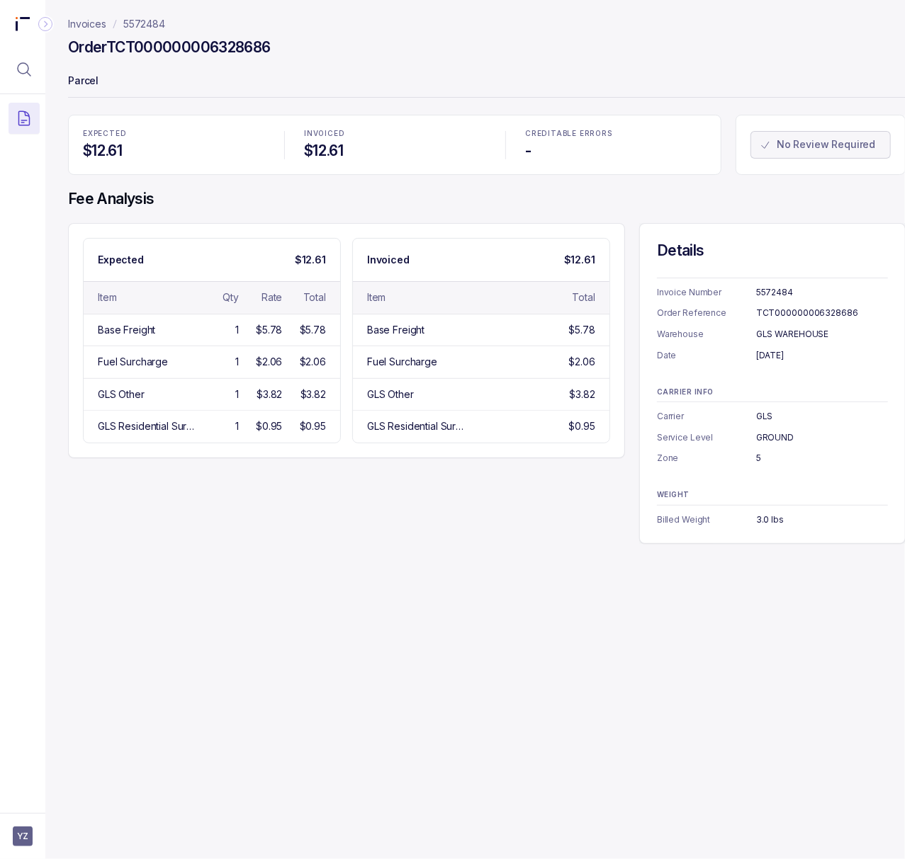
click at [781, 317] on div "TCT000000006328686" at bounding box center [822, 313] width 132 height 14
click at [771, 355] on div "[DATE]" at bounding box center [822, 356] width 132 height 14
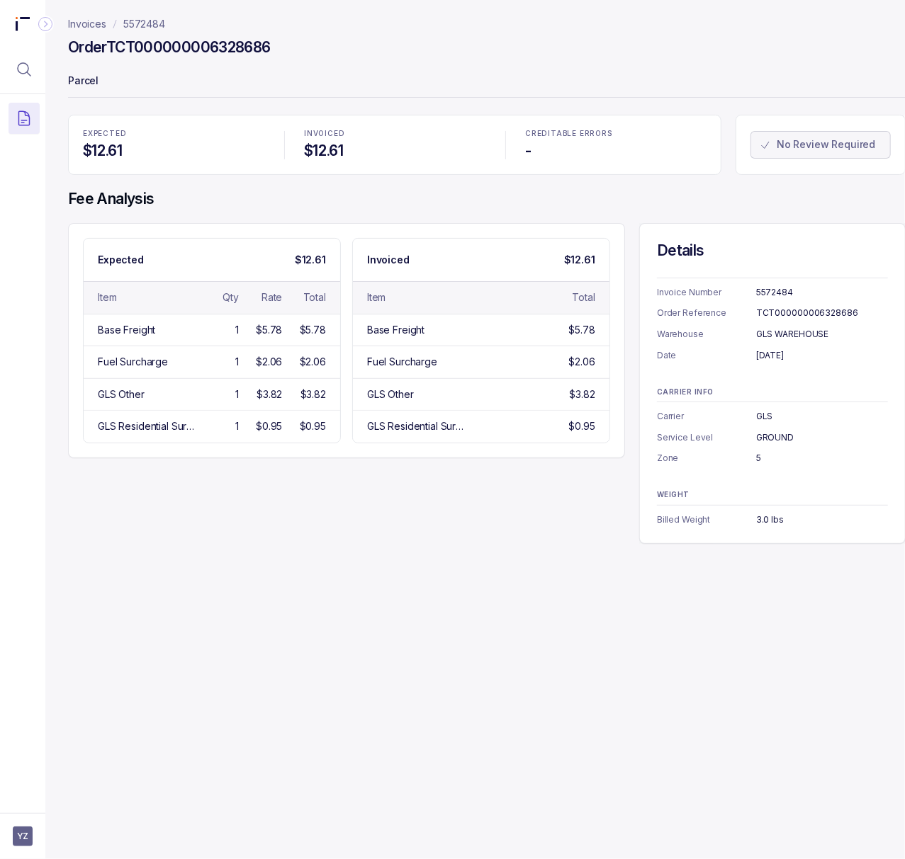
click at [756, 525] on div "3.0 lbs" at bounding box center [822, 520] width 132 height 14
click at [760, 524] on div "3.0 lbs" at bounding box center [822, 520] width 132 height 14
click at [143, 28] on p "5572484" at bounding box center [144, 24] width 42 height 14
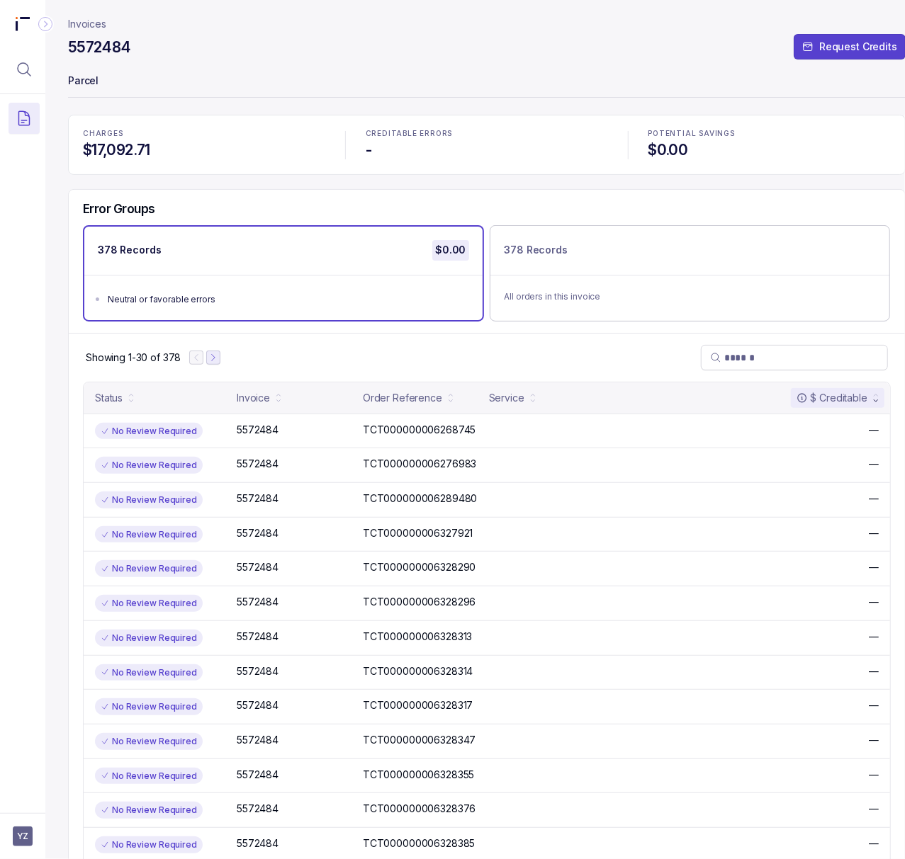
click at [218, 357] on icon "Next Page" at bounding box center [213, 358] width 10 height 10
click at [218, 357] on icon "Next Page" at bounding box center [220, 358] width 10 height 10
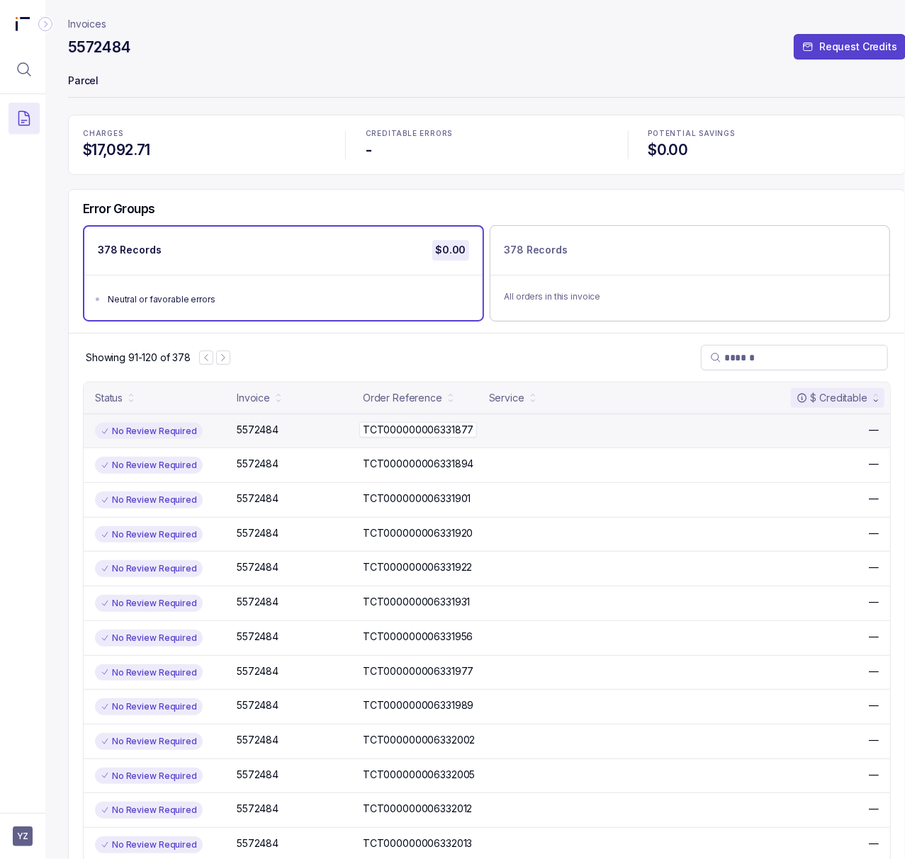
click at [387, 431] on p "TCT000000006331877" at bounding box center [418, 430] width 118 height 16
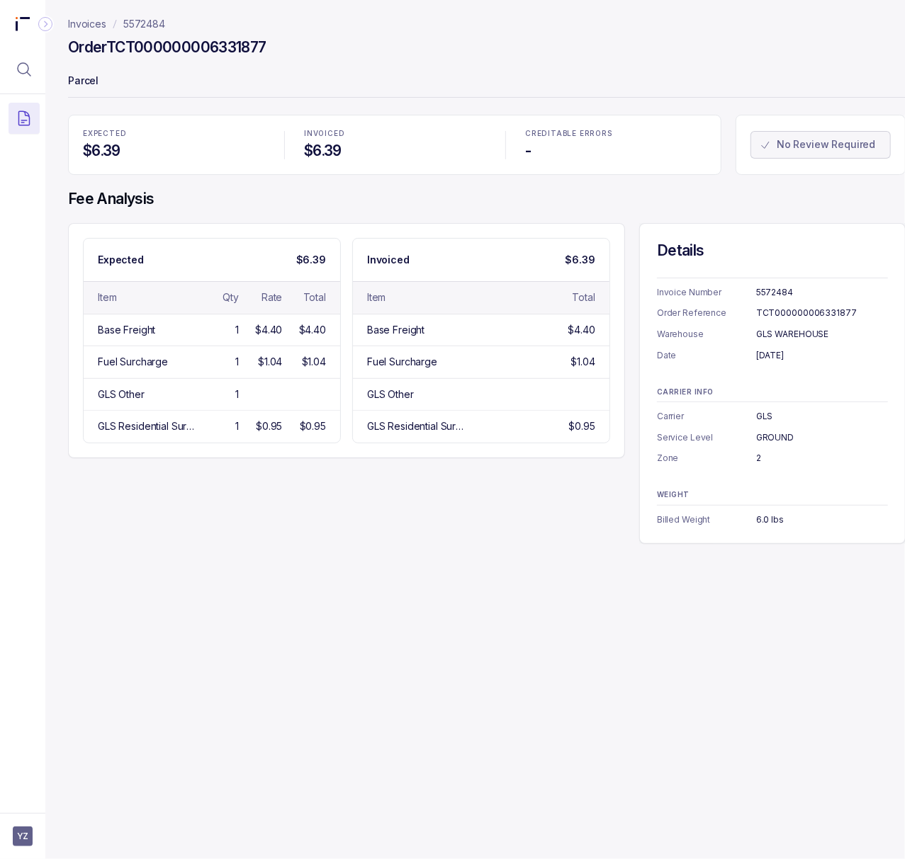
click at [774, 308] on div "TCT000000006331877" at bounding box center [822, 313] width 132 height 14
click at [809, 358] on div "[DATE]" at bounding box center [822, 356] width 132 height 14
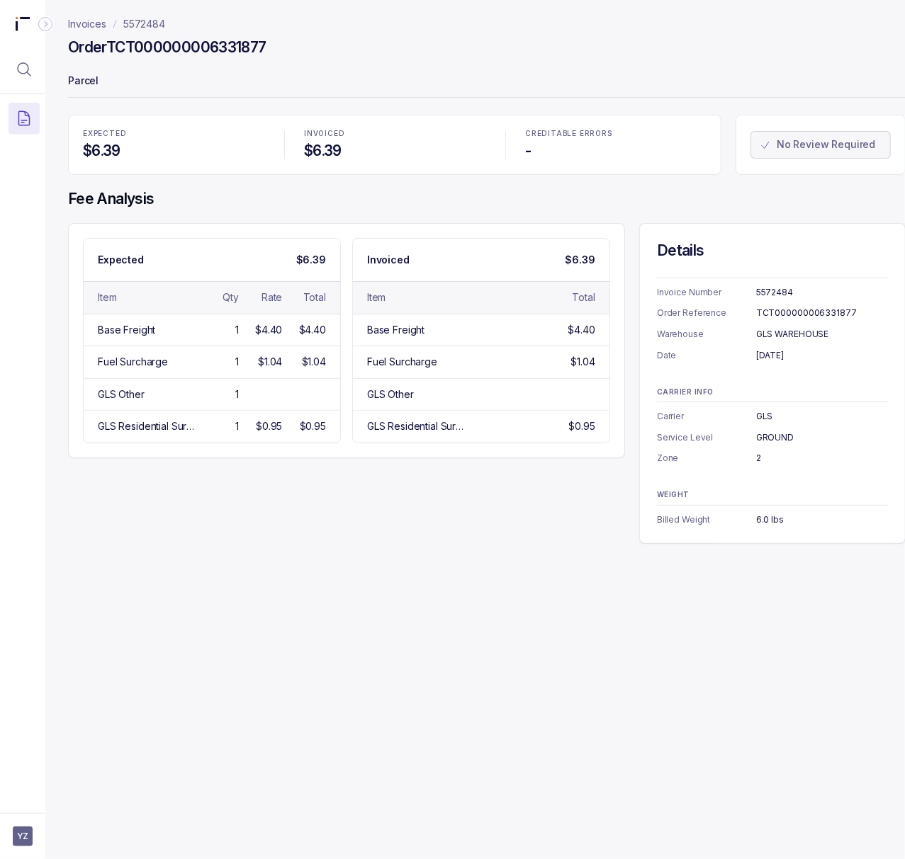
click at [757, 455] on div "2" at bounding box center [822, 458] width 132 height 14
click at [754, 519] on p "Billed Weight" at bounding box center [706, 520] width 99 height 14
click at [762, 519] on div "6.0 lbs" at bounding box center [822, 520] width 132 height 14
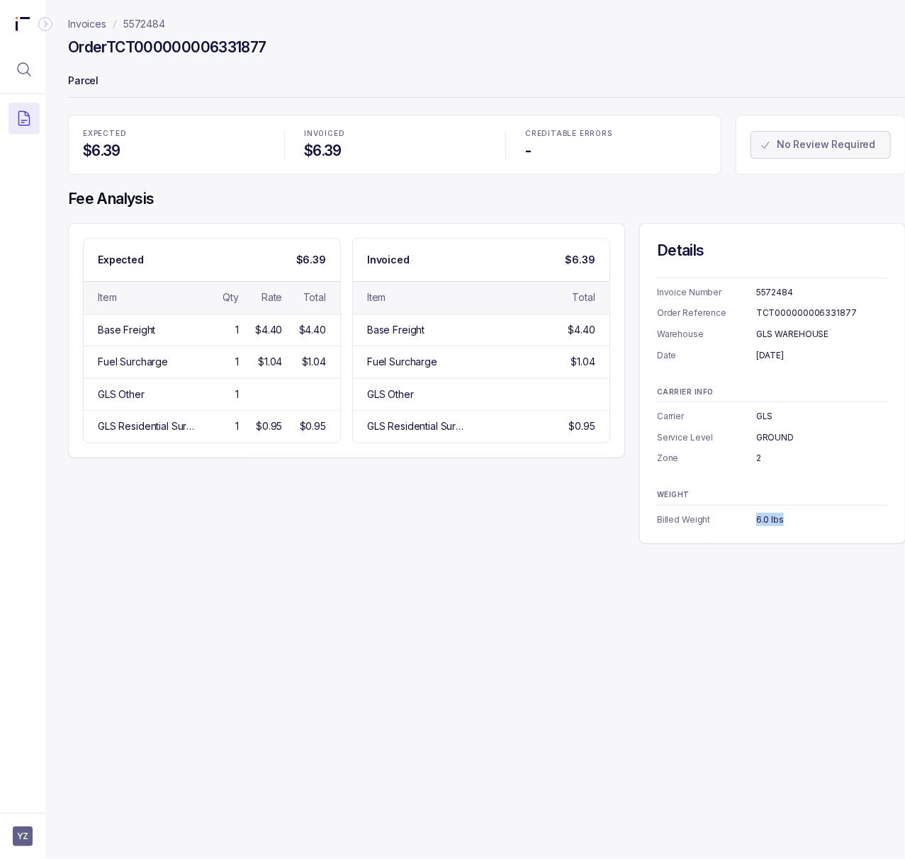
click at [762, 519] on div "6.0 lbs" at bounding box center [822, 520] width 132 height 14
click at [142, 18] on p "5572484" at bounding box center [144, 24] width 42 height 14
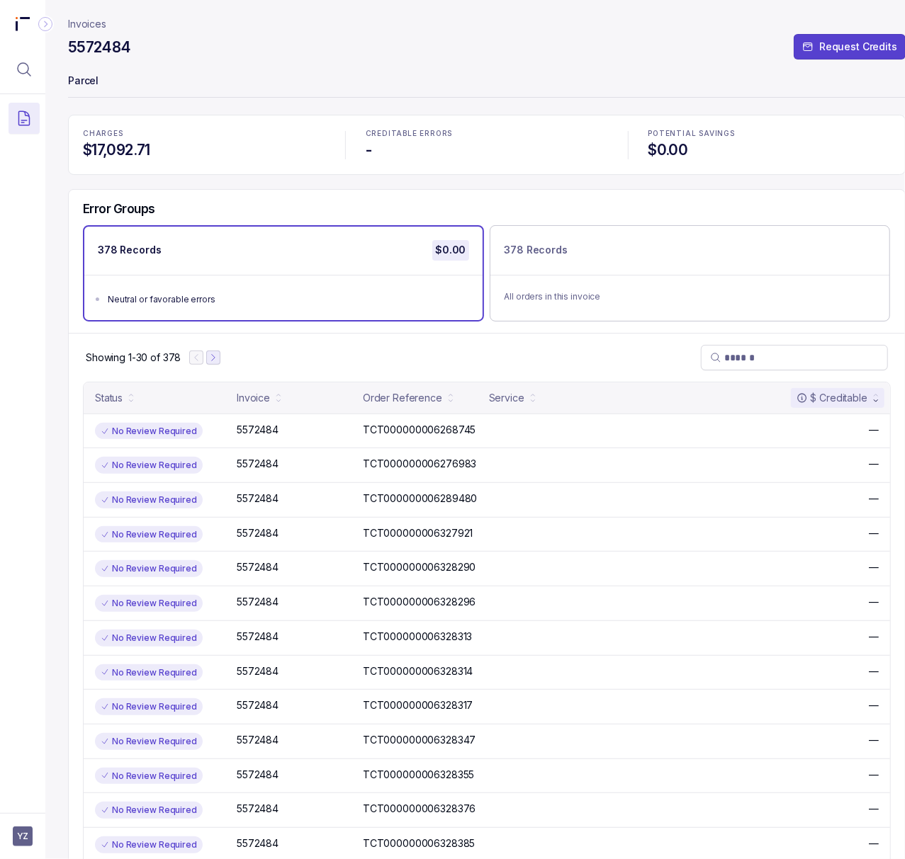
click at [216, 359] on icon "Next Page" at bounding box center [213, 358] width 10 height 10
click at [221, 359] on icon "Next Page" at bounding box center [220, 358] width 10 height 10
click at [221, 359] on icon "Next Page" at bounding box center [223, 358] width 10 height 10
click at [261, 428] on p "5572484" at bounding box center [257, 430] width 49 height 16
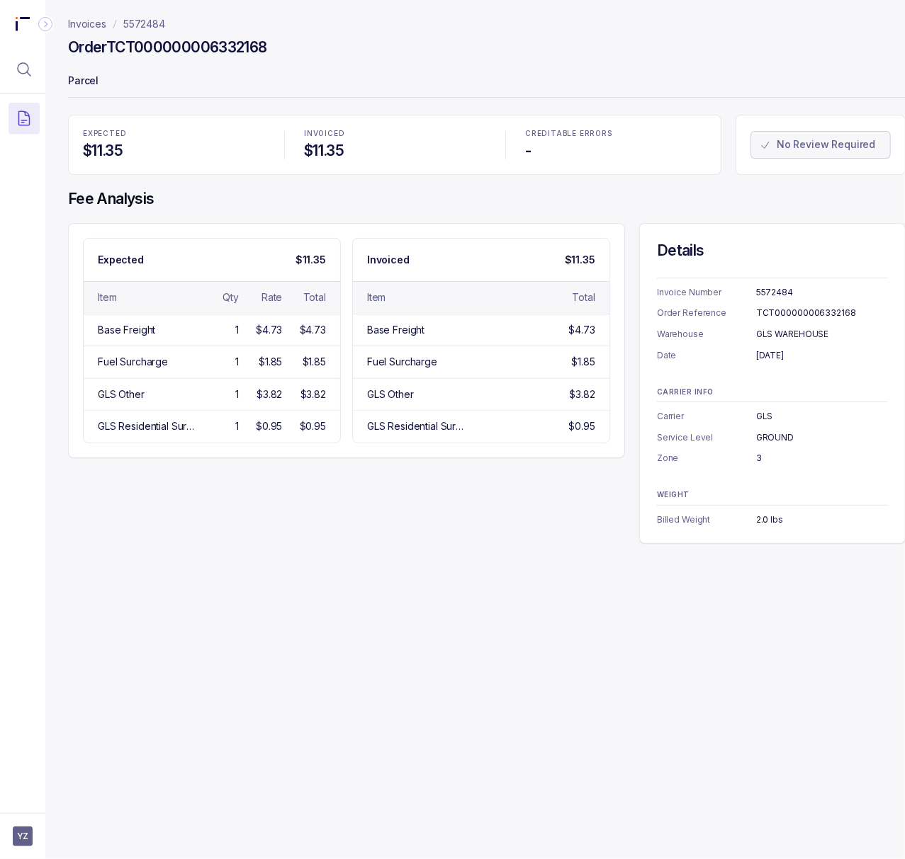
click at [803, 312] on div "TCT000000006332168" at bounding box center [822, 313] width 132 height 14
click at [784, 358] on div "[DATE]" at bounding box center [822, 356] width 132 height 14
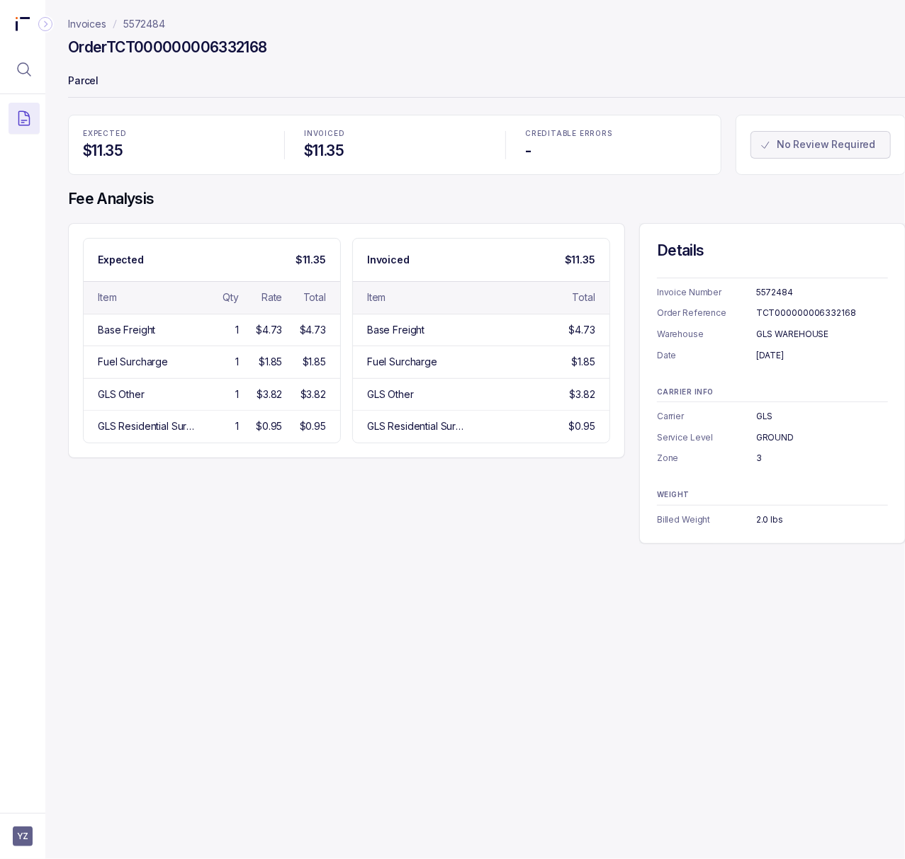
click at [760, 461] on div "3" at bounding box center [822, 458] width 132 height 14
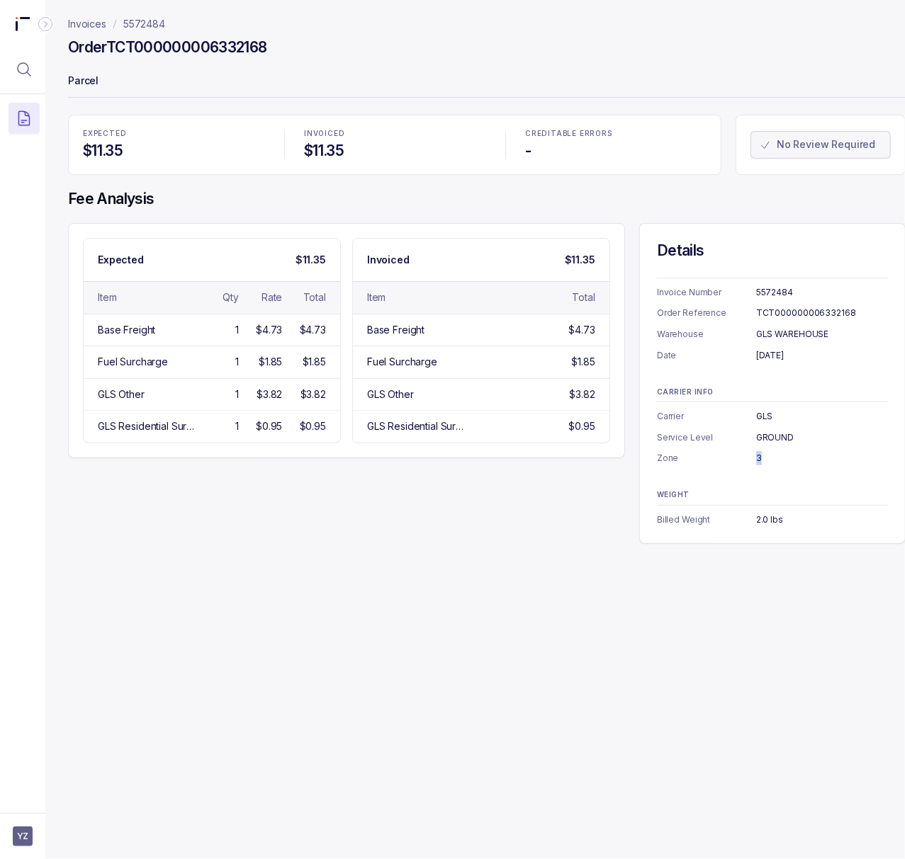
click at [777, 524] on div "2.0 lbs" at bounding box center [822, 520] width 132 height 14
click at [159, 27] on p "5572484" at bounding box center [144, 24] width 42 height 14
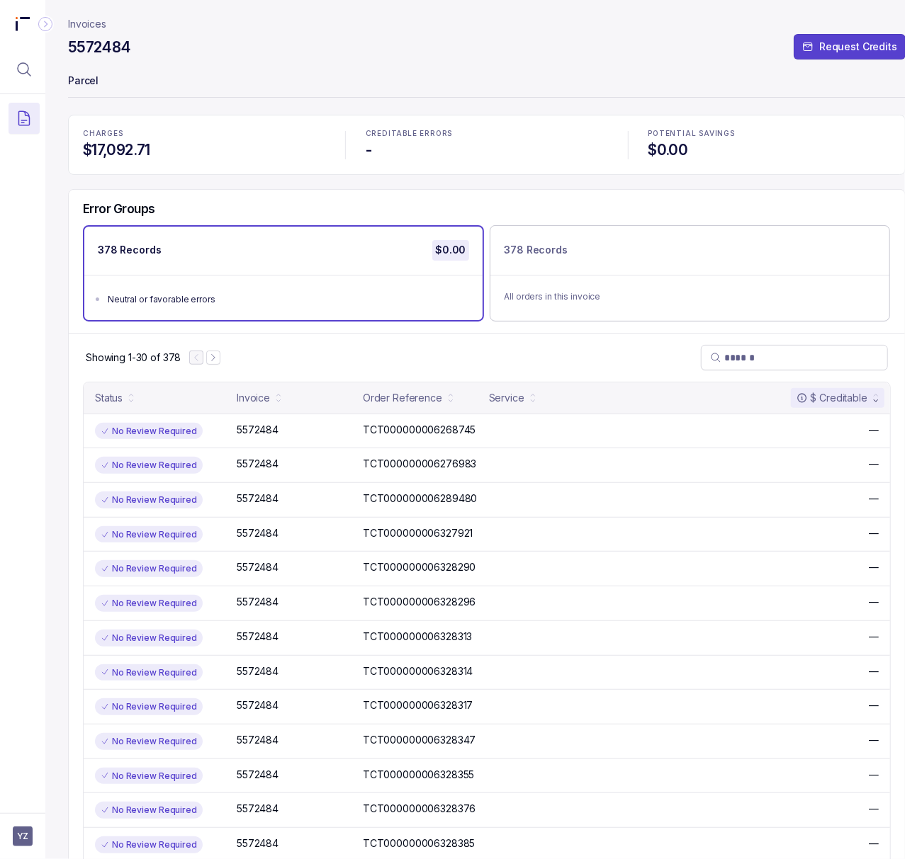
click at [662, 152] on h4 "$0.00" at bounding box center [769, 150] width 242 height 20
click at [29, 823] on aside "YZ" at bounding box center [22, 836] width 45 height 46
click at [23, 828] on span "YZ" at bounding box center [23, 837] width 20 height 20
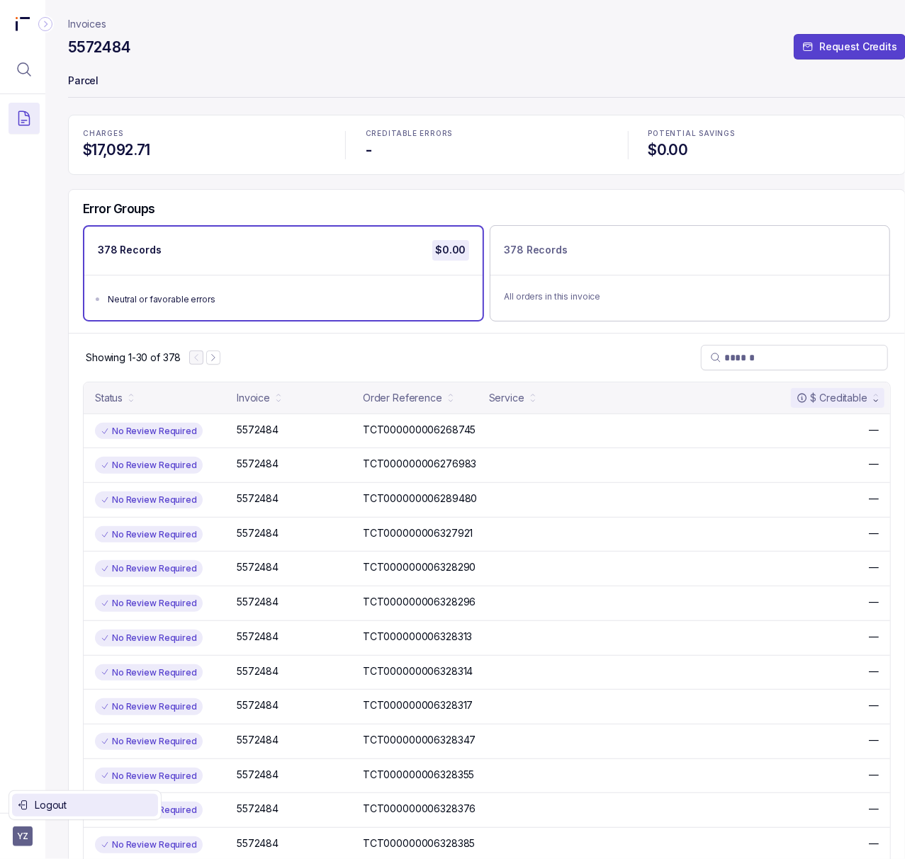
click at [33, 809] on div "Logout" at bounding box center [85, 805] width 135 height 17
